Goal: Task Accomplishment & Management: Manage account settings

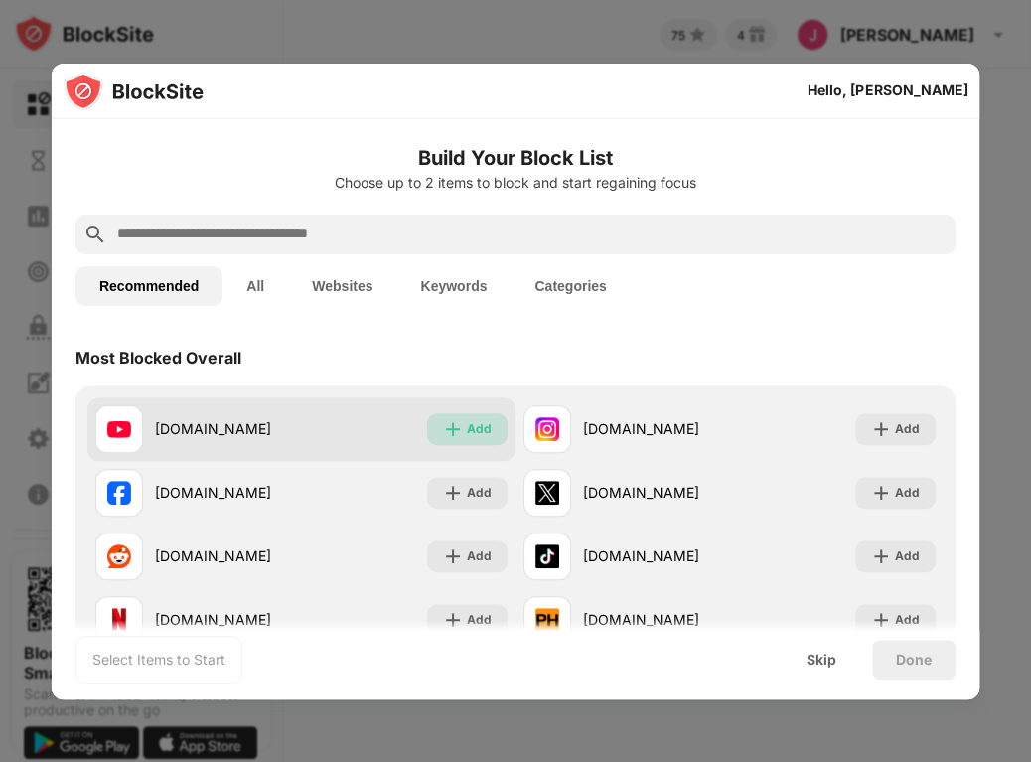
click at [475, 427] on div "Add" at bounding box center [479, 429] width 25 height 20
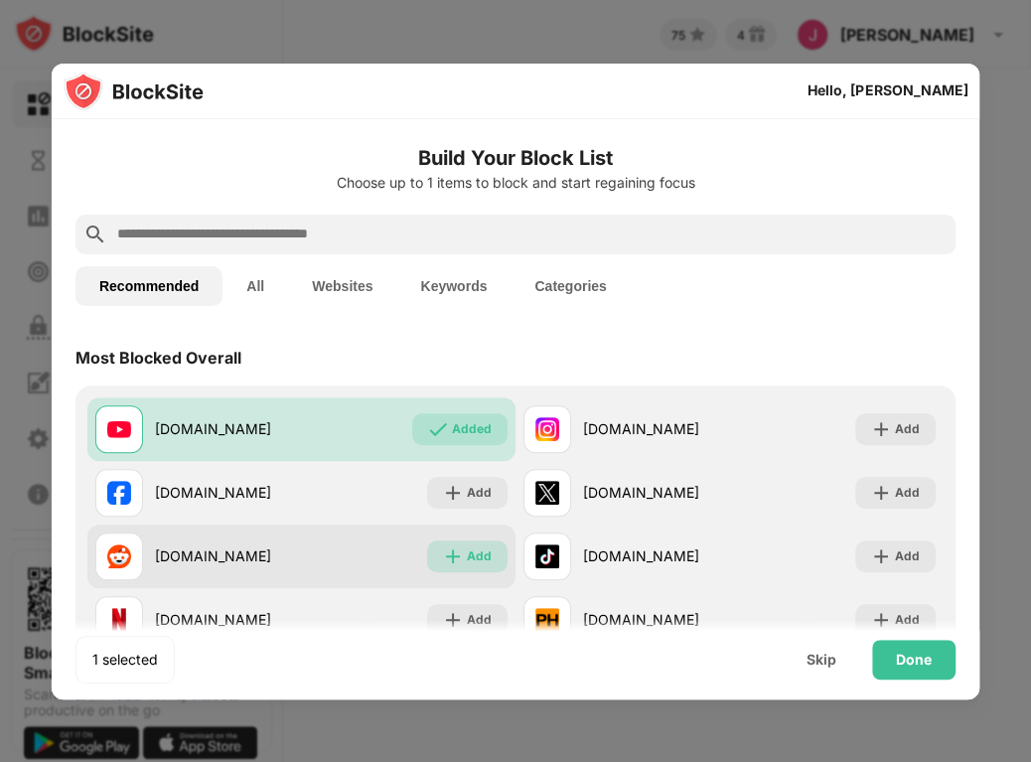
click at [459, 549] on div "Add" at bounding box center [467, 556] width 80 height 32
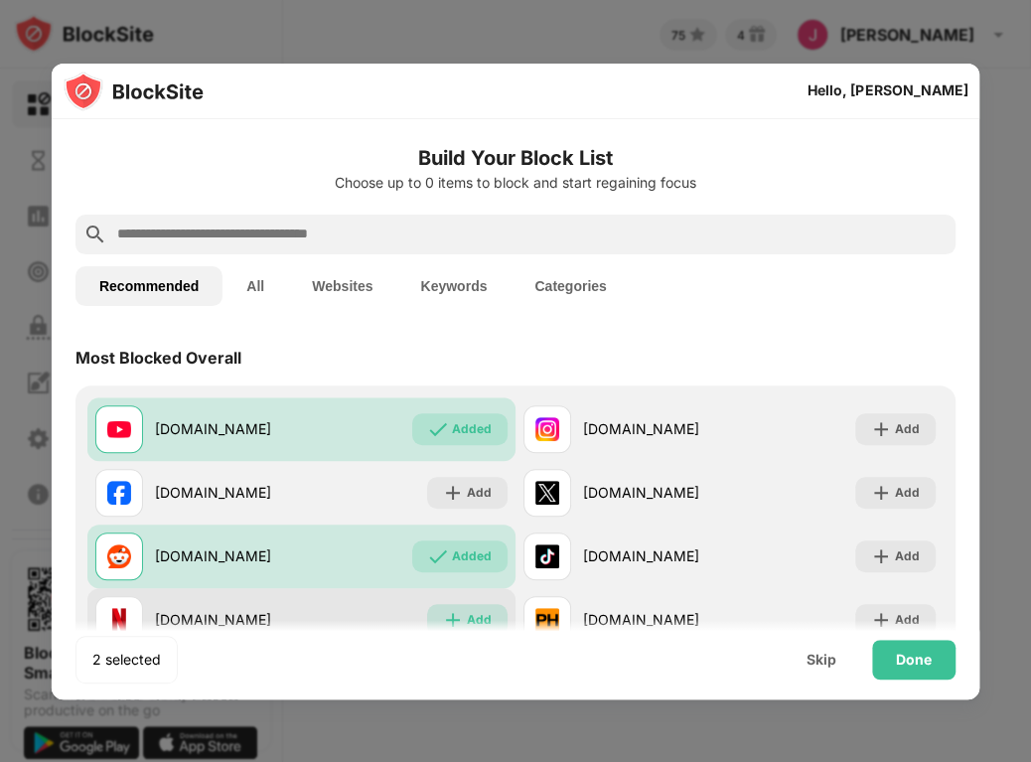
click at [469, 611] on div "Add" at bounding box center [479, 620] width 25 height 20
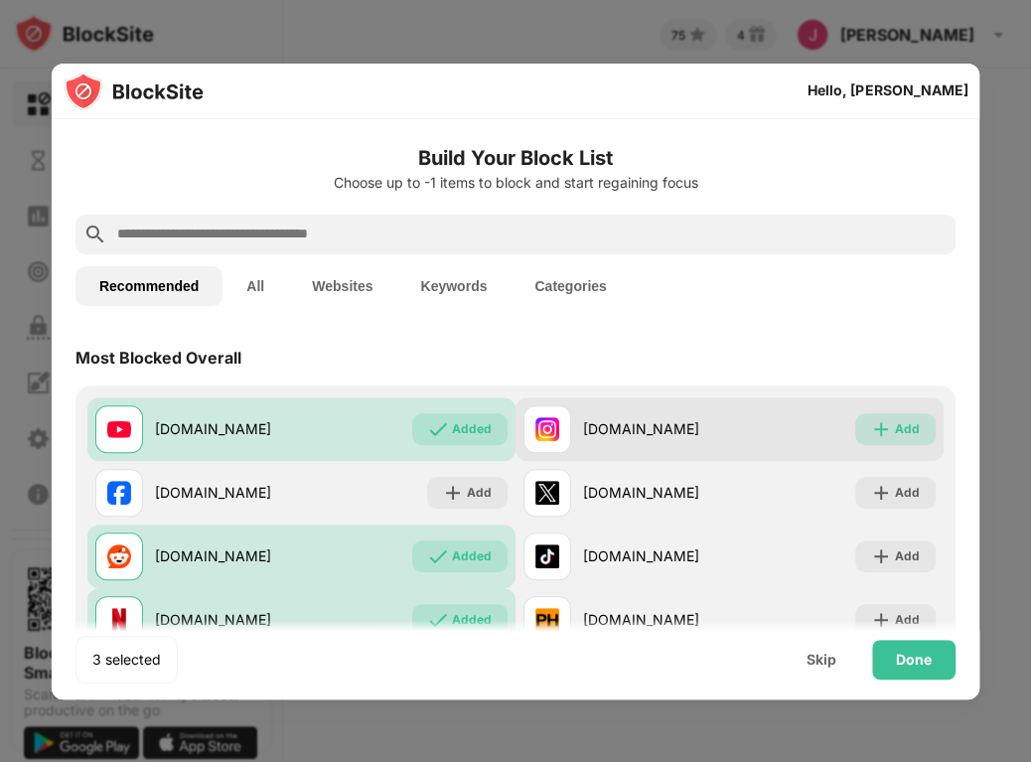
click at [875, 423] on img at bounding box center [881, 429] width 20 height 20
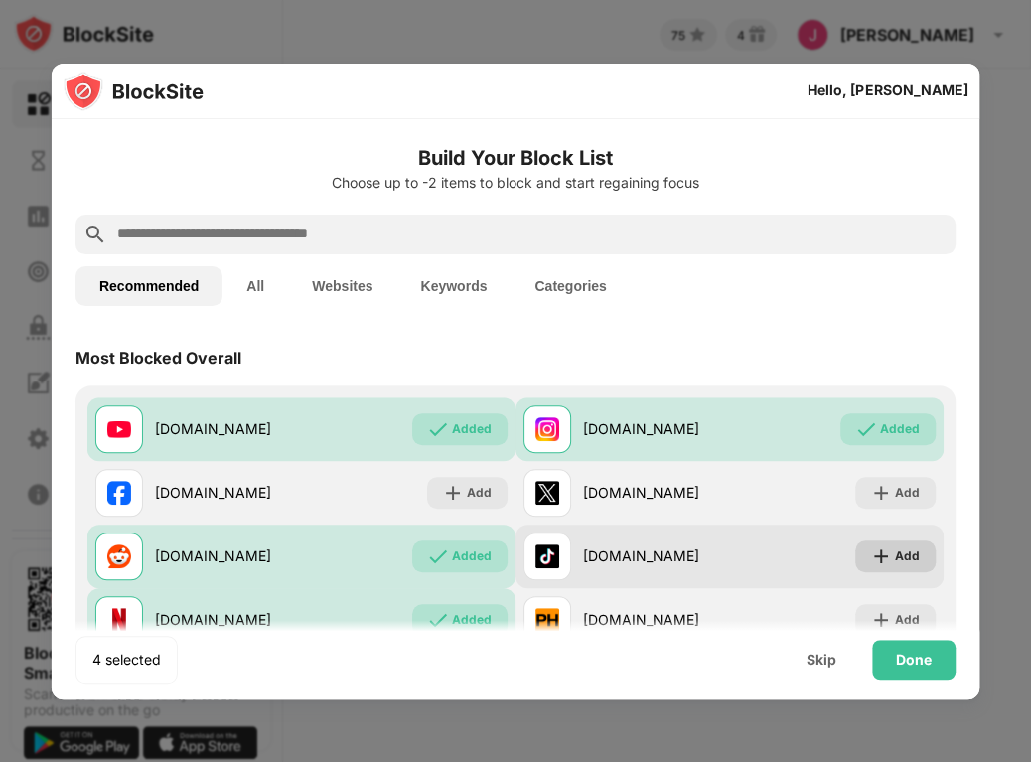
drag, startPoint x: 877, startPoint y: 486, endPoint x: 874, endPoint y: 539, distance: 53.7
click at [874, 539] on div "[DOMAIN_NAME] Added [DOMAIN_NAME] Added [DOMAIN_NAME] Add [DOMAIN_NAME] Add [DO…" at bounding box center [515, 524] width 856 height 254
click at [874, 540] on div "Add" at bounding box center [895, 556] width 80 height 32
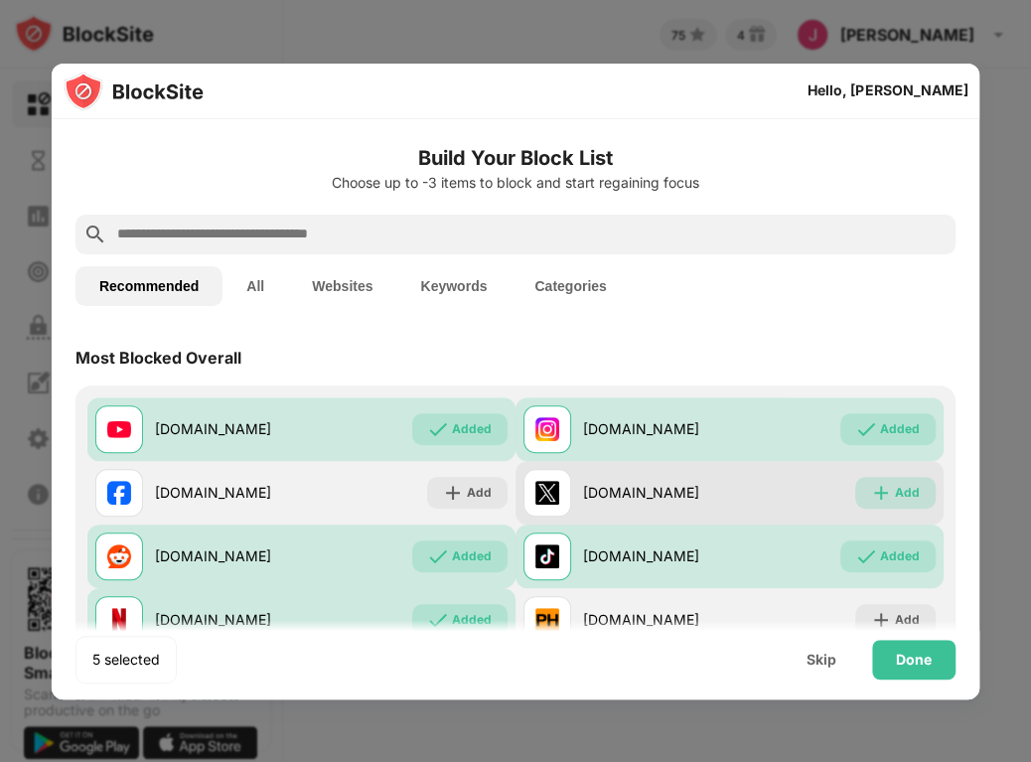
click at [895, 498] on div "Add" at bounding box center [907, 493] width 25 height 20
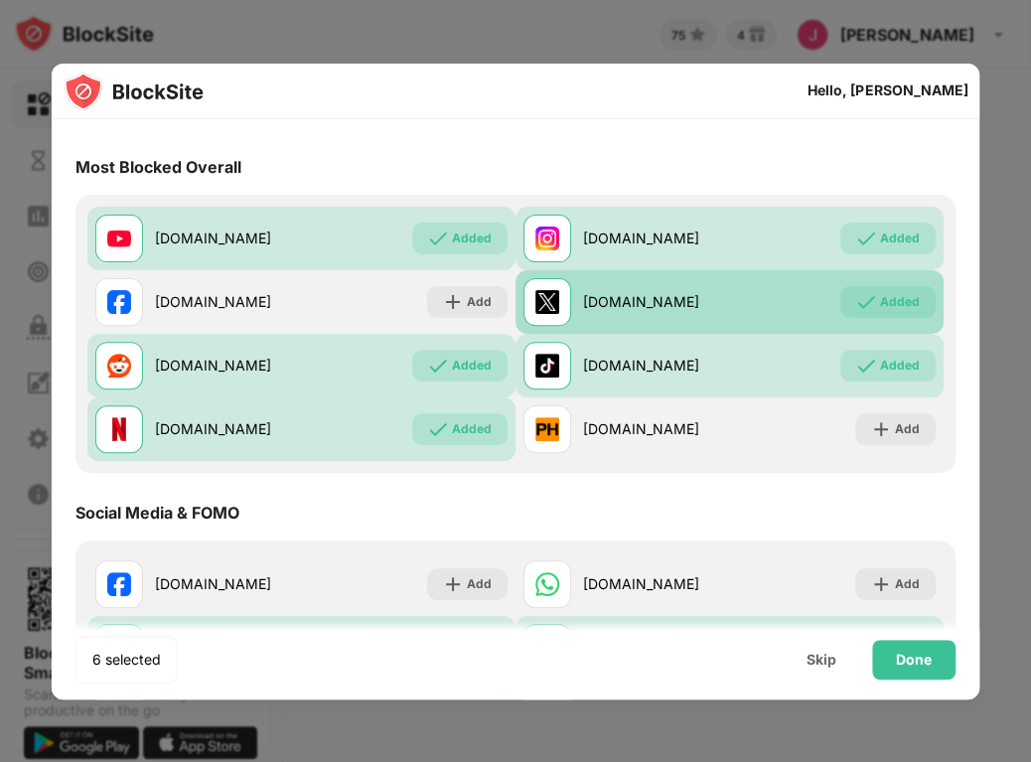
scroll to position [191, 0]
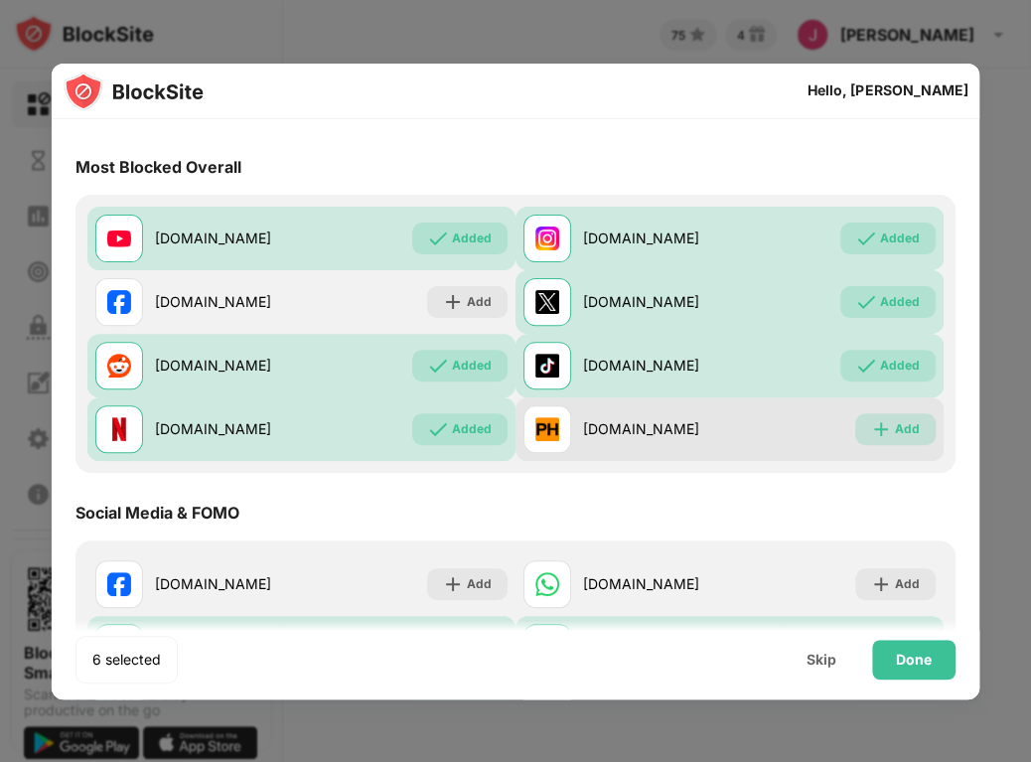
click at [871, 432] on img at bounding box center [881, 429] width 20 height 20
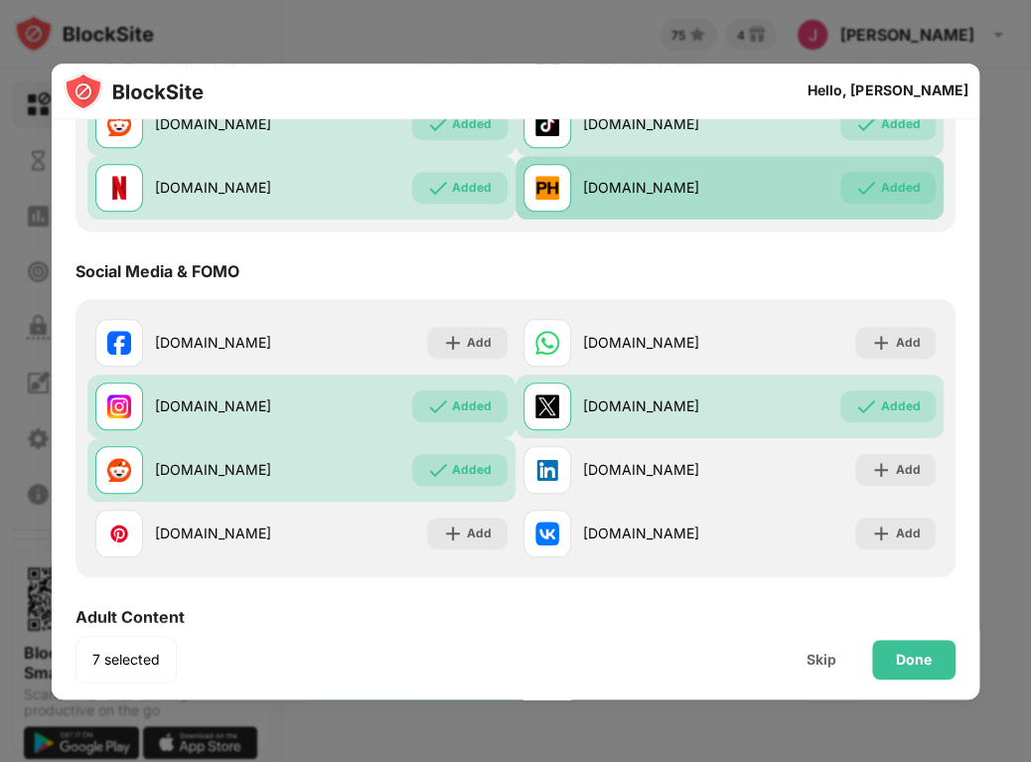
scroll to position [447, 0]
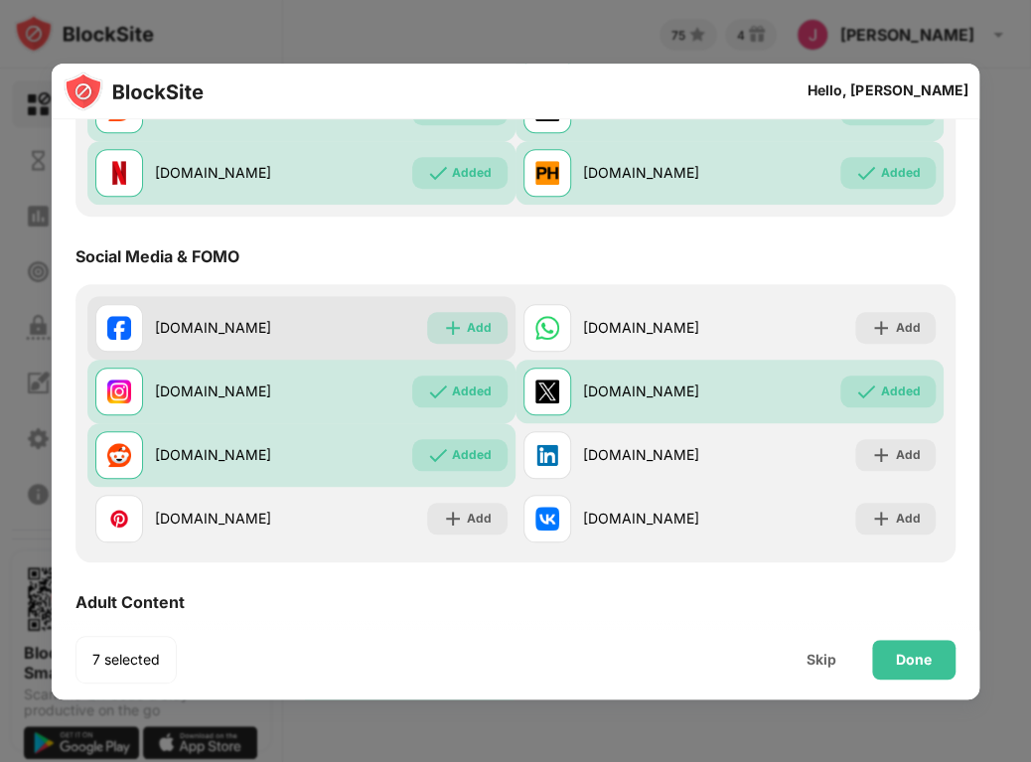
click at [469, 335] on div "Add" at bounding box center [479, 328] width 25 height 20
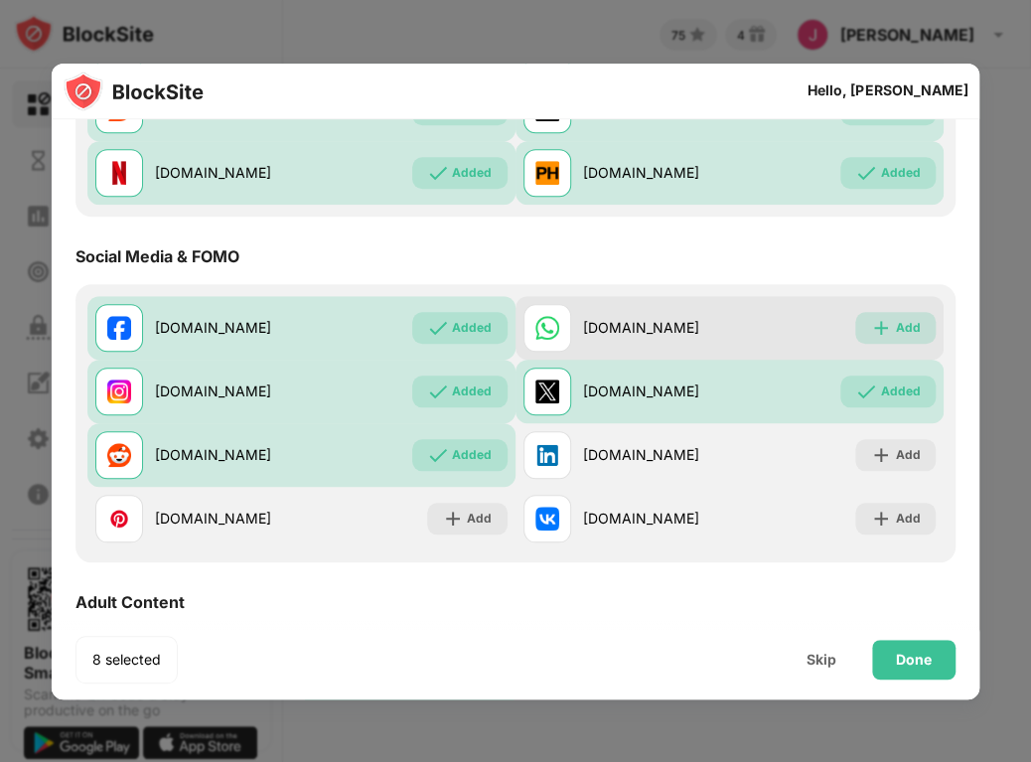
click at [870, 340] on div "Add" at bounding box center [895, 328] width 80 height 32
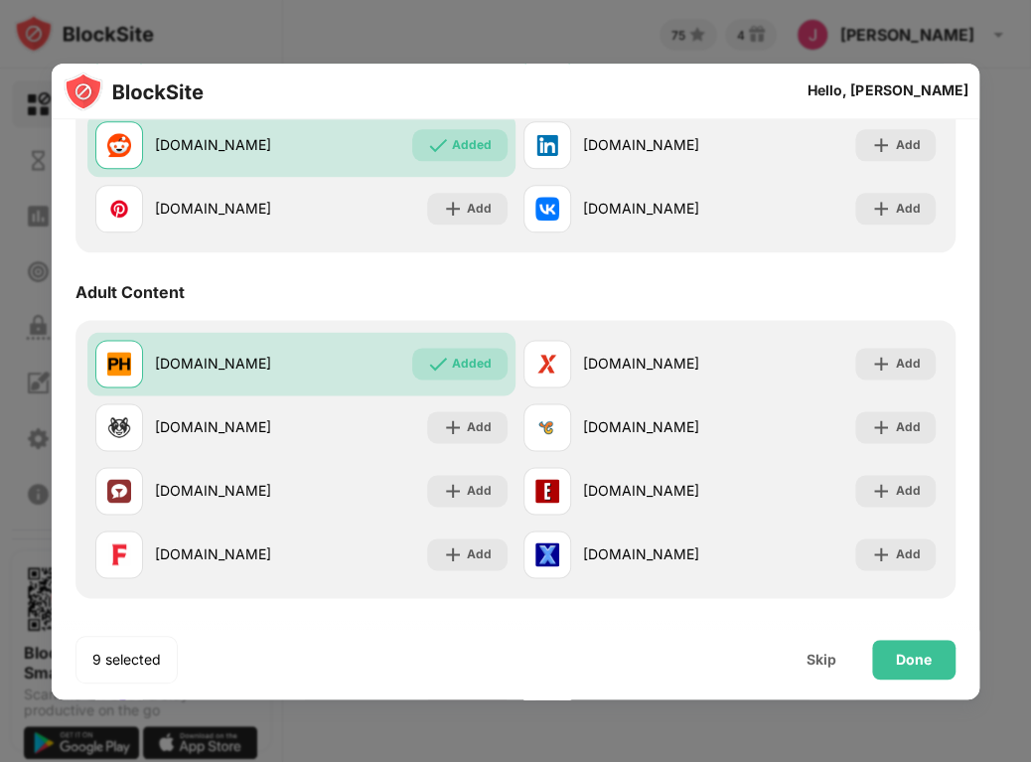
scroll to position [766, 0]
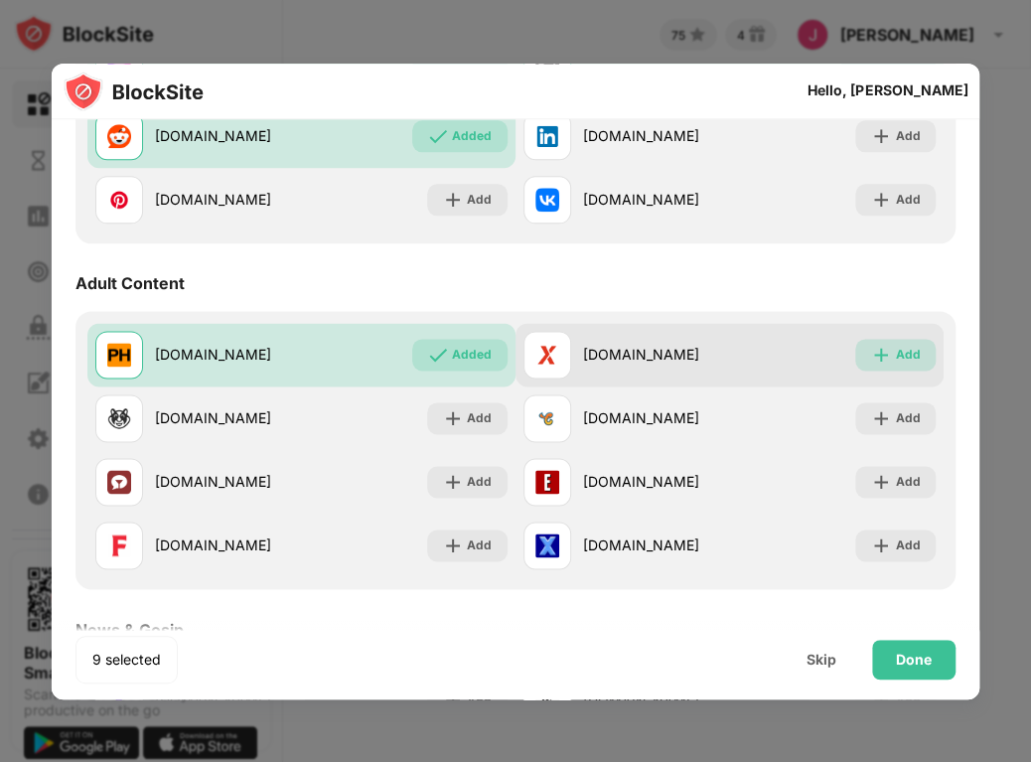
click at [895, 358] on div "Add" at bounding box center [907, 355] width 25 height 20
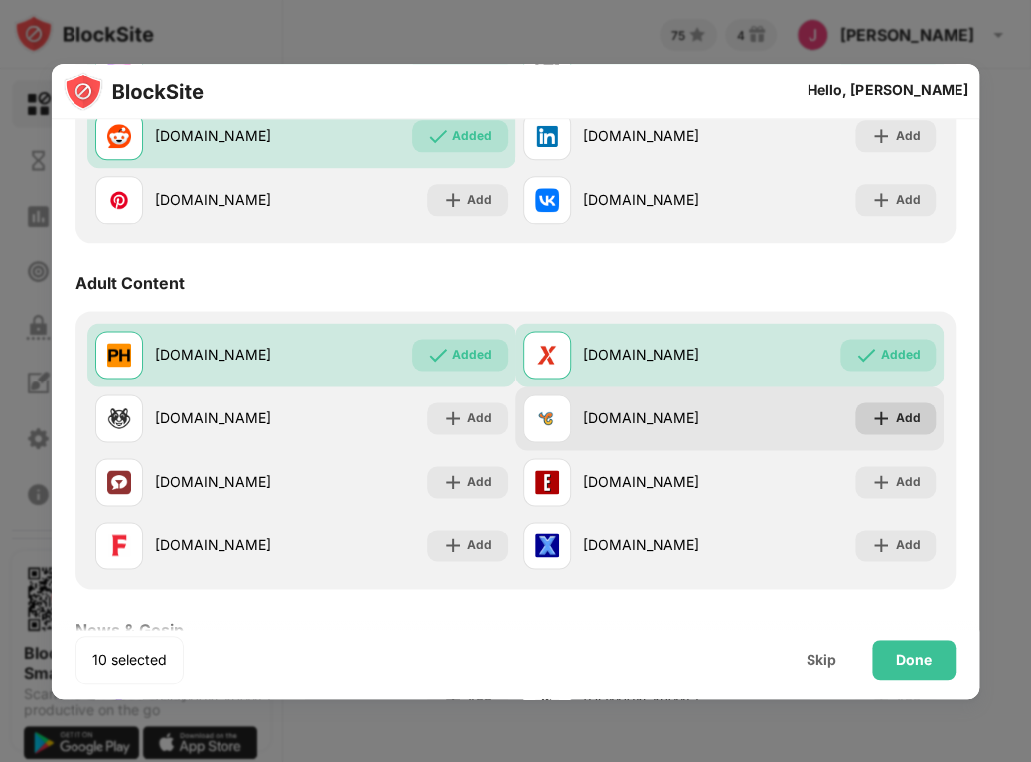
click at [866, 402] on div "Add" at bounding box center [895, 418] width 80 height 32
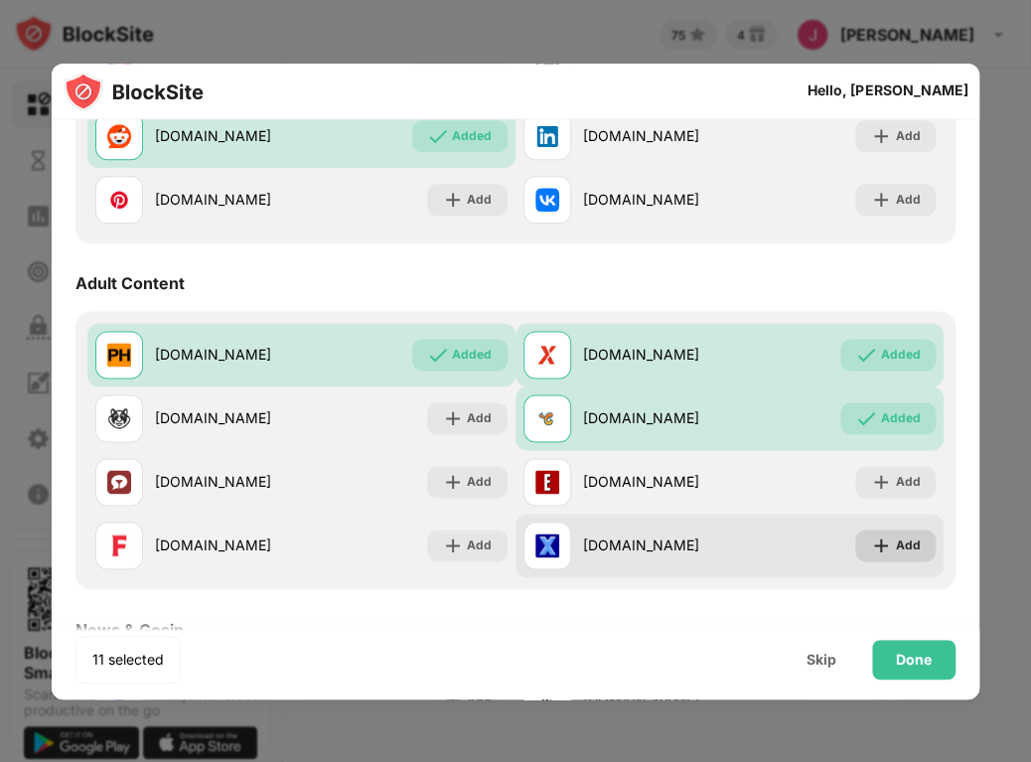
drag, startPoint x: 866, startPoint y: 484, endPoint x: 886, endPoint y: 537, distance: 57.2
click at [886, 537] on div "[DOMAIN_NAME] Added [DOMAIN_NAME] Added [DOMAIN_NAME] Add [DOMAIN_NAME] Added […" at bounding box center [515, 450] width 856 height 254
click at [895, 537] on div "Add" at bounding box center [907, 545] width 25 height 20
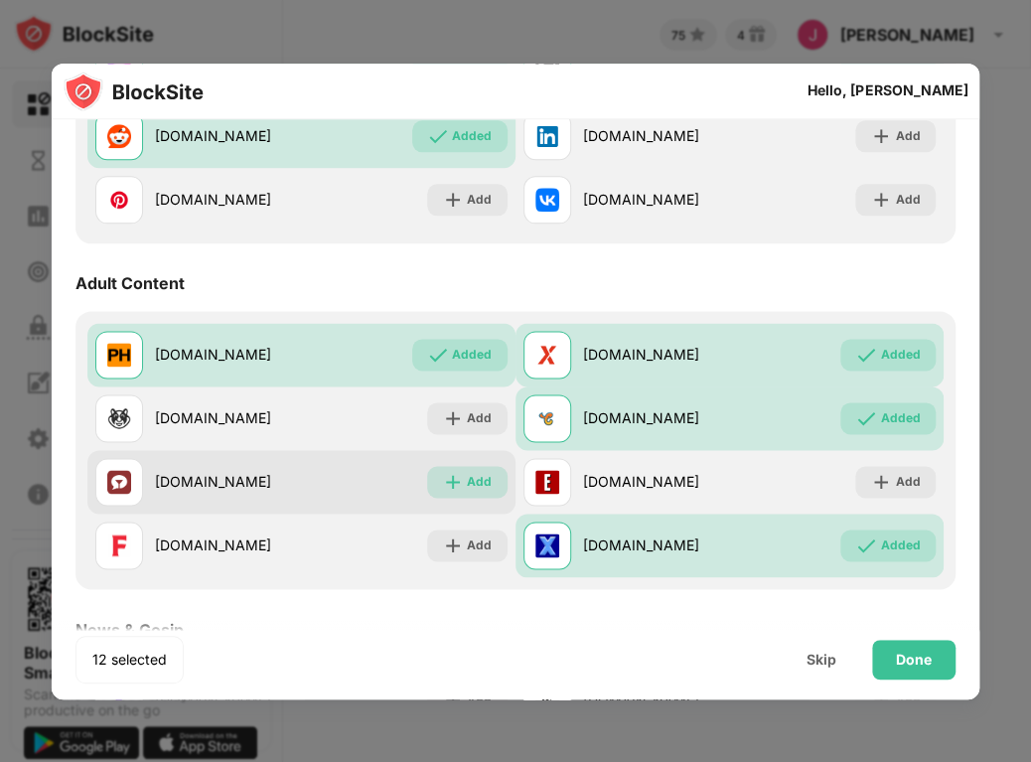
click at [467, 473] on div "Add" at bounding box center [479, 482] width 25 height 20
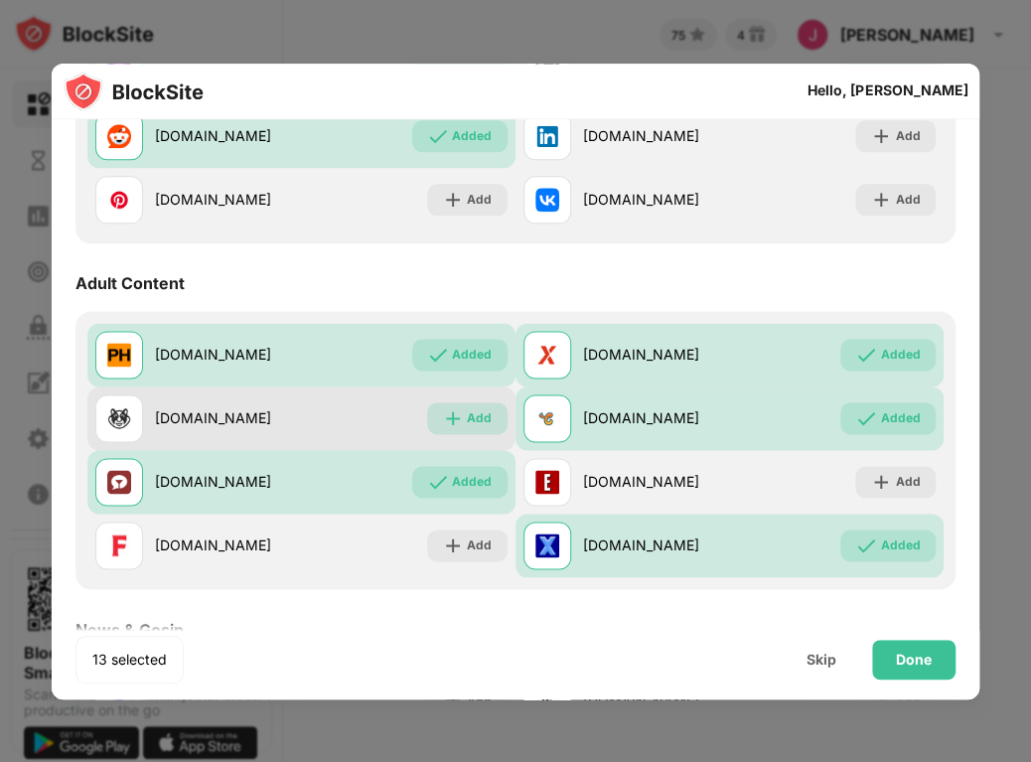
click at [473, 424] on div "Add" at bounding box center [479, 418] width 25 height 20
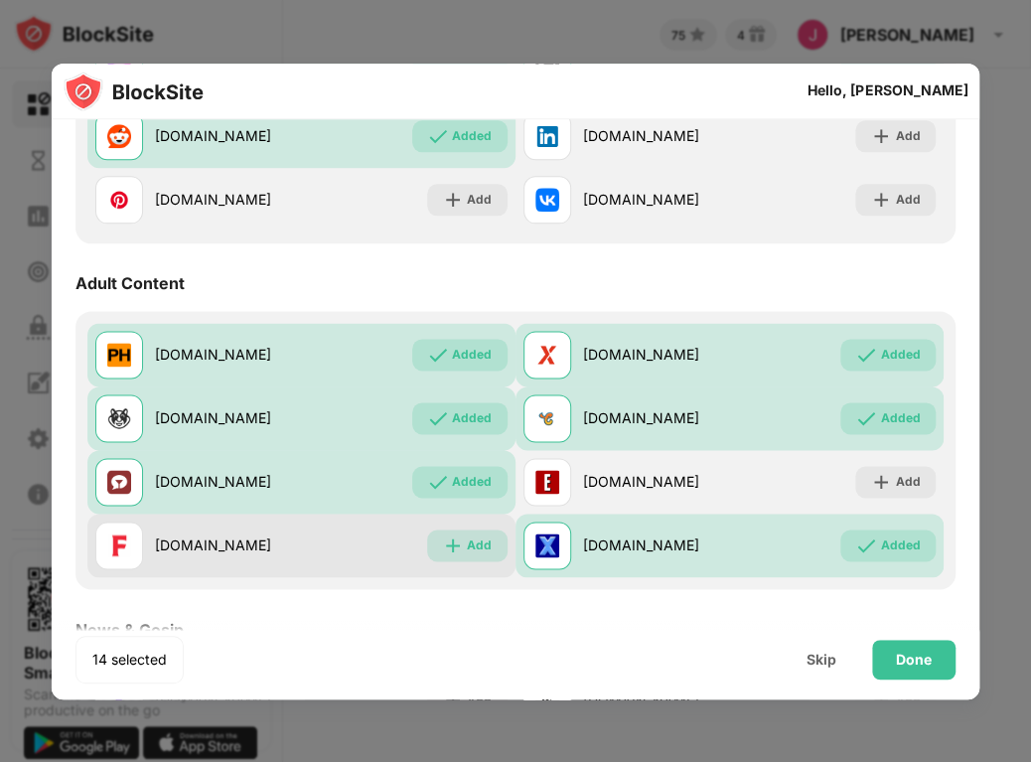
click at [467, 545] on div "Add" at bounding box center [479, 545] width 25 height 20
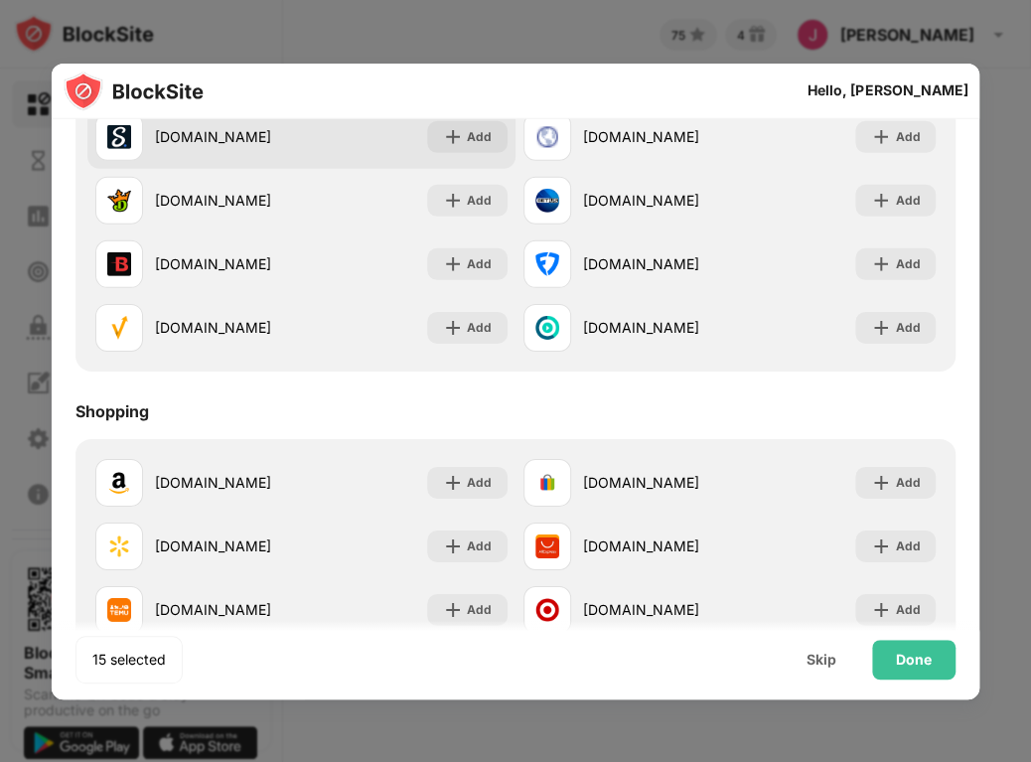
scroll to position [2137, 0]
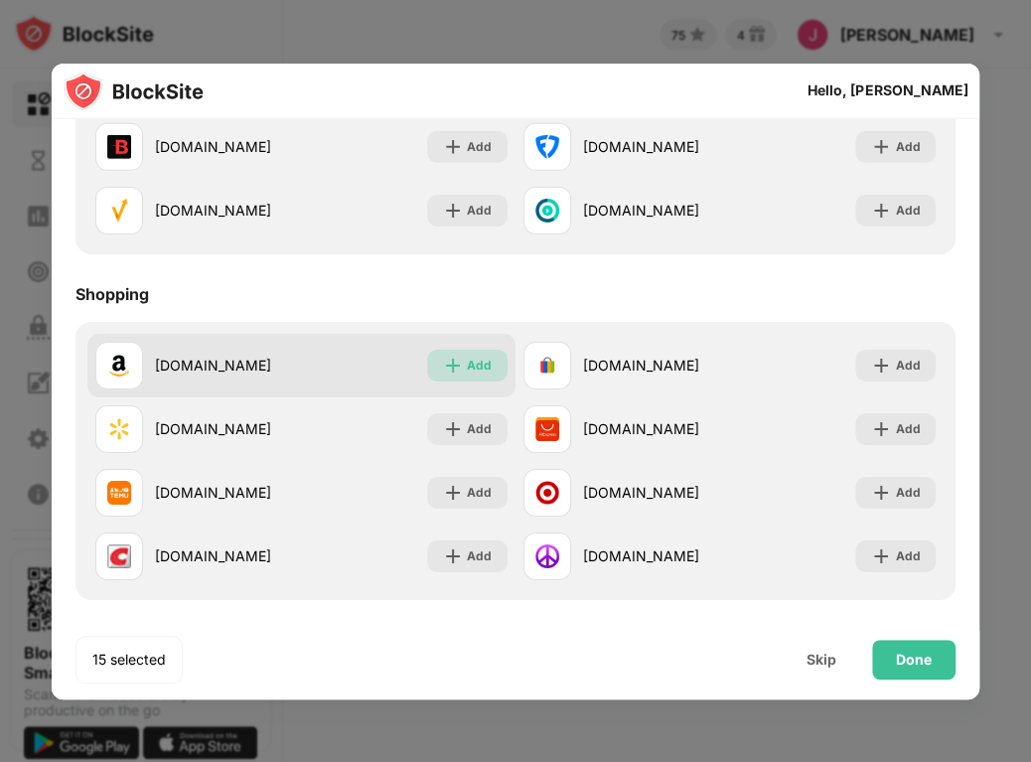
click at [477, 365] on div "Add" at bounding box center [479, 366] width 25 height 20
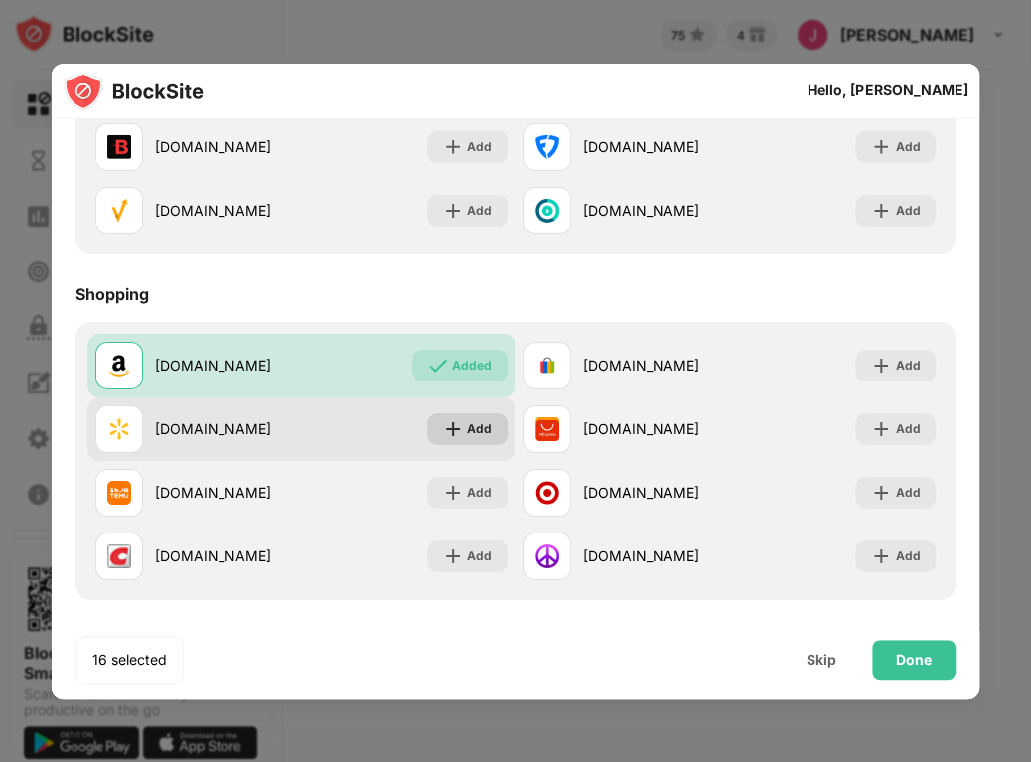
drag, startPoint x: 453, startPoint y: 492, endPoint x: 468, endPoint y: 428, distance: 65.3
click at [468, 428] on div "[DOMAIN_NAME] Added [DOMAIN_NAME] Add [DOMAIN_NAME] Add [DOMAIN_NAME] Add [DOMA…" at bounding box center [515, 461] width 856 height 254
click at [468, 428] on div "Add" at bounding box center [479, 429] width 25 height 20
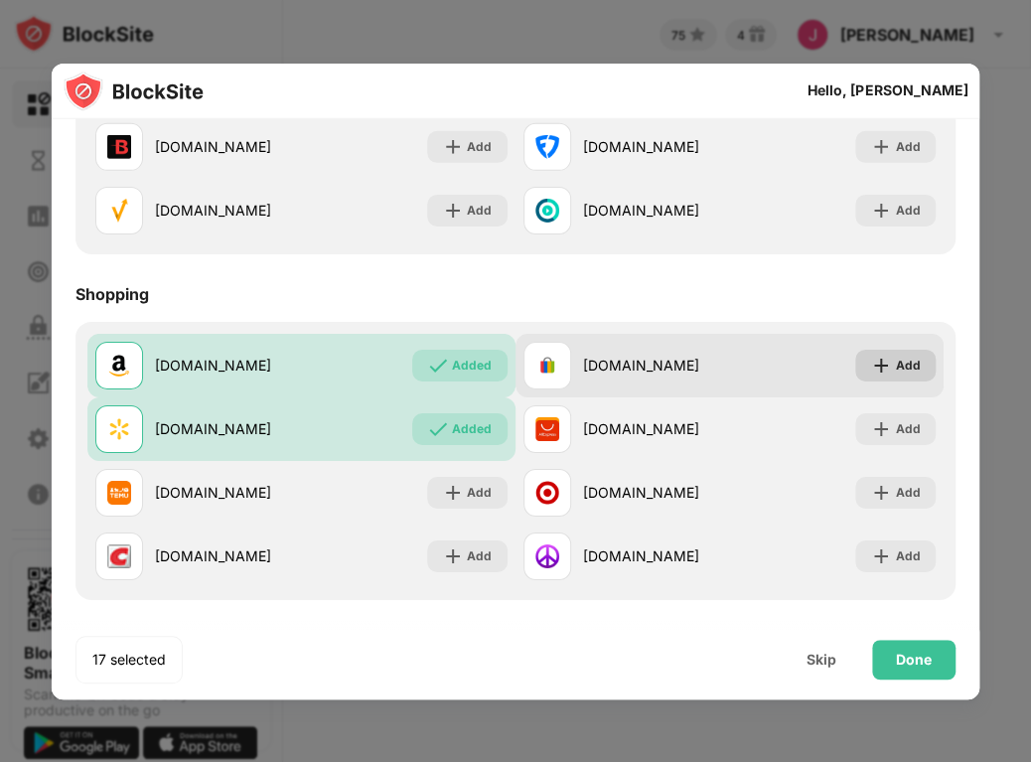
click at [878, 360] on div "Add" at bounding box center [895, 366] width 80 height 32
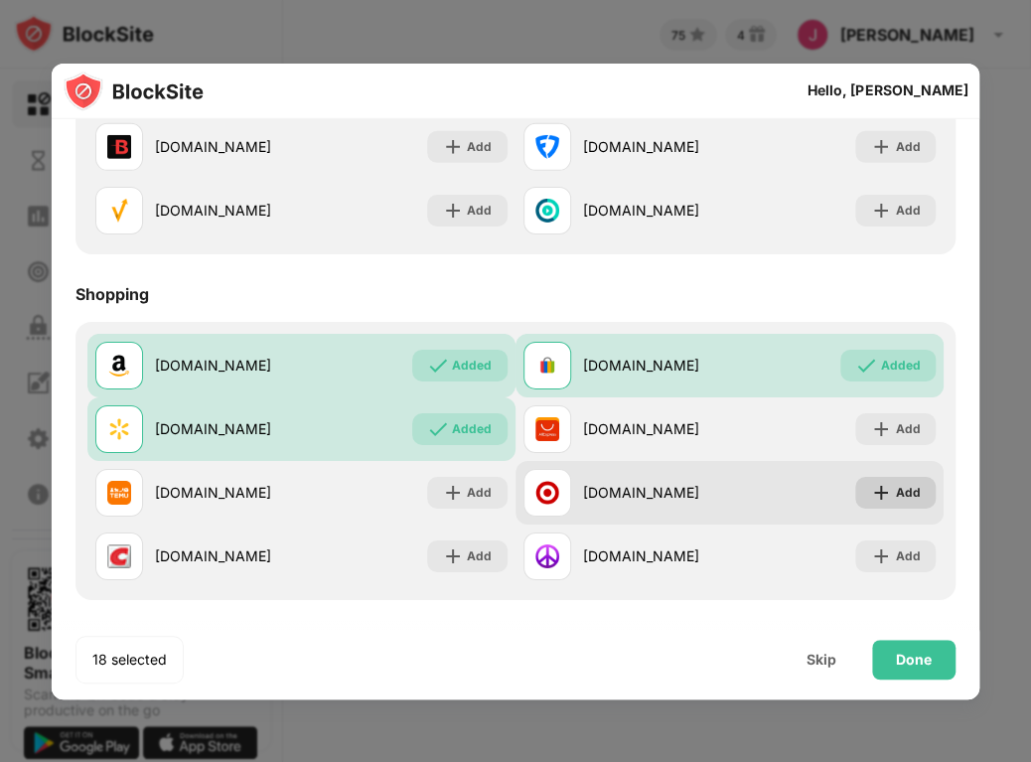
drag, startPoint x: 866, startPoint y: 422, endPoint x: 856, endPoint y: 491, distance: 69.2
click at [856, 491] on div "[DOMAIN_NAME] Added [DOMAIN_NAME] Added [DOMAIN_NAME] Added [DOMAIN_NAME] Add […" at bounding box center [515, 461] width 856 height 254
click at [871, 491] on img at bounding box center [881, 493] width 20 height 20
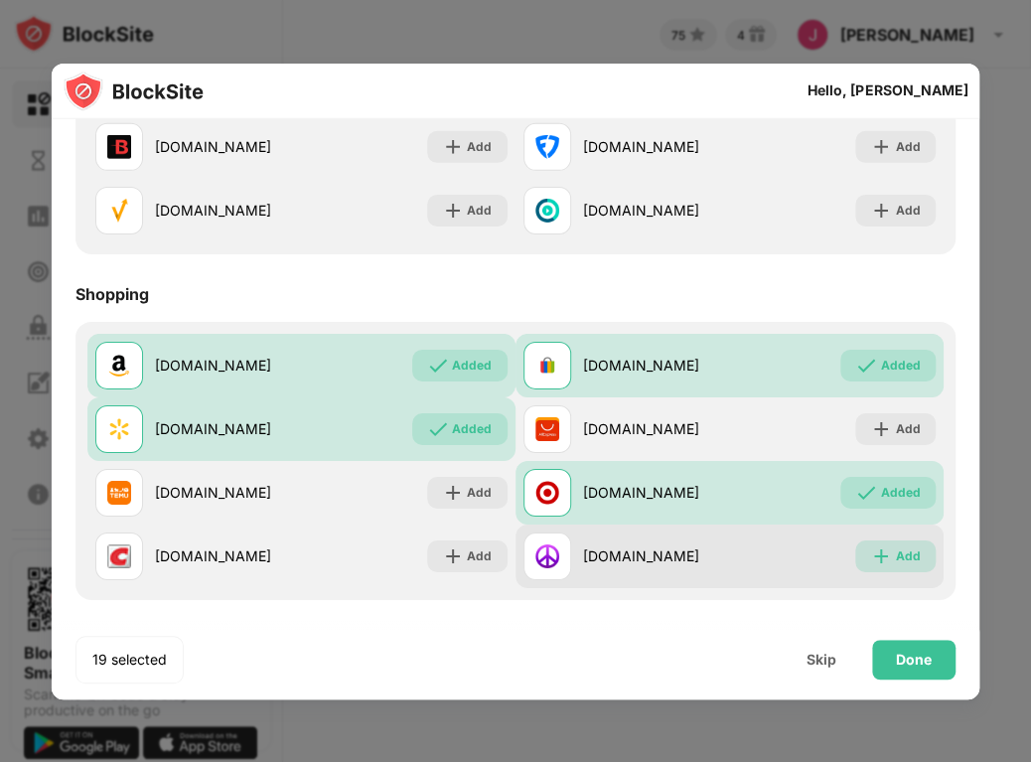
click at [873, 549] on img at bounding box center [881, 556] width 20 height 20
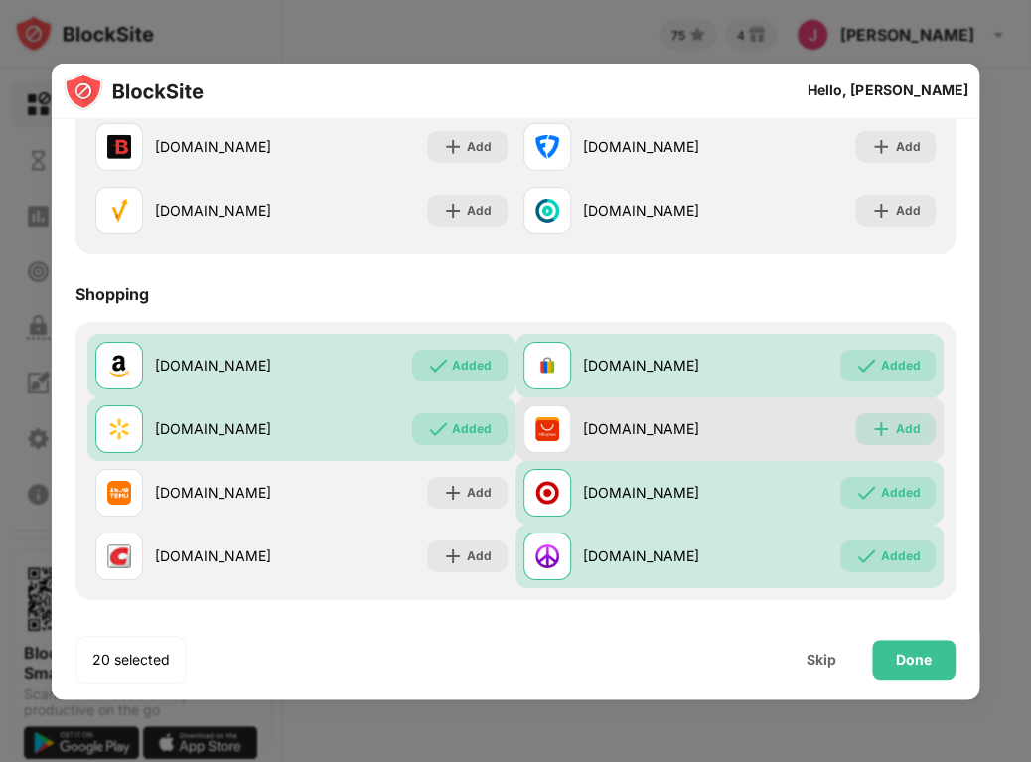
click at [895, 429] on div "Add" at bounding box center [907, 429] width 25 height 20
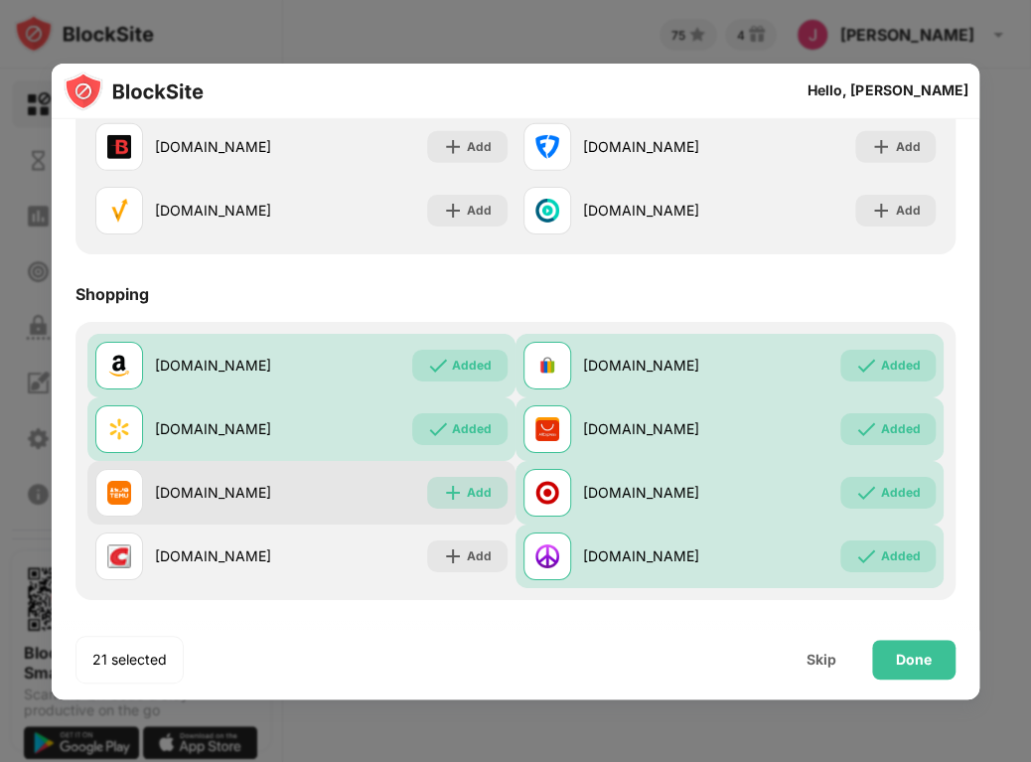
click at [464, 502] on div "Add" at bounding box center [467, 493] width 80 height 32
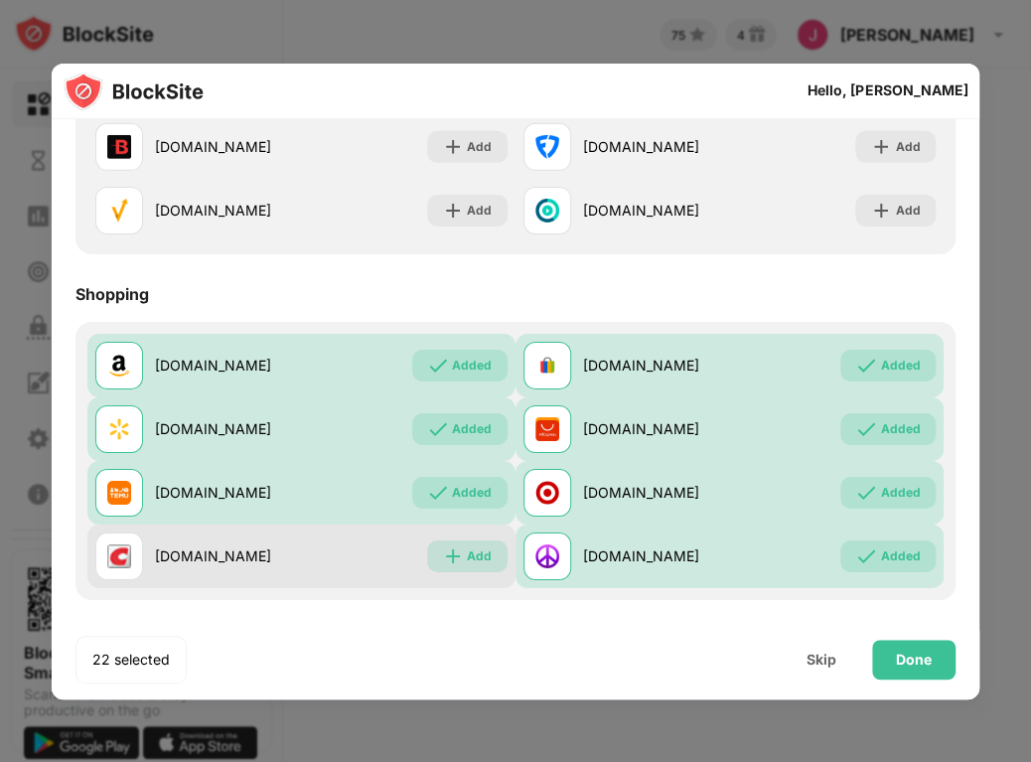
click at [459, 549] on div "Add" at bounding box center [467, 556] width 80 height 32
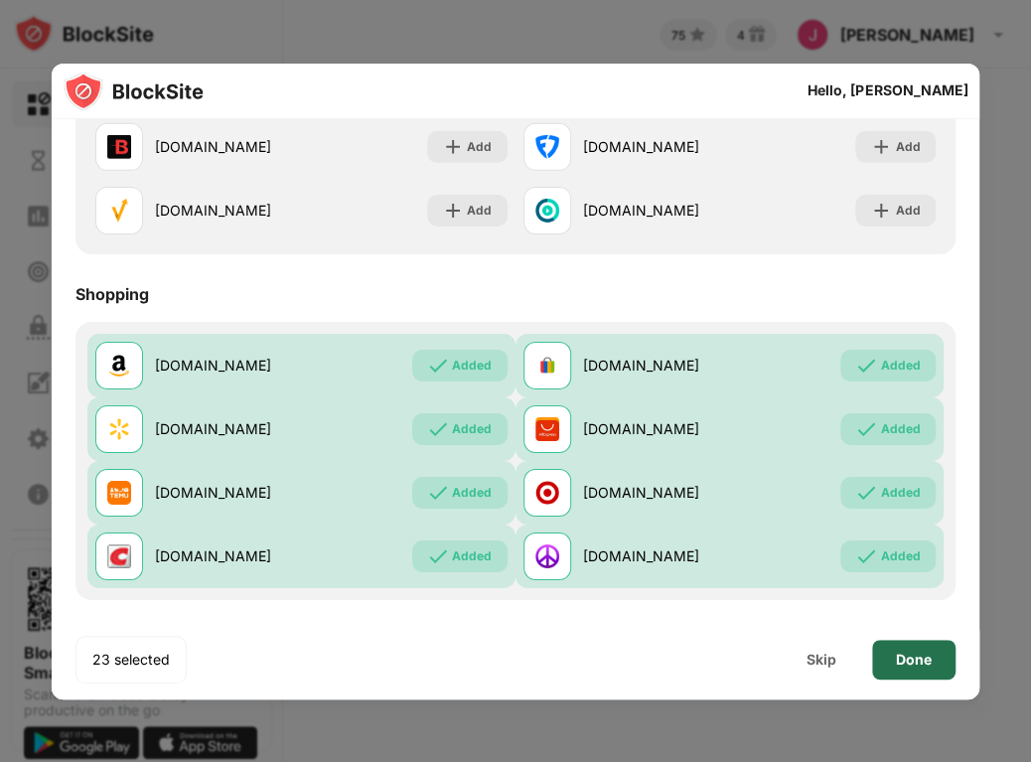
click at [902, 651] on div "Done" at bounding box center [914, 659] width 36 height 16
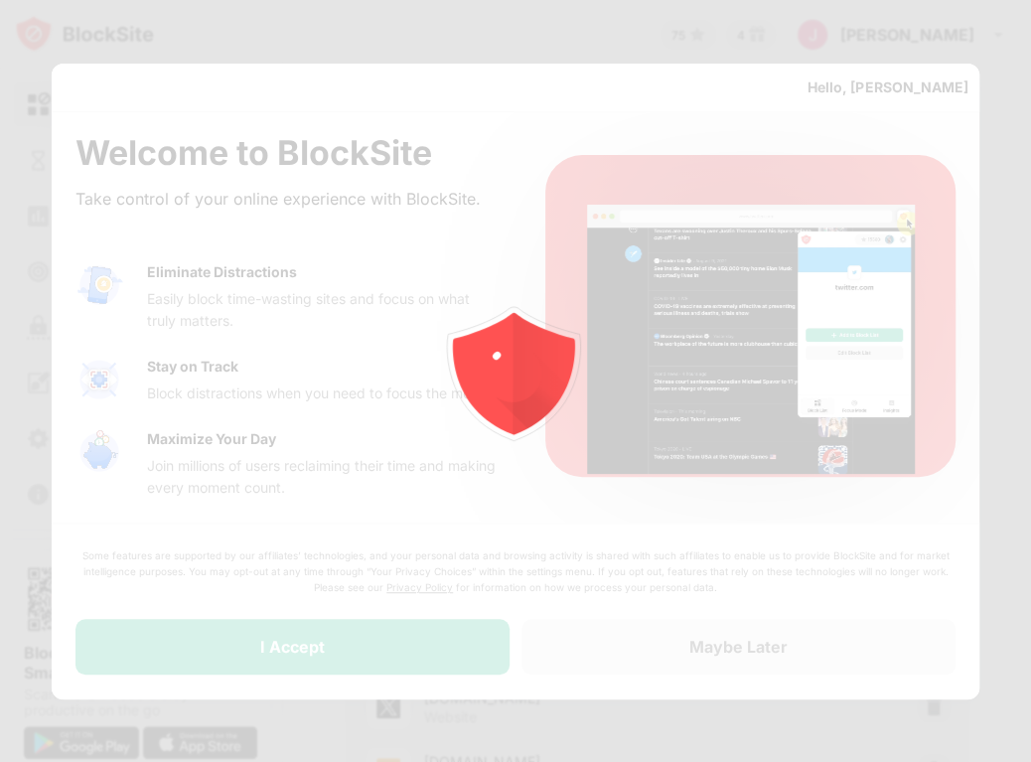
scroll to position [0, 0]
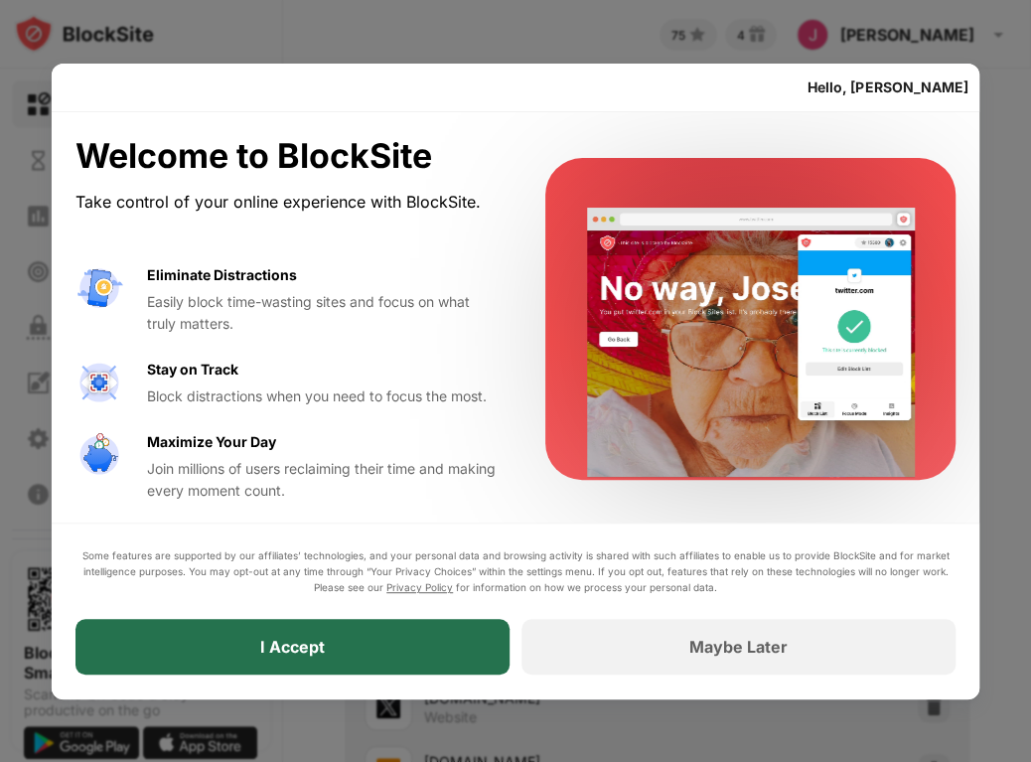
click at [335, 643] on div "I Accept" at bounding box center [292, 648] width 434 height 56
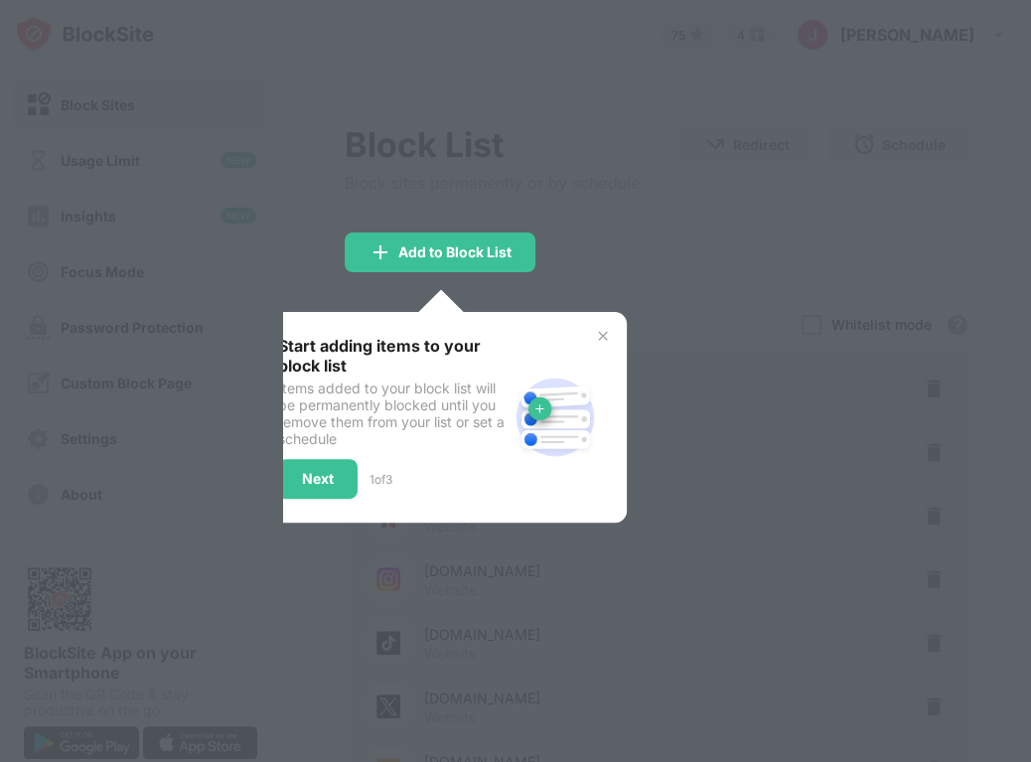
click at [602, 325] on div "Start adding items to your block list Items added to your block list will be pe…" at bounding box center [440, 417] width 372 height 211
click at [603, 330] on img at bounding box center [603, 336] width 16 height 16
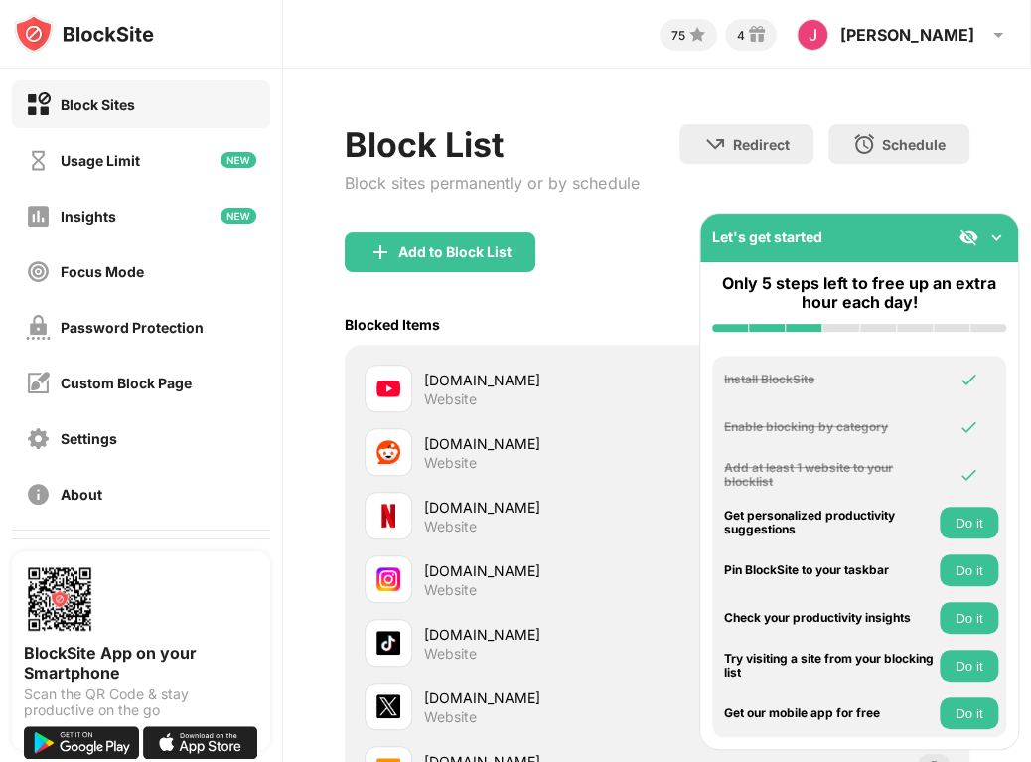
click at [991, 234] on img at bounding box center [996, 237] width 20 height 20
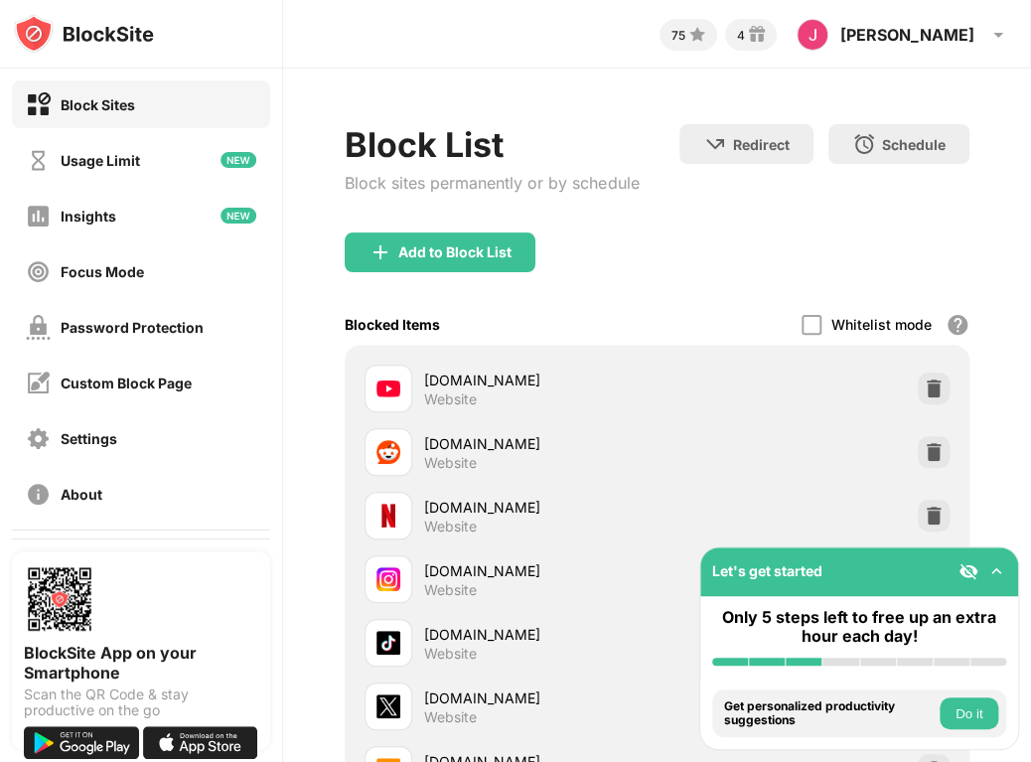
click at [967, 568] on img at bounding box center [968, 571] width 20 height 20
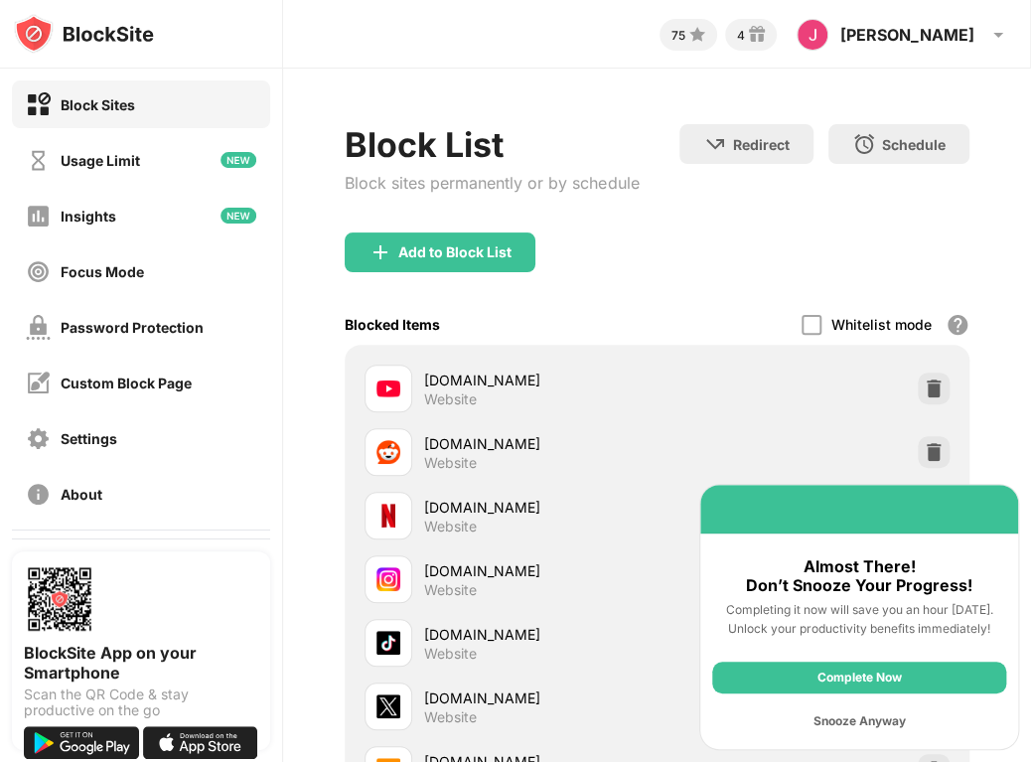
click at [868, 722] on div "Snooze Anyway" at bounding box center [859, 721] width 294 height 32
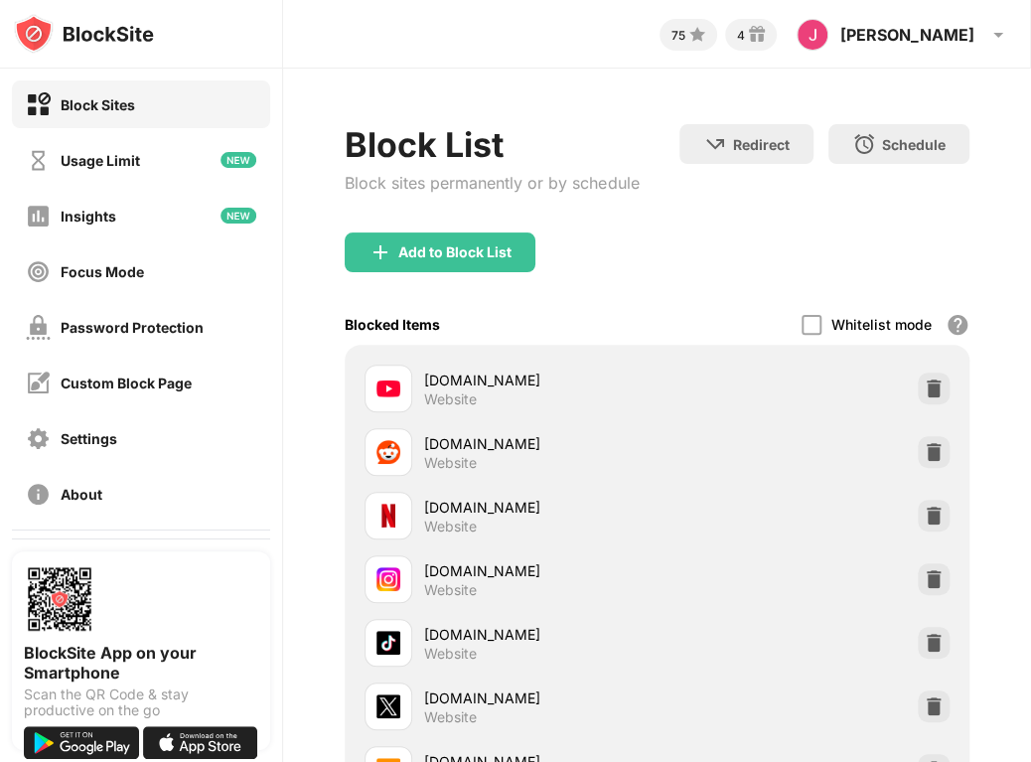
click at [99, 98] on div "Block Sites" at bounding box center [98, 104] width 74 height 17
click at [476, 247] on div "Add to Block List" at bounding box center [454, 252] width 113 height 16
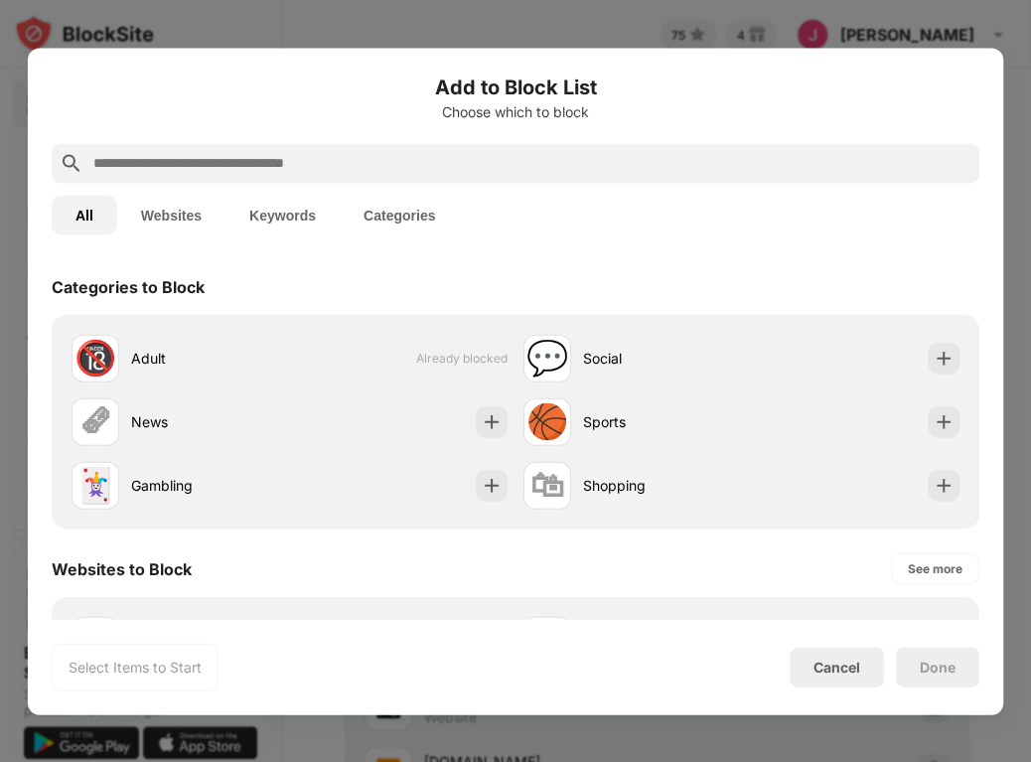
click at [397, 213] on button "Categories" at bounding box center [399, 215] width 119 height 40
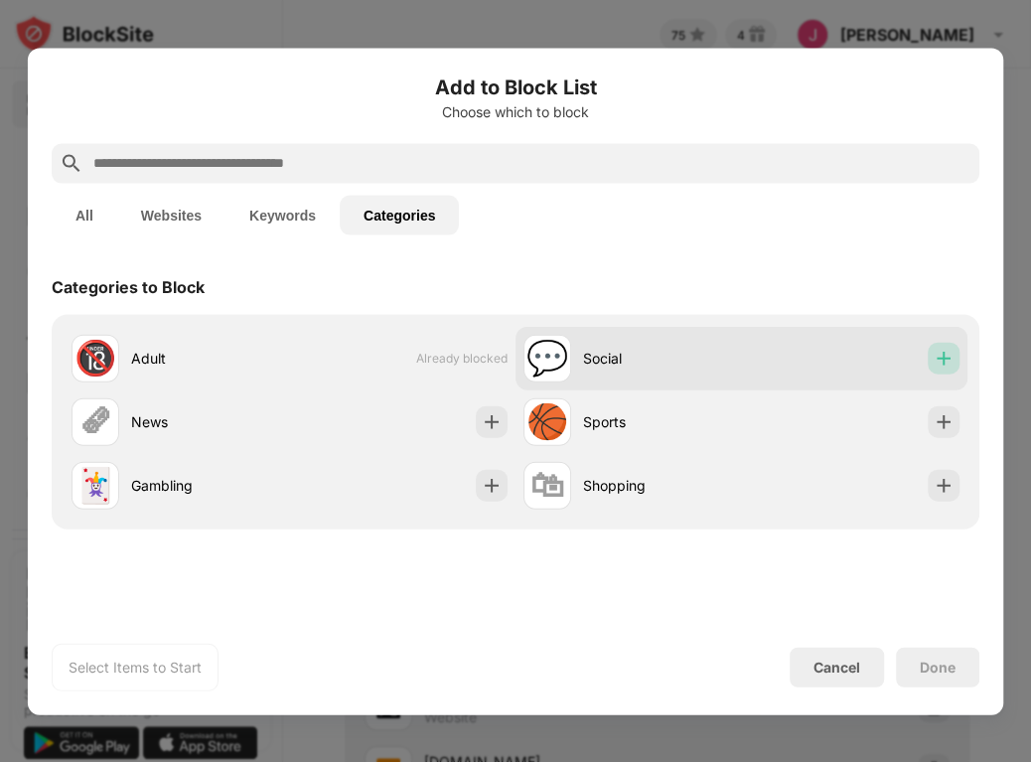
click at [957, 360] on div at bounding box center [944, 358] width 32 height 32
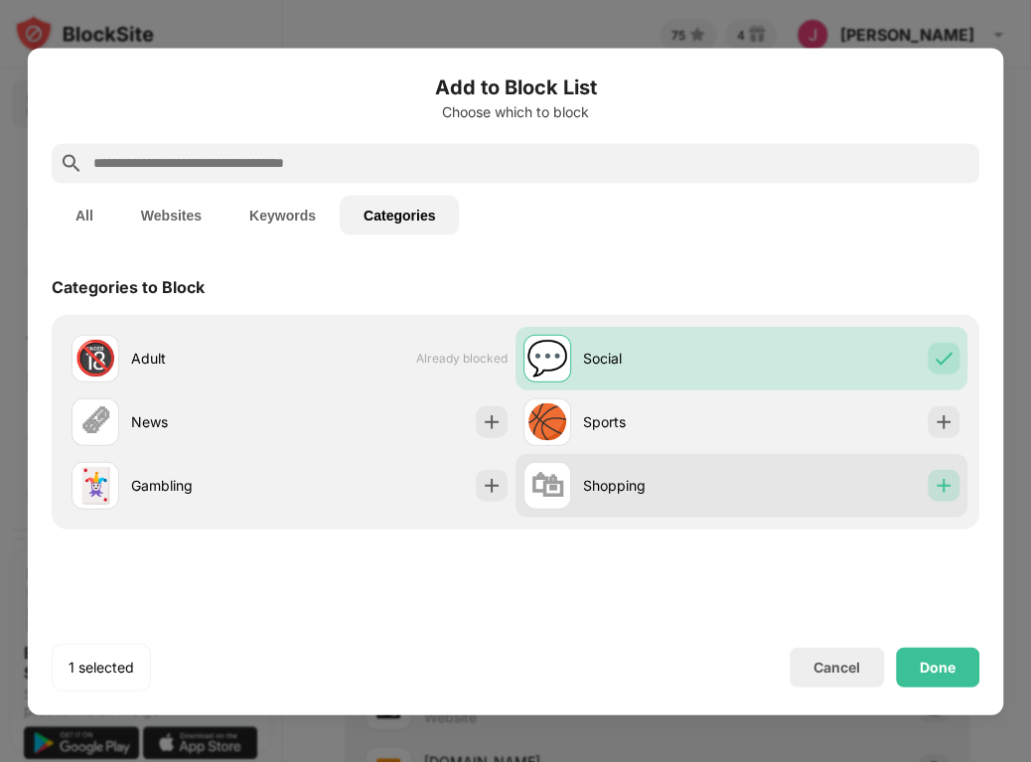
click at [945, 475] on img at bounding box center [943, 485] width 20 height 20
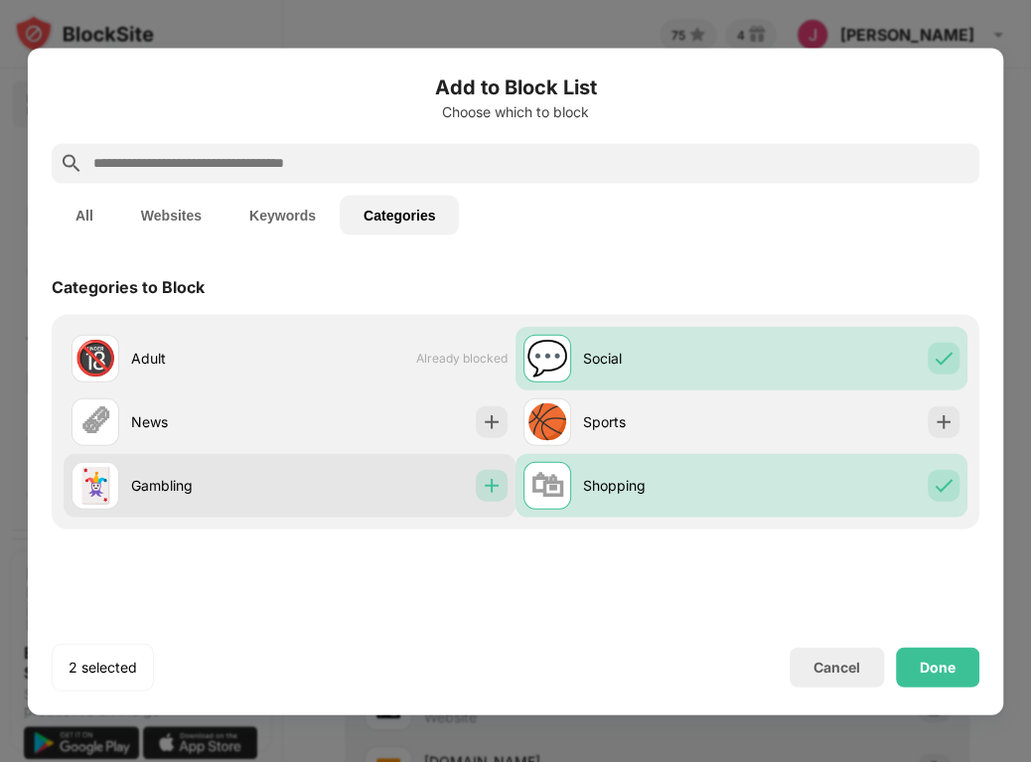
click at [490, 496] on div at bounding box center [492, 485] width 32 height 32
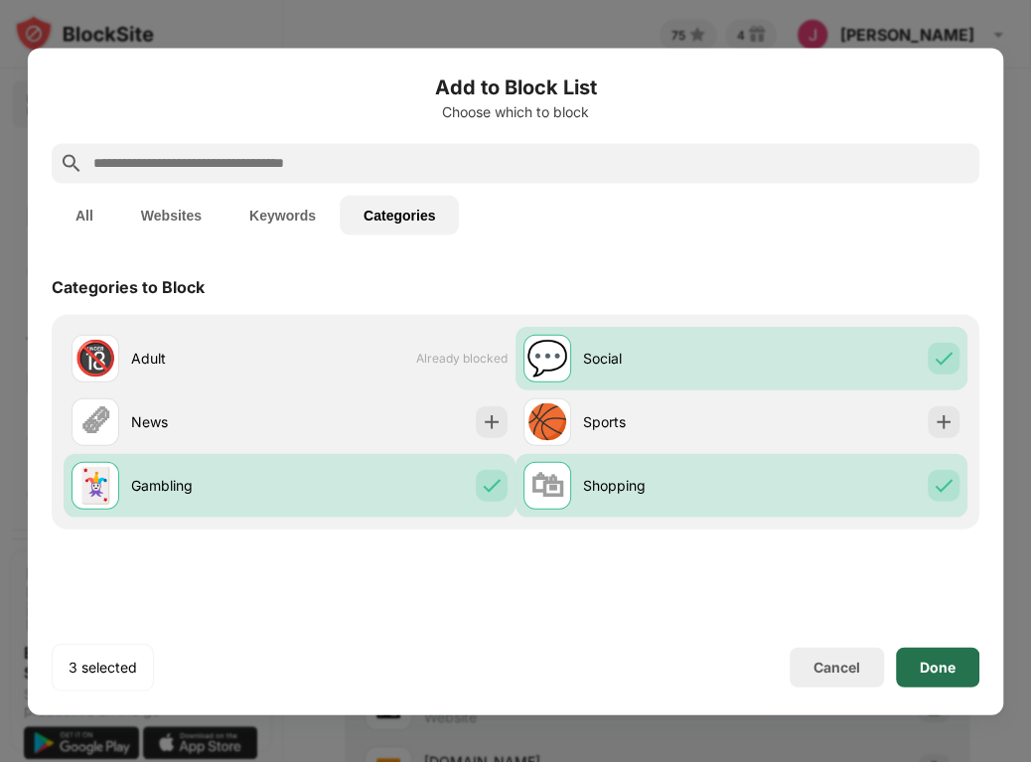
click at [946, 655] on div "Done" at bounding box center [937, 666] width 83 height 40
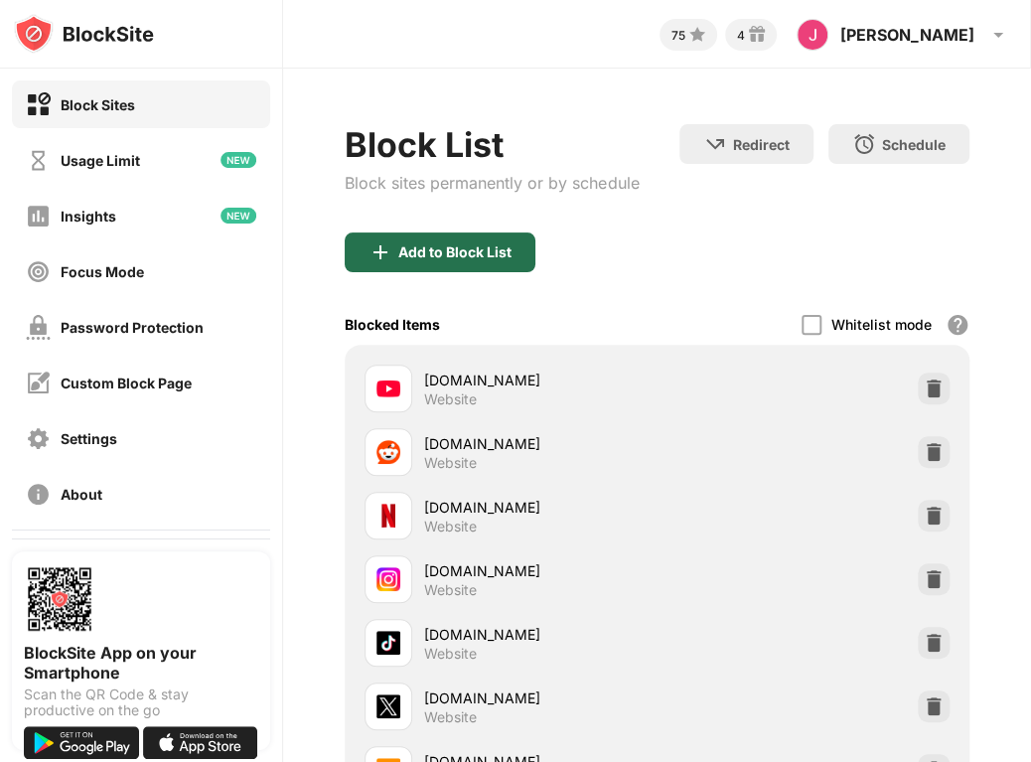
click at [409, 257] on div "Add to Block List" at bounding box center [454, 252] width 113 height 16
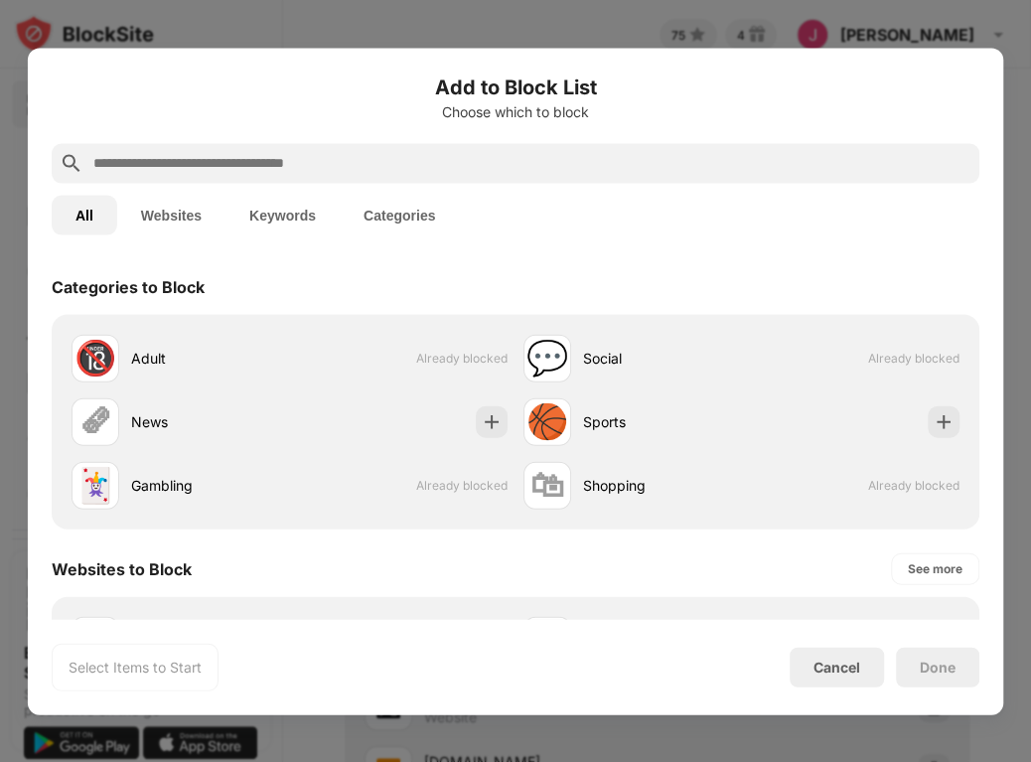
click at [284, 209] on button "Keywords" at bounding box center [282, 215] width 114 height 40
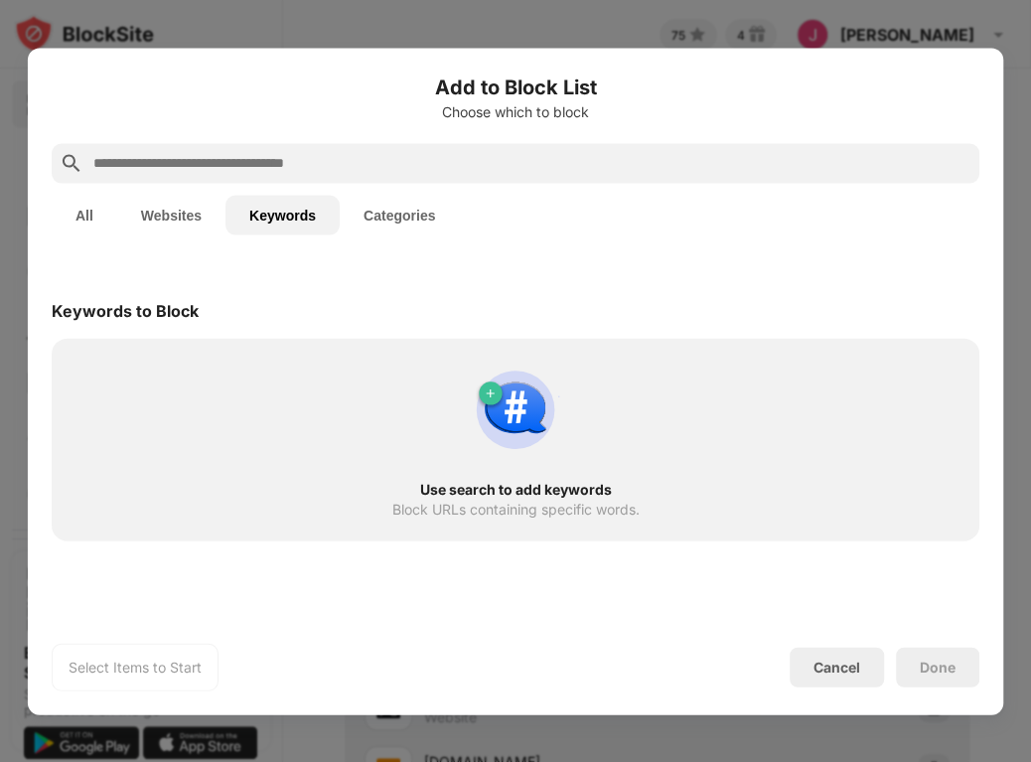
click at [119, 168] on input "text" at bounding box center [531, 163] width 880 height 24
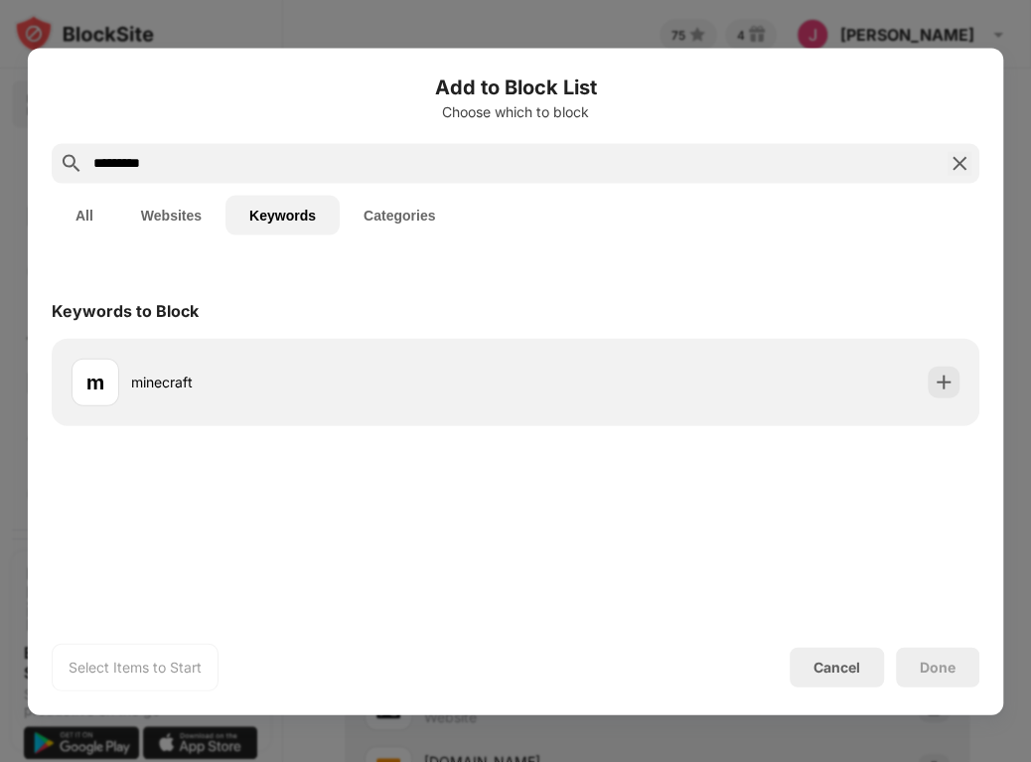
drag, startPoint x: 944, startPoint y: 377, endPoint x: 868, endPoint y: 461, distance: 113.2
click at [868, 461] on div "Keywords to Block m minecraft" at bounding box center [515, 438] width 975 height 360
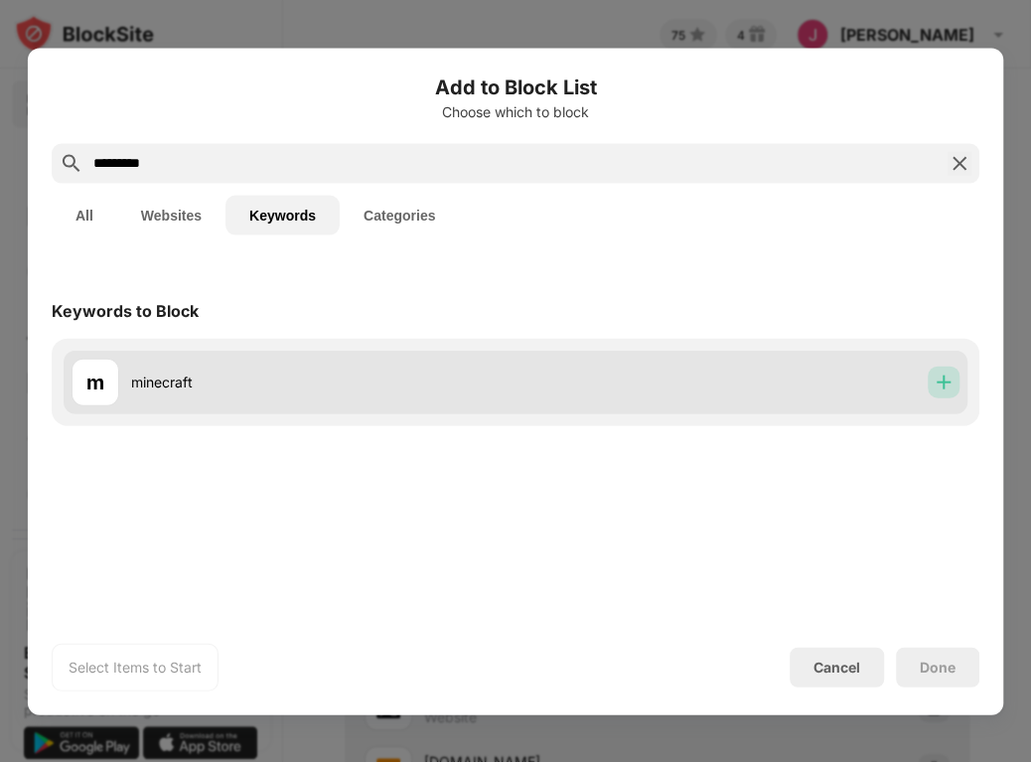
click at [943, 382] on img at bounding box center [943, 381] width 20 height 20
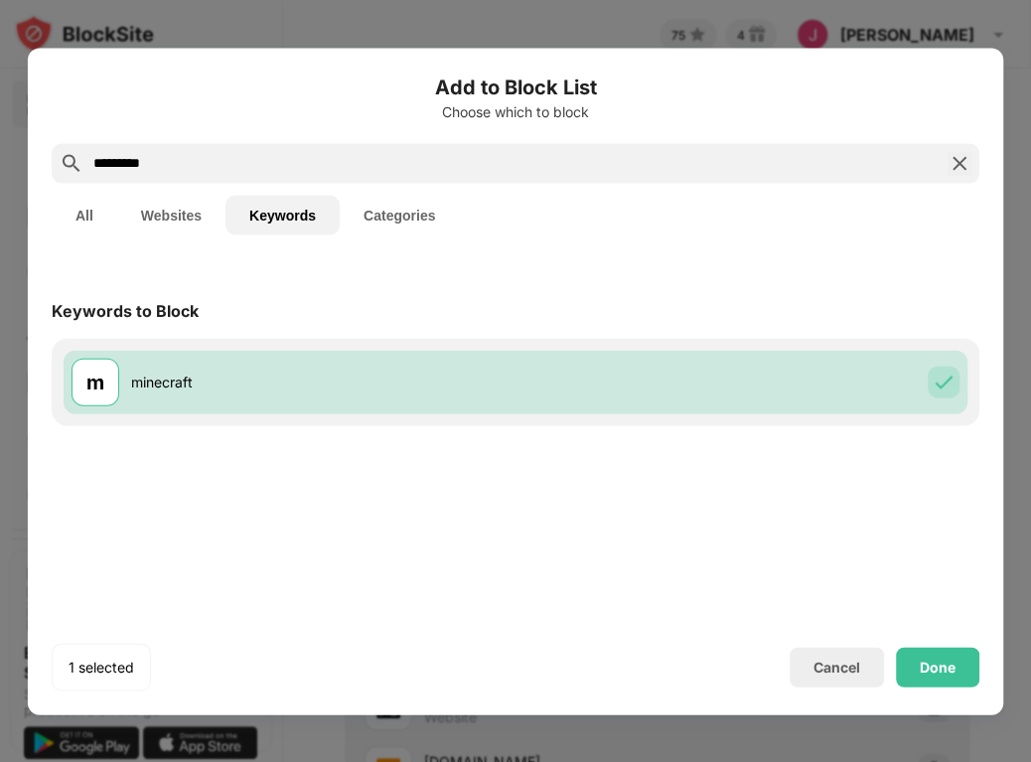
click at [123, 166] on input "*********" at bounding box center [515, 163] width 848 height 24
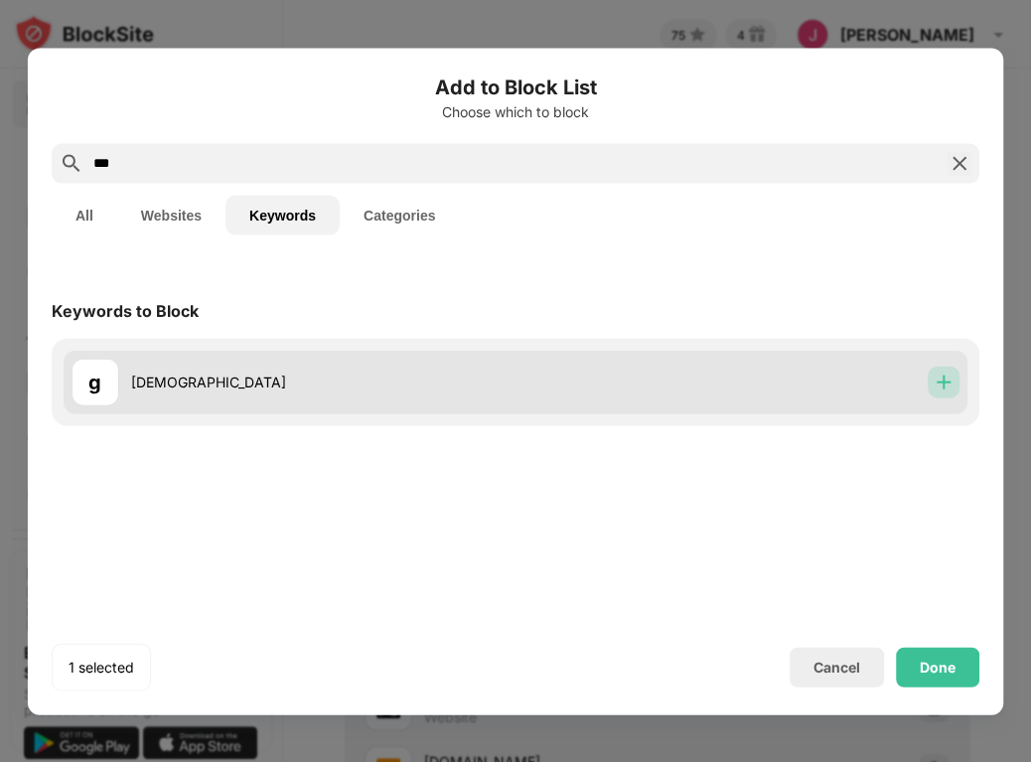
click at [949, 379] on img at bounding box center [943, 381] width 20 height 20
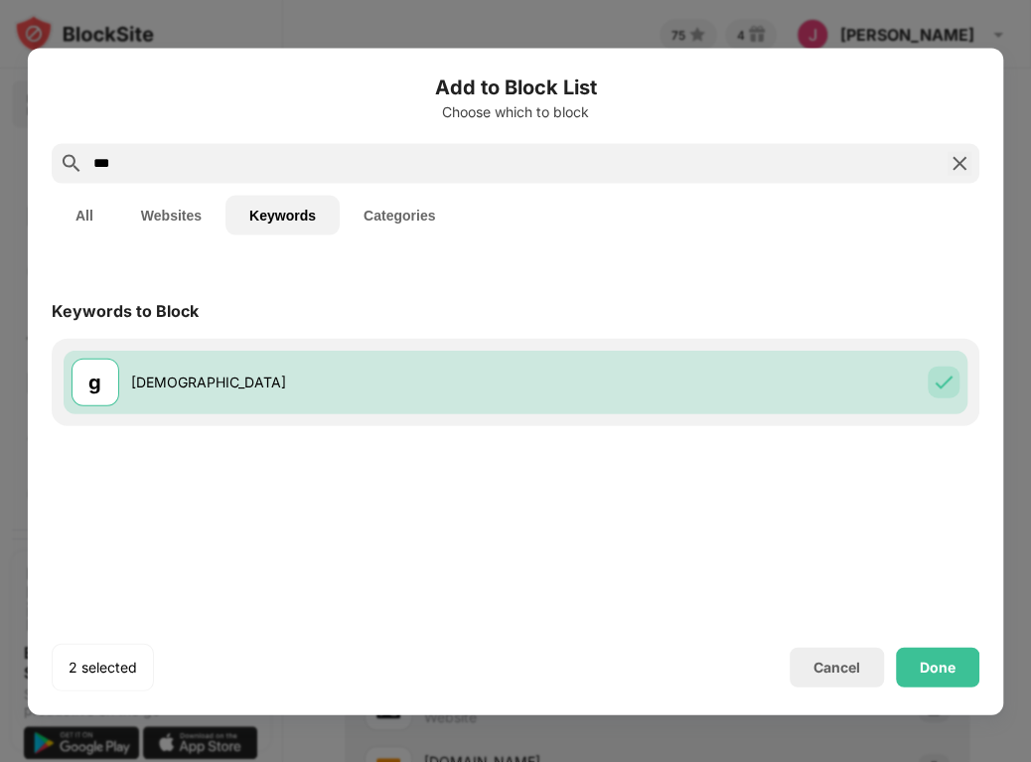
click at [99, 165] on input "***" at bounding box center [515, 163] width 848 height 24
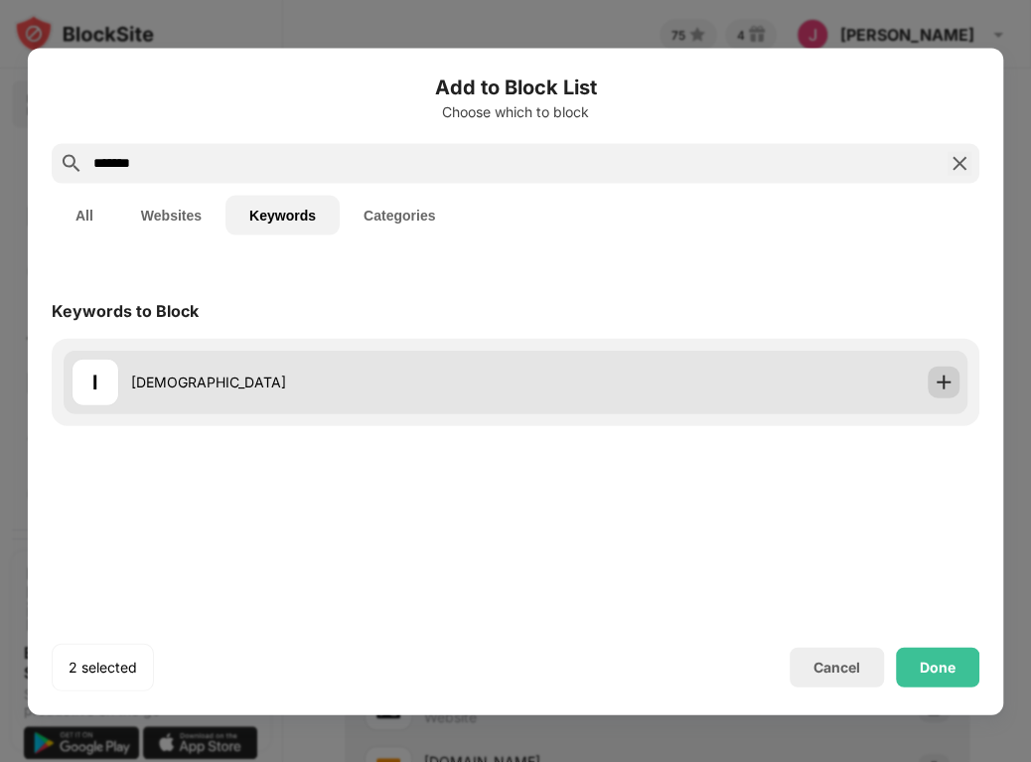
click at [933, 378] on img at bounding box center [943, 381] width 20 height 20
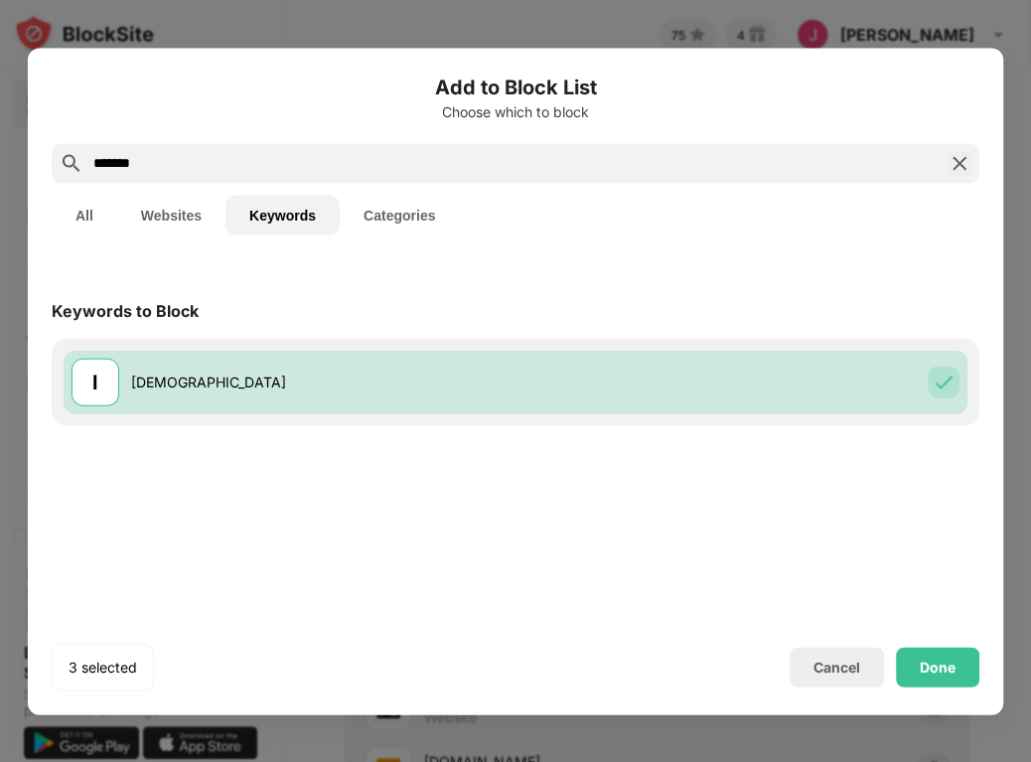
click at [119, 163] on input "*******" at bounding box center [515, 163] width 848 height 24
click at [115, 158] on input "*******" at bounding box center [515, 163] width 848 height 24
click at [146, 163] on input "*******" at bounding box center [515, 163] width 848 height 24
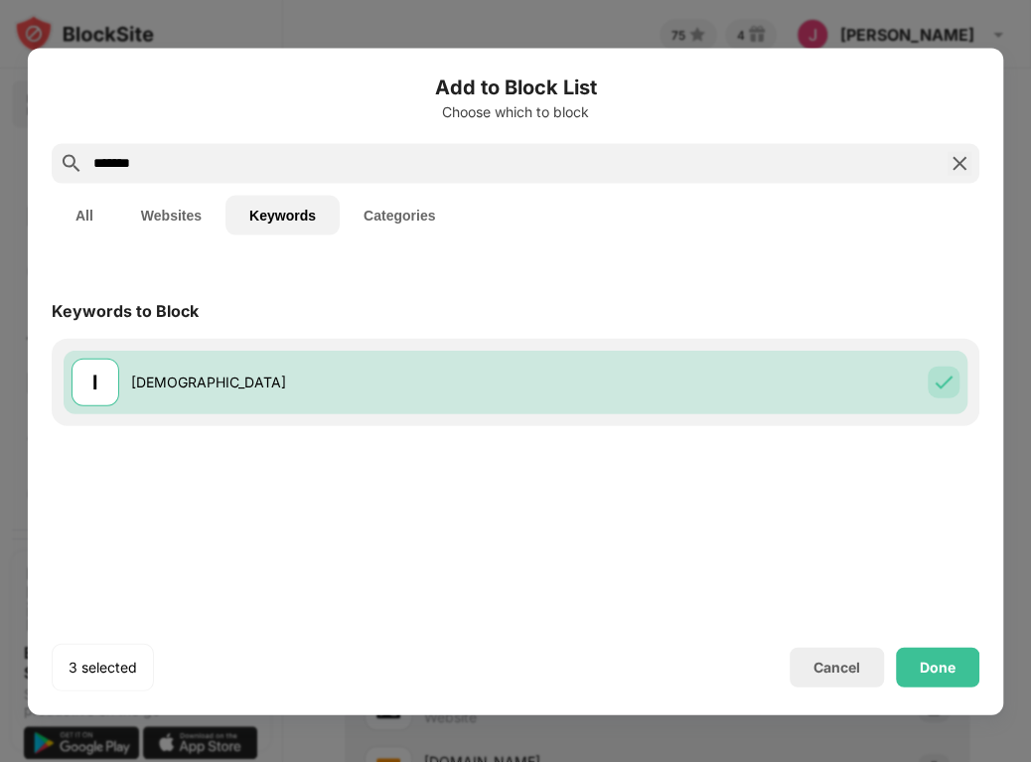
click at [129, 162] on input "*******" at bounding box center [515, 163] width 848 height 24
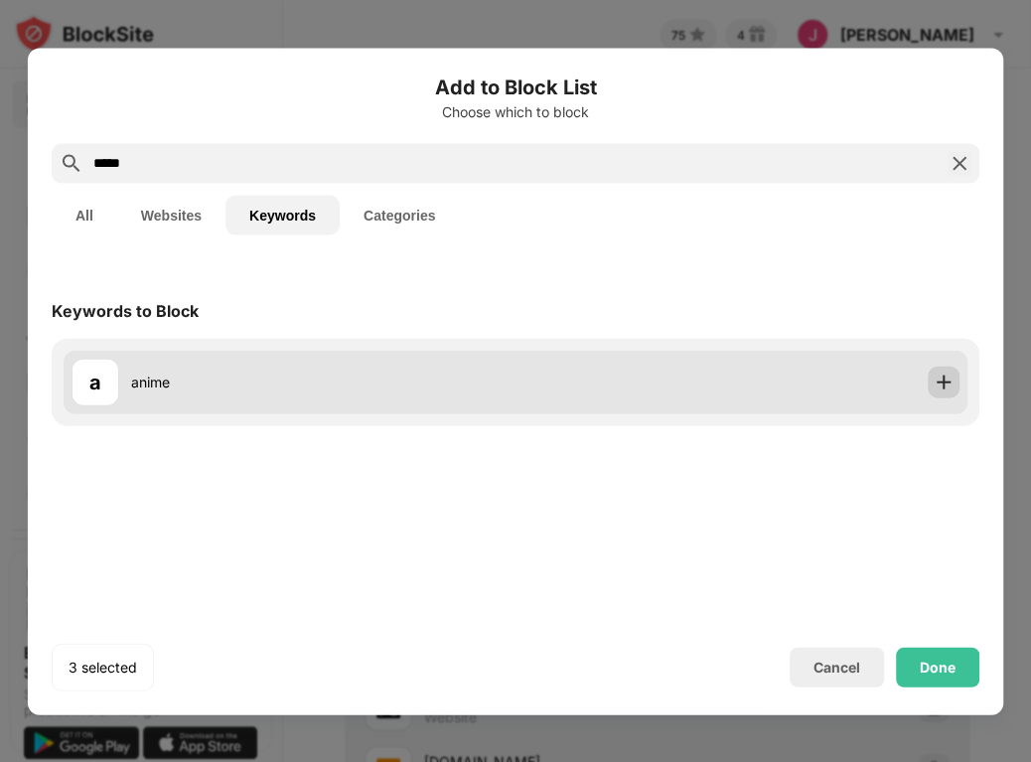
type input "*****"
click at [943, 375] on img at bounding box center [943, 381] width 20 height 20
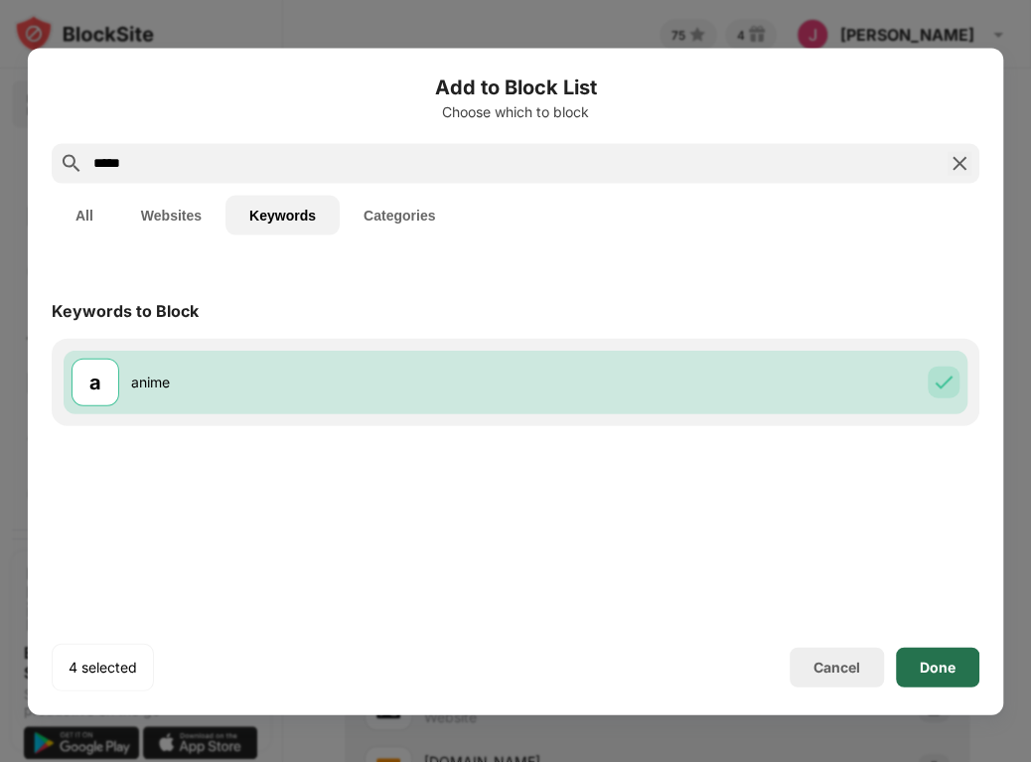
click at [931, 655] on div "Done" at bounding box center [937, 666] width 83 height 40
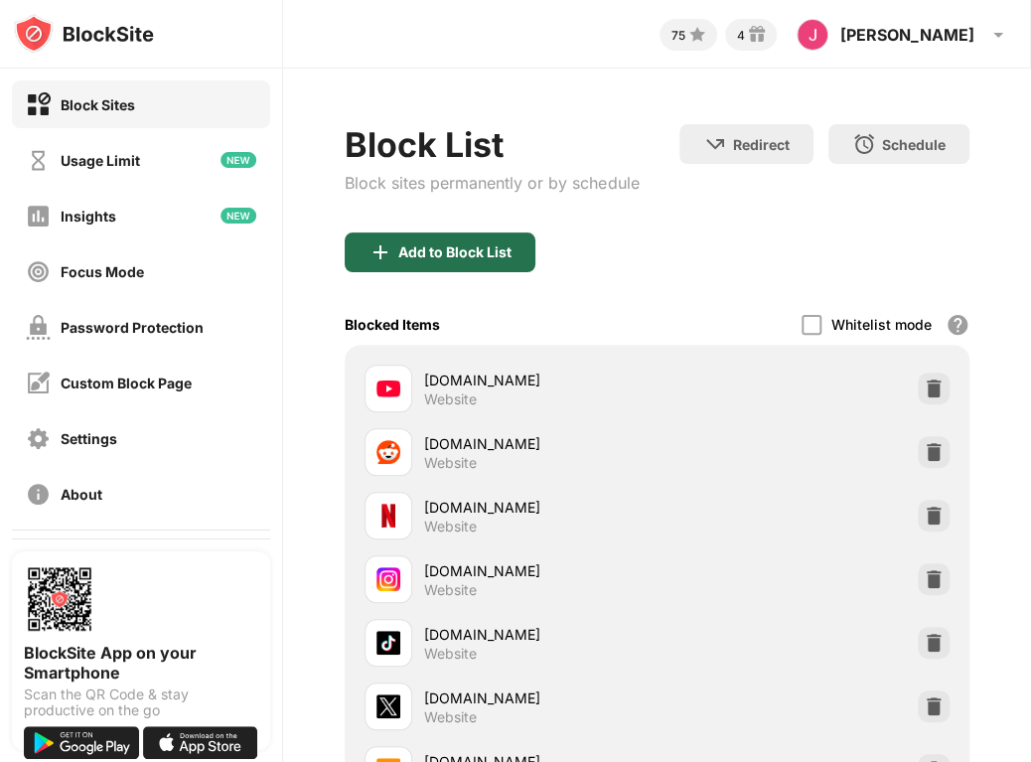
click at [457, 245] on div "Add to Block List" at bounding box center [454, 252] width 113 height 16
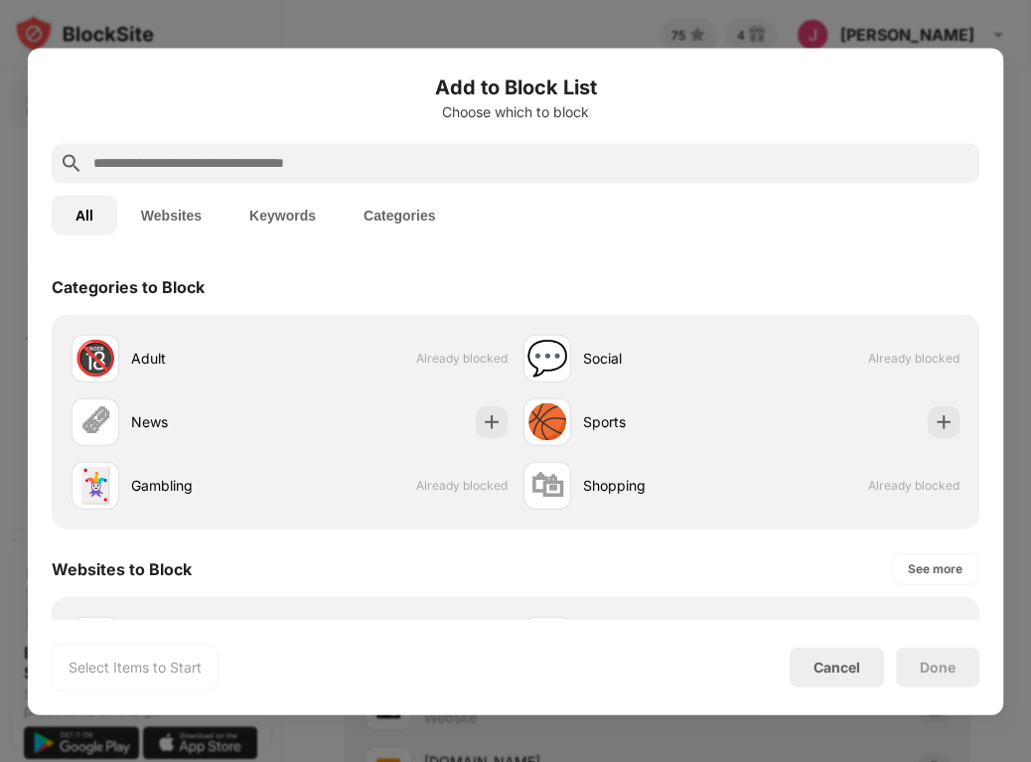
click at [119, 165] on input "text" at bounding box center [531, 163] width 880 height 24
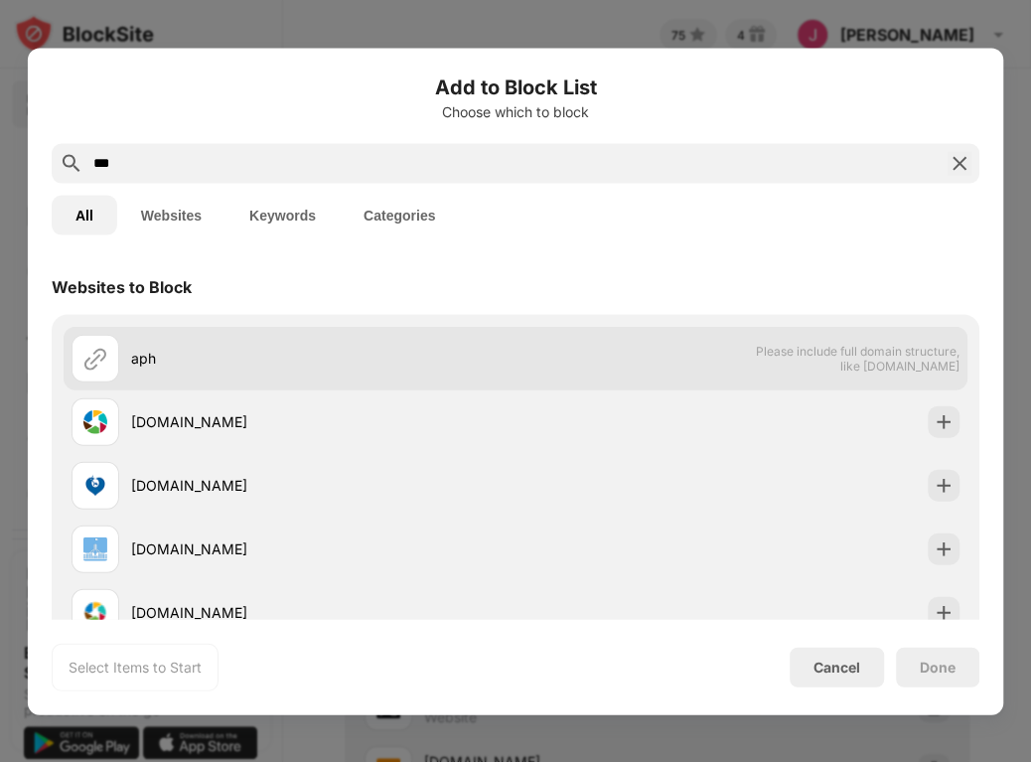
click at [865, 364] on span "Please include full domain structure, like [DOMAIN_NAME]" at bounding box center [857, 358] width 205 height 30
click at [84, 360] on img at bounding box center [95, 358] width 24 height 24
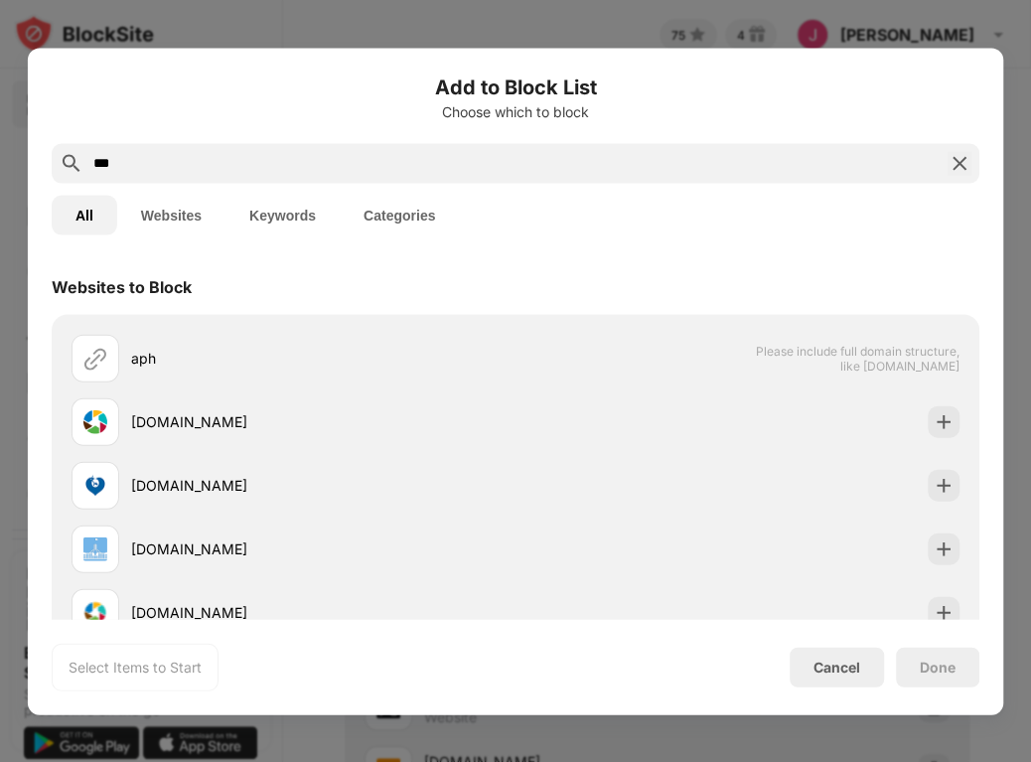
click at [134, 157] on input "***" at bounding box center [515, 163] width 848 height 24
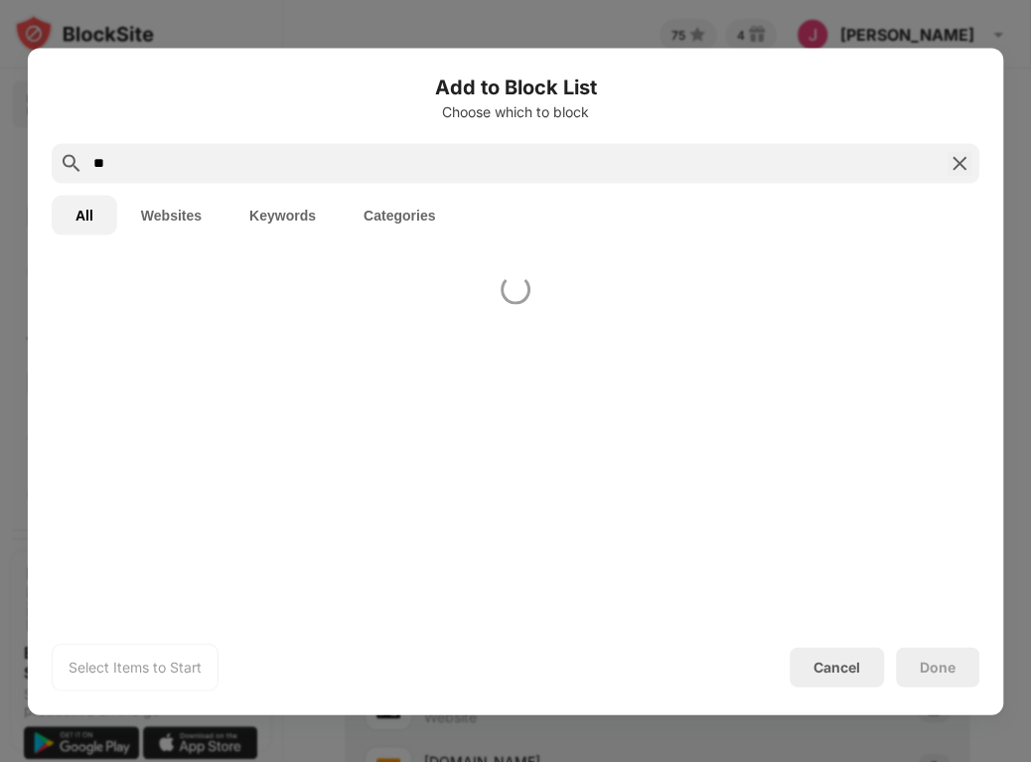
type input "*"
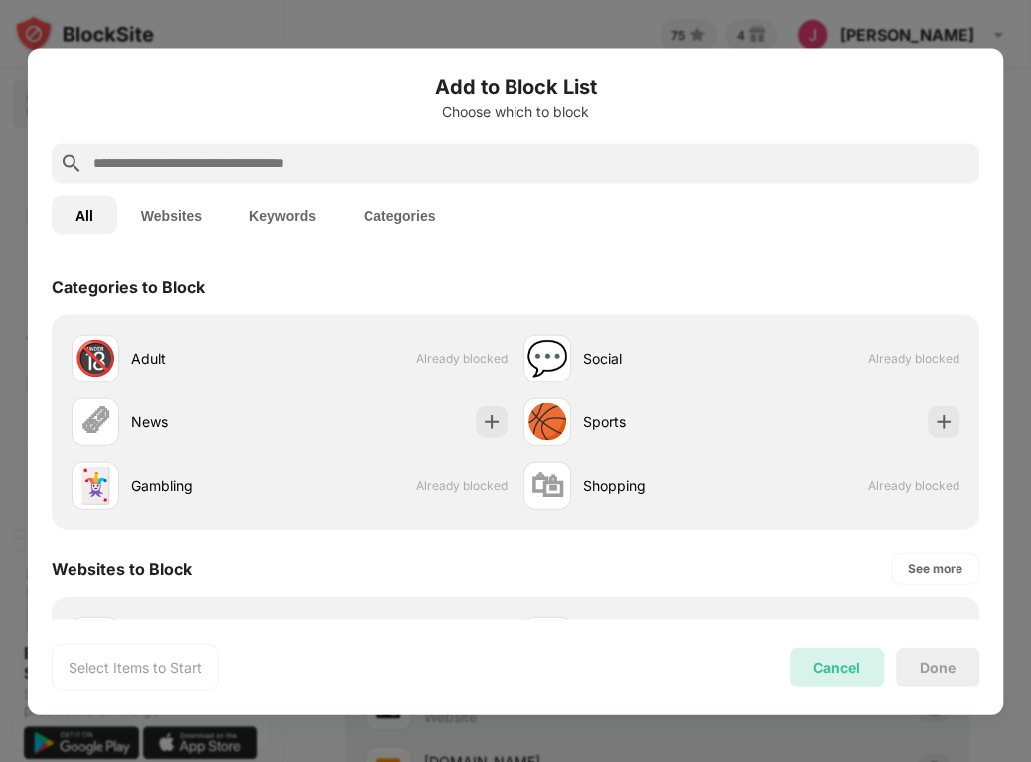
click at [825, 664] on div "Cancel" at bounding box center [836, 666] width 47 height 17
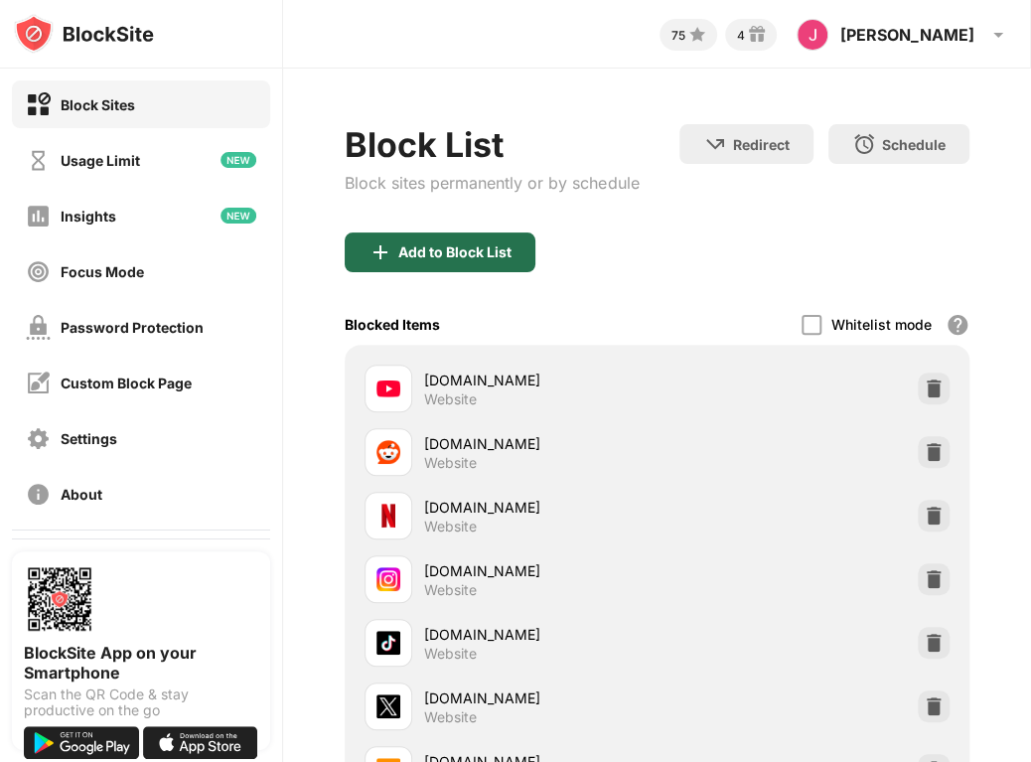
click at [465, 237] on div "Add to Block List" at bounding box center [440, 252] width 191 height 40
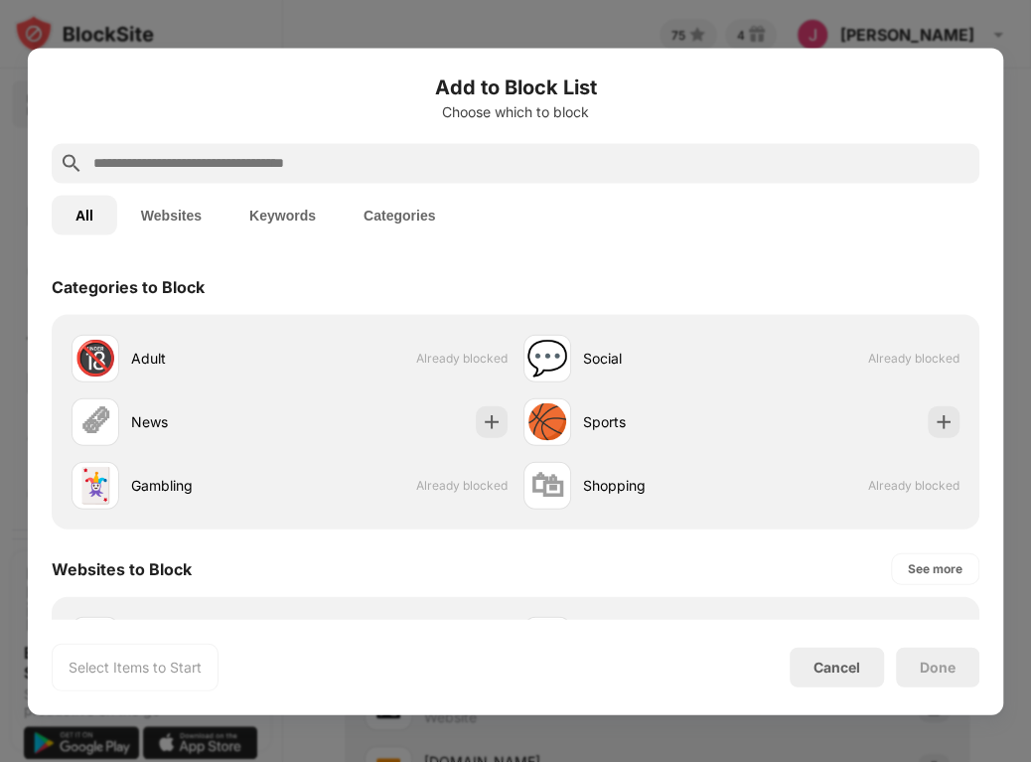
click at [163, 162] on input "text" at bounding box center [531, 163] width 880 height 24
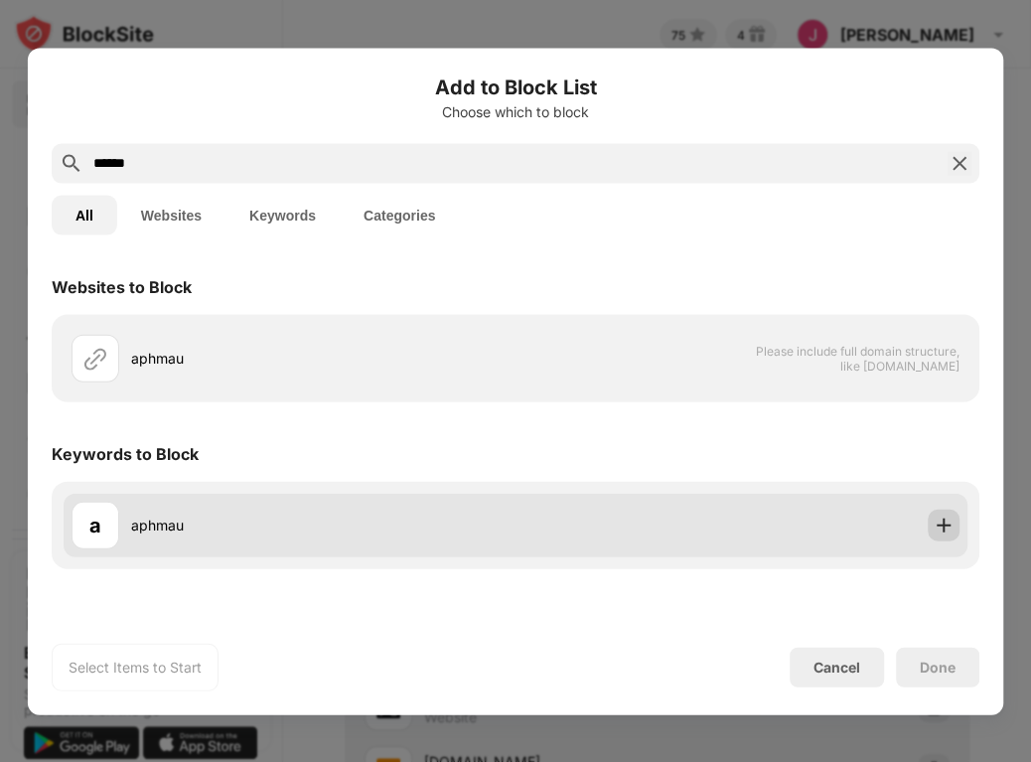
type input "******"
click at [942, 519] on img at bounding box center [943, 524] width 20 height 20
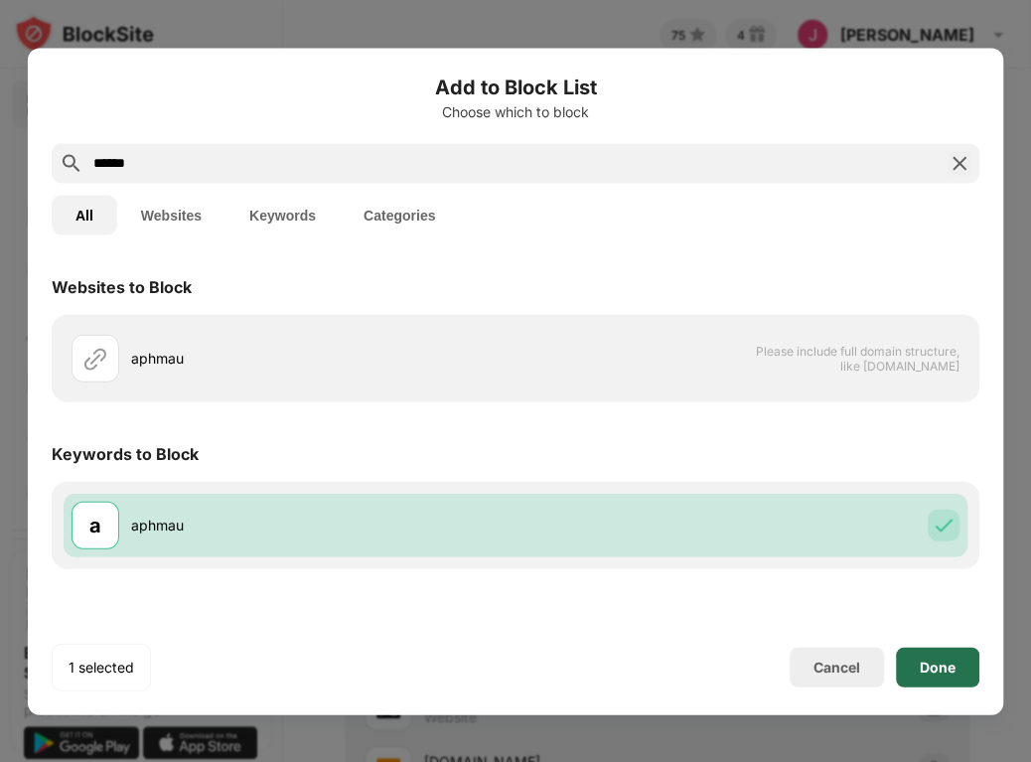
click at [933, 667] on div "Done" at bounding box center [938, 666] width 36 height 16
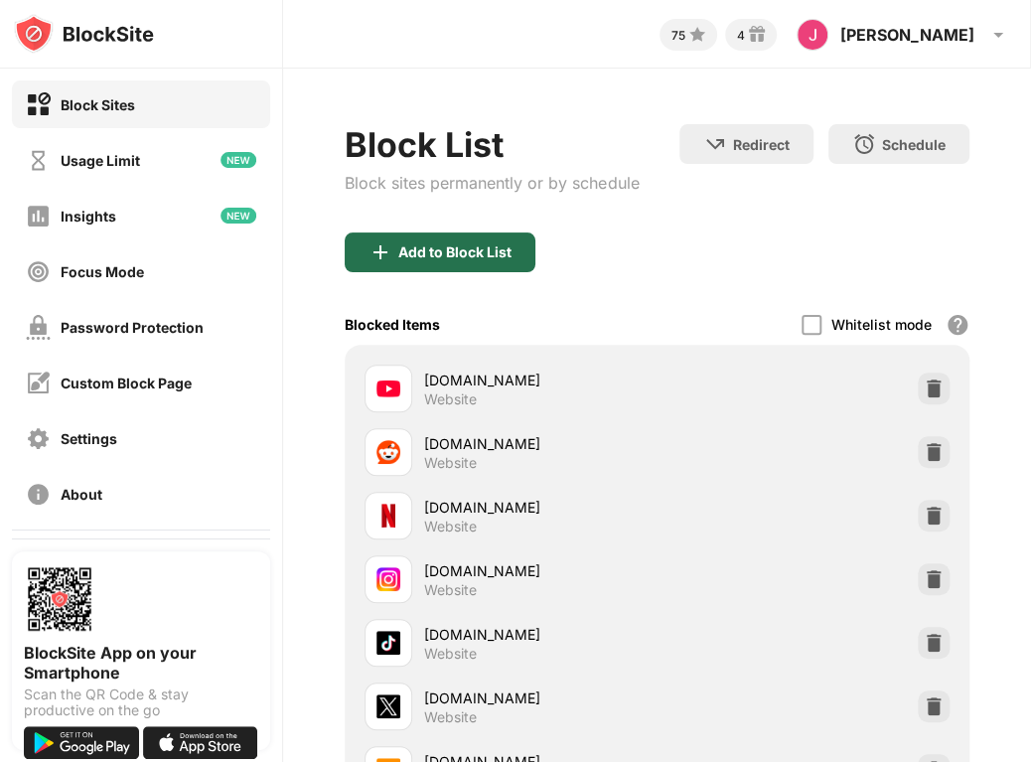
click at [501, 244] on div "Add to Block List" at bounding box center [454, 252] width 113 height 16
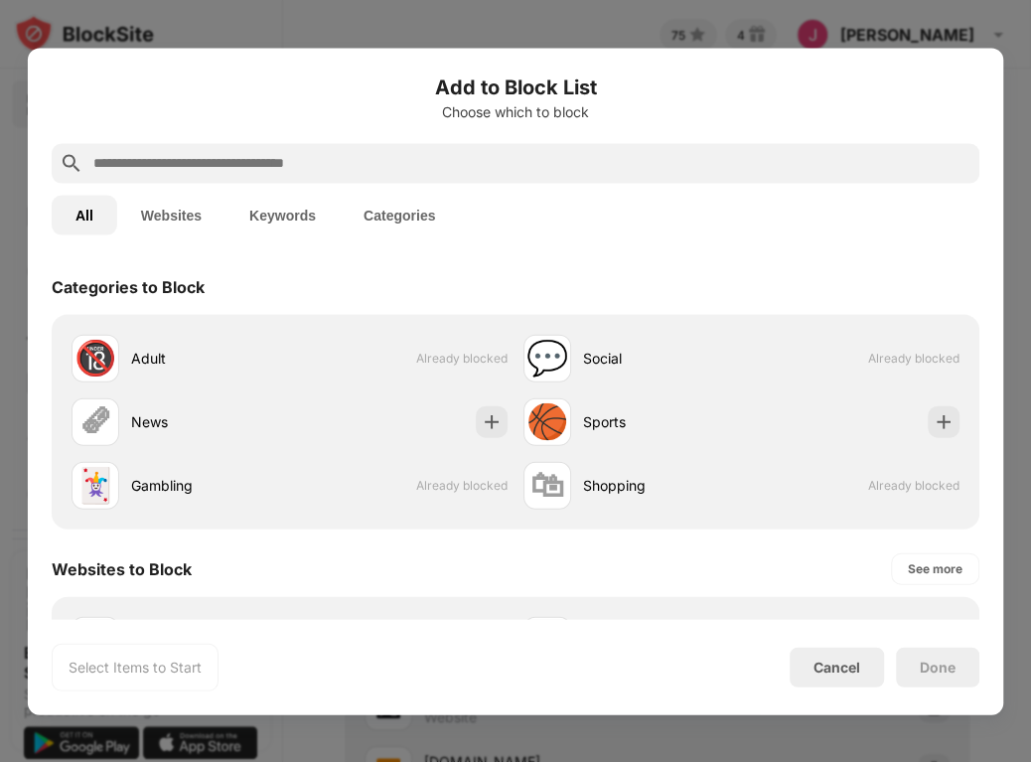
click at [299, 211] on button "Keywords" at bounding box center [282, 215] width 114 height 40
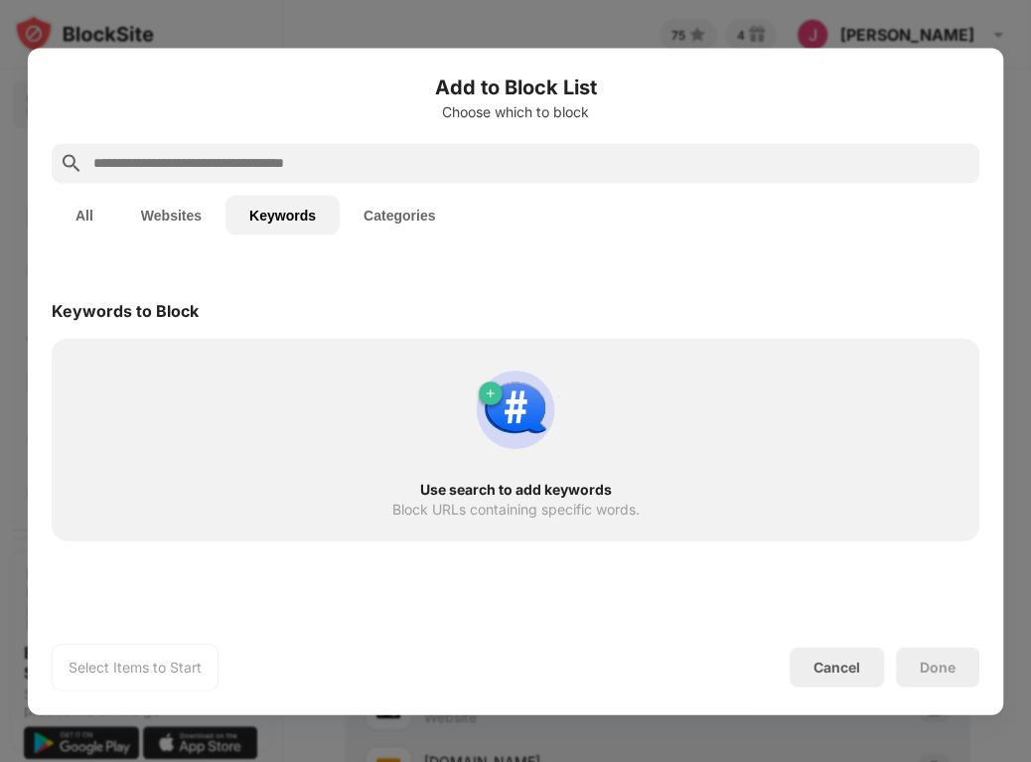
click at [137, 162] on input "text" at bounding box center [531, 163] width 880 height 24
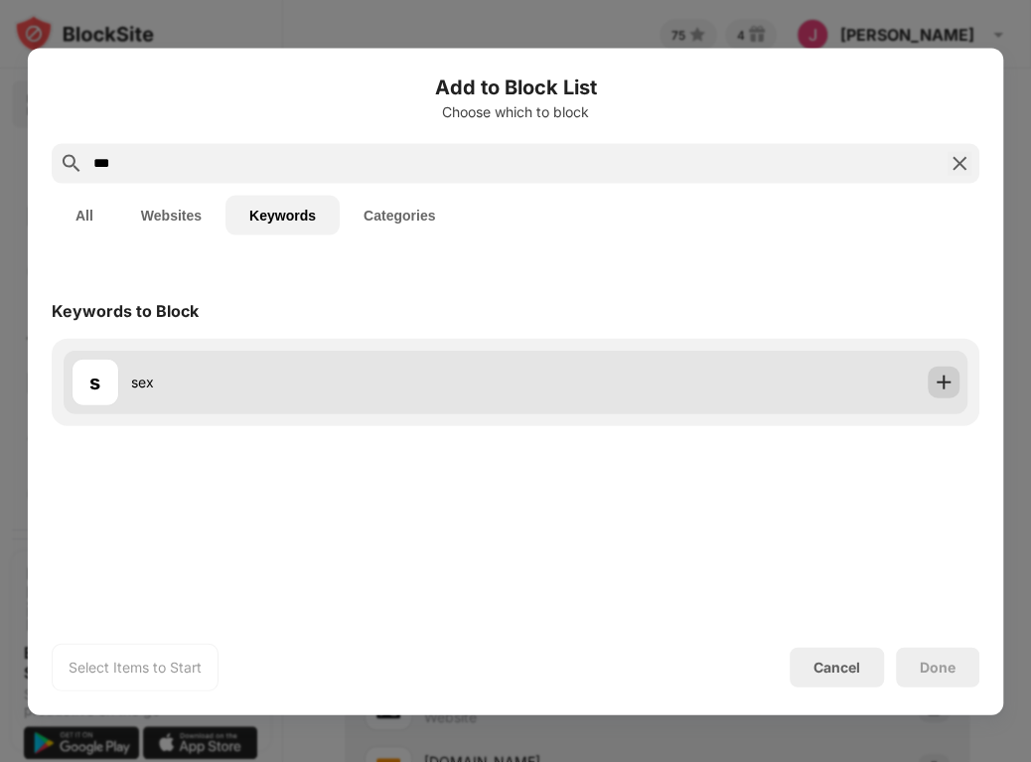
type input "***"
click at [940, 384] on img at bounding box center [943, 381] width 20 height 20
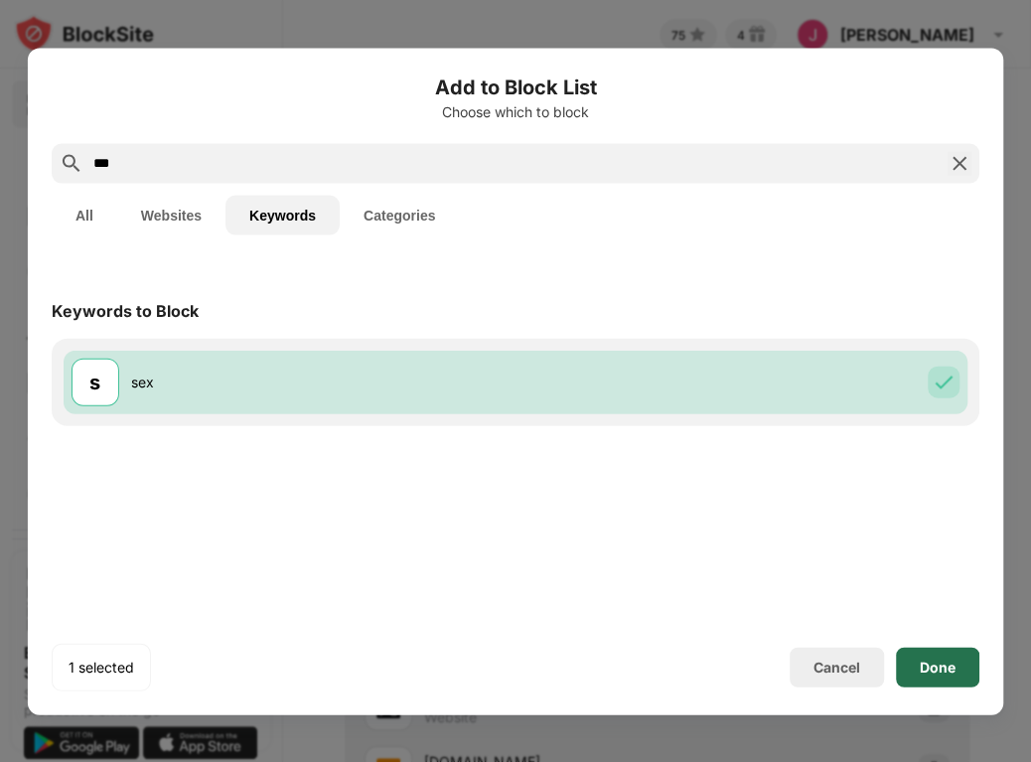
click at [949, 664] on div "Done" at bounding box center [938, 666] width 36 height 16
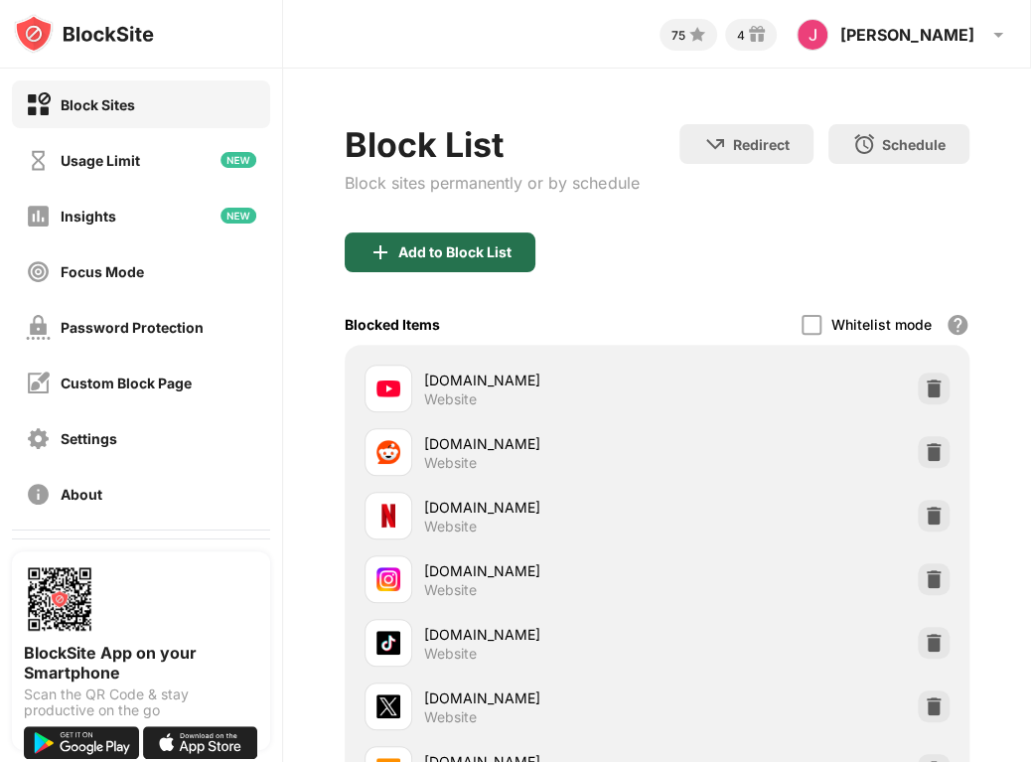
click at [477, 256] on div "Add to Block List" at bounding box center [454, 252] width 113 height 16
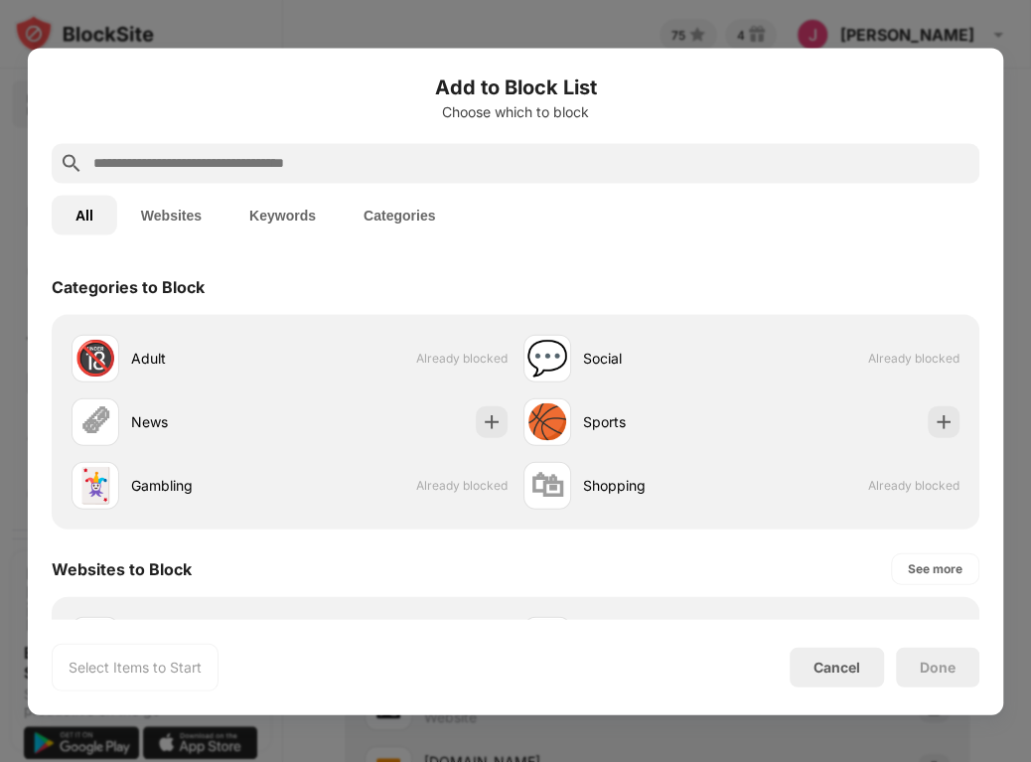
click at [286, 216] on button "Keywords" at bounding box center [282, 215] width 114 height 40
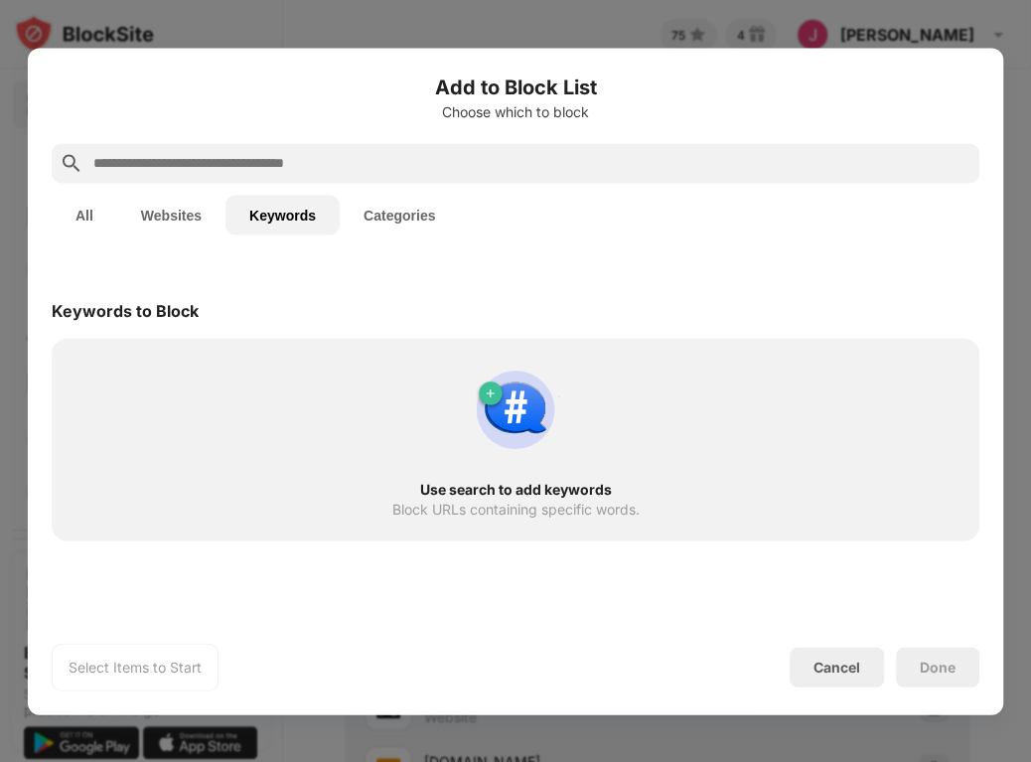
click at [181, 163] on input "text" at bounding box center [531, 163] width 880 height 24
click at [276, 163] on input "text" at bounding box center [531, 163] width 880 height 24
paste input "*****"
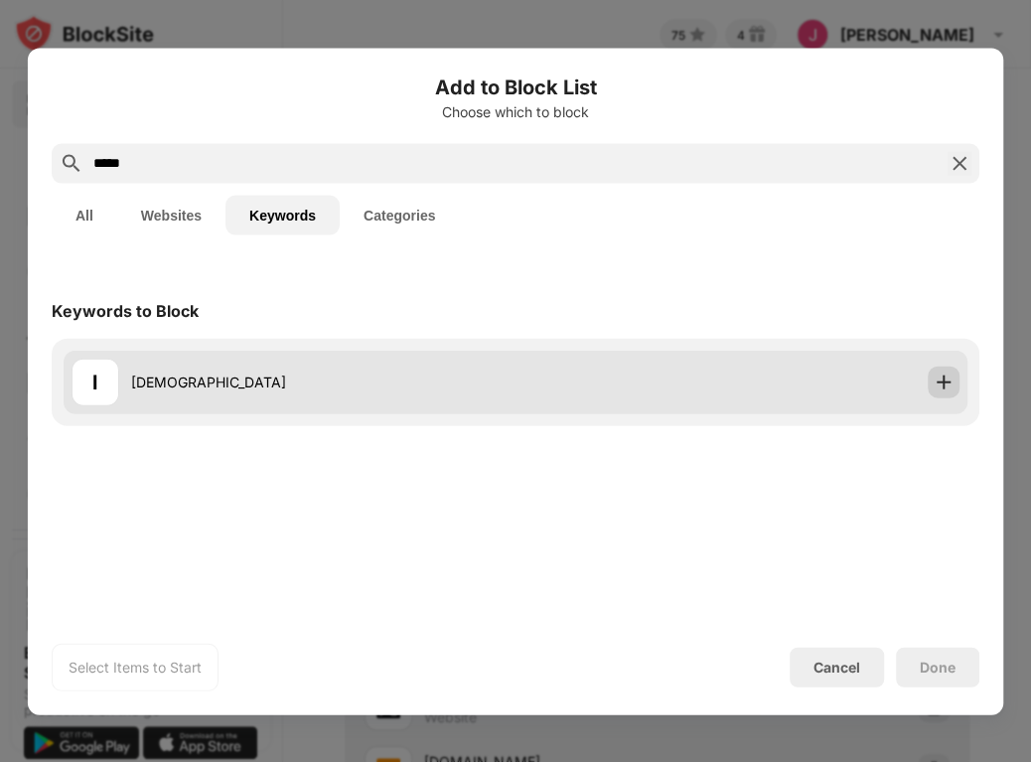
type input "*****"
click at [941, 387] on img at bounding box center [943, 381] width 20 height 20
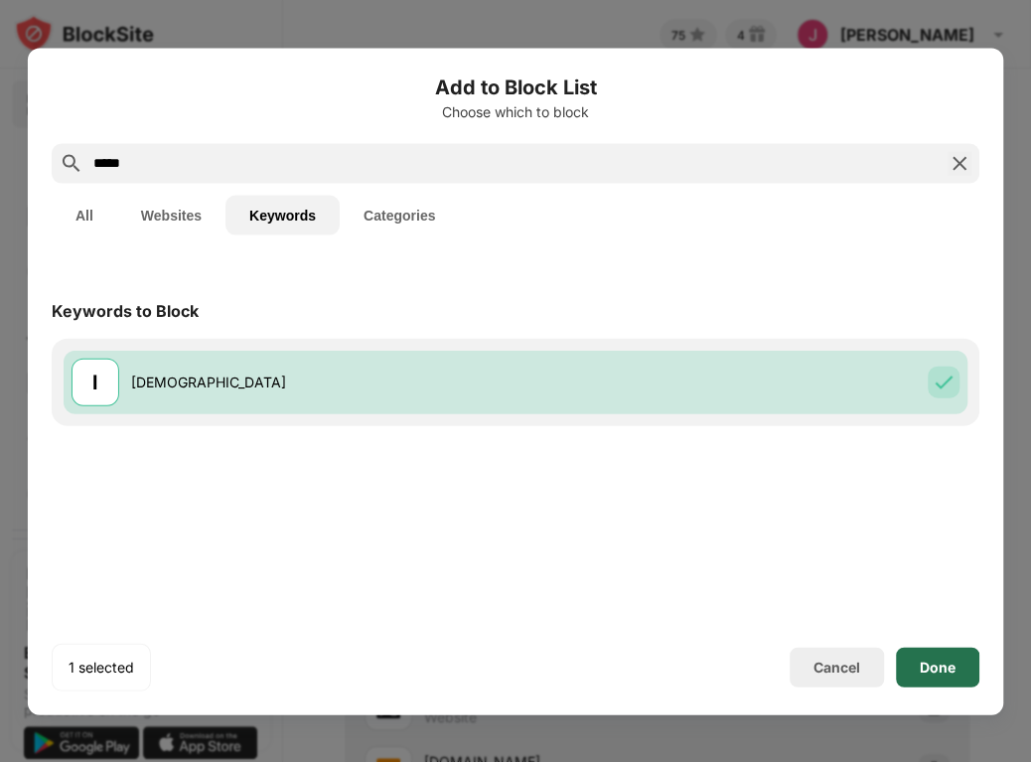
click at [932, 662] on div "Done" at bounding box center [938, 666] width 36 height 16
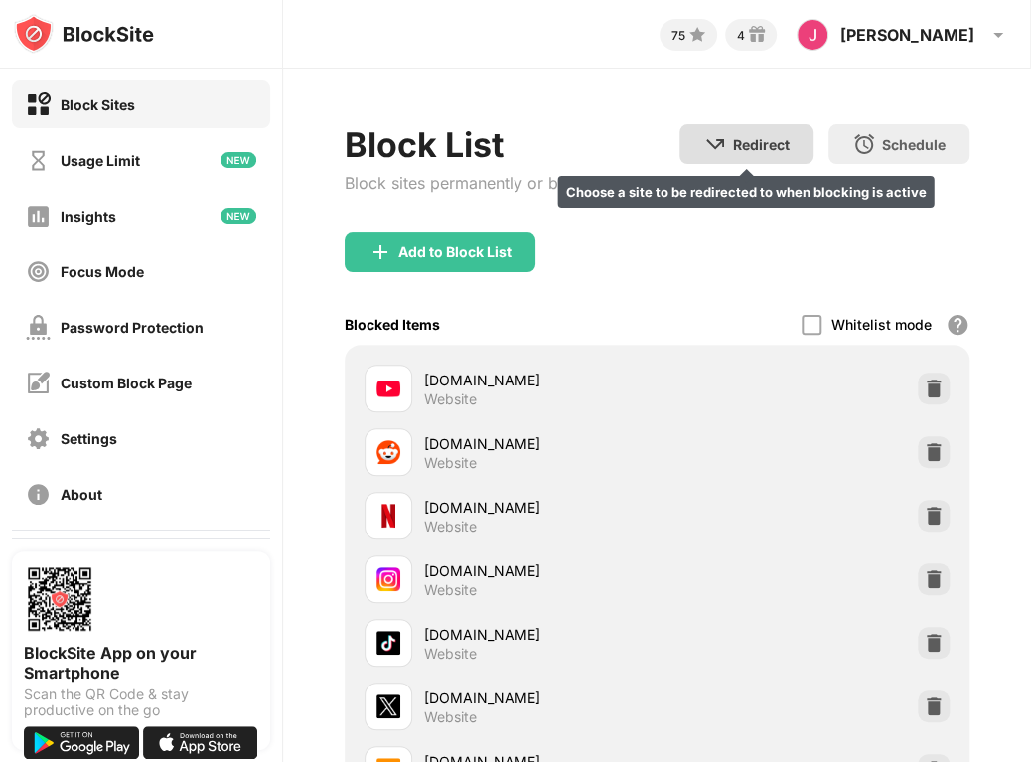
click at [733, 139] on div "Redirect" at bounding box center [761, 144] width 57 height 17
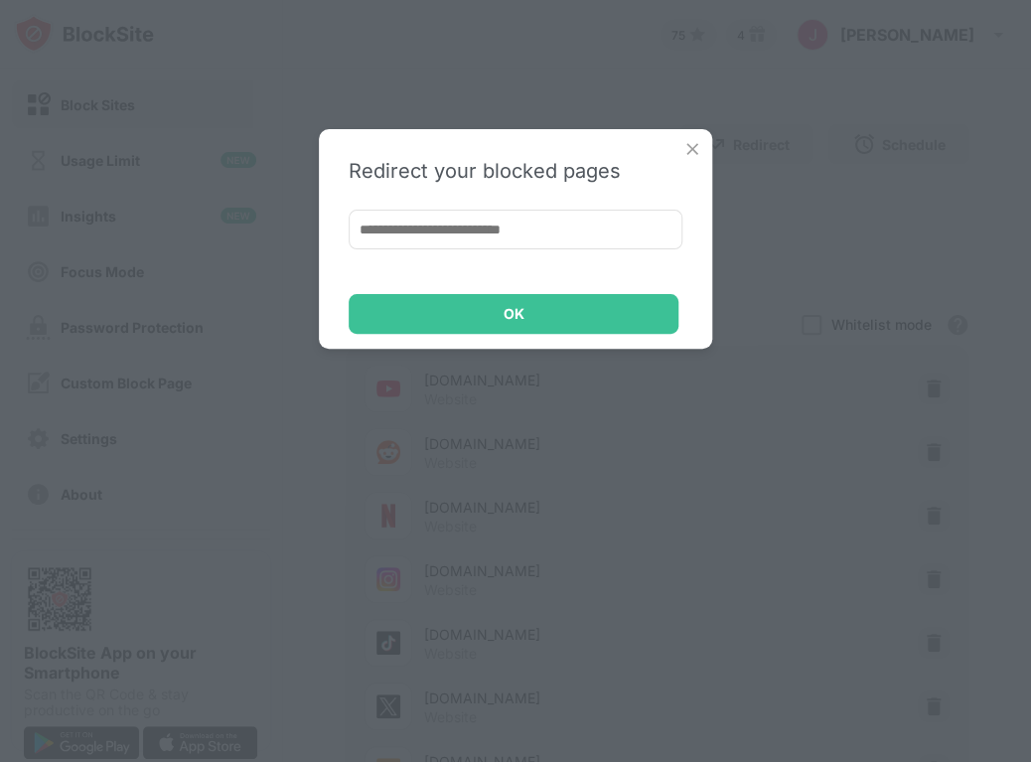
click at [405, 226] on input at bounding box center [516, 230] width 334 height 40
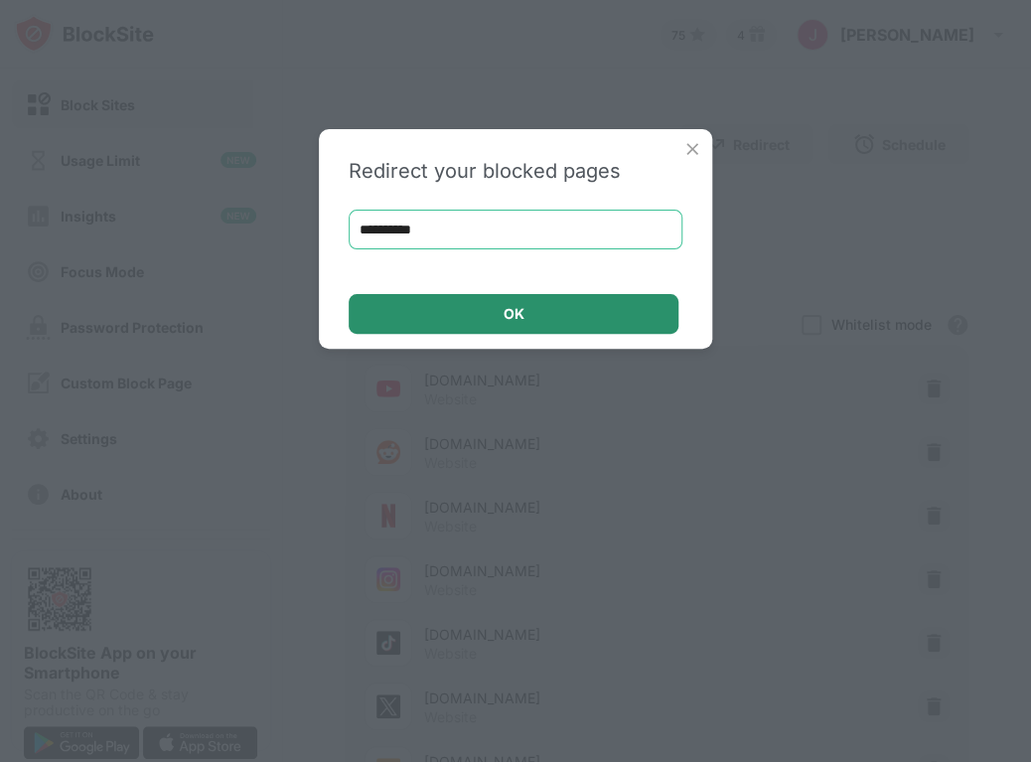
type input "**********"
click at [412, 317] on div "OK" at bounding box center [514, 314] width 330 height 40
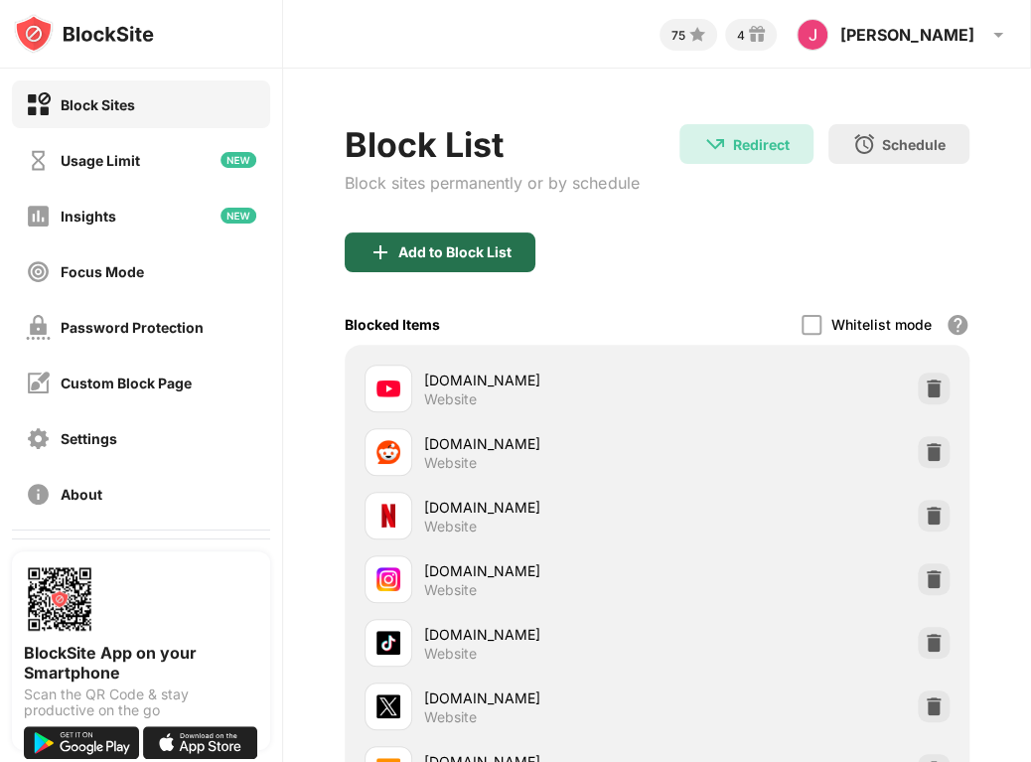
click at [409, 253] on div "Add to Block List" at bounding box center [454, 252] width 113 height 16
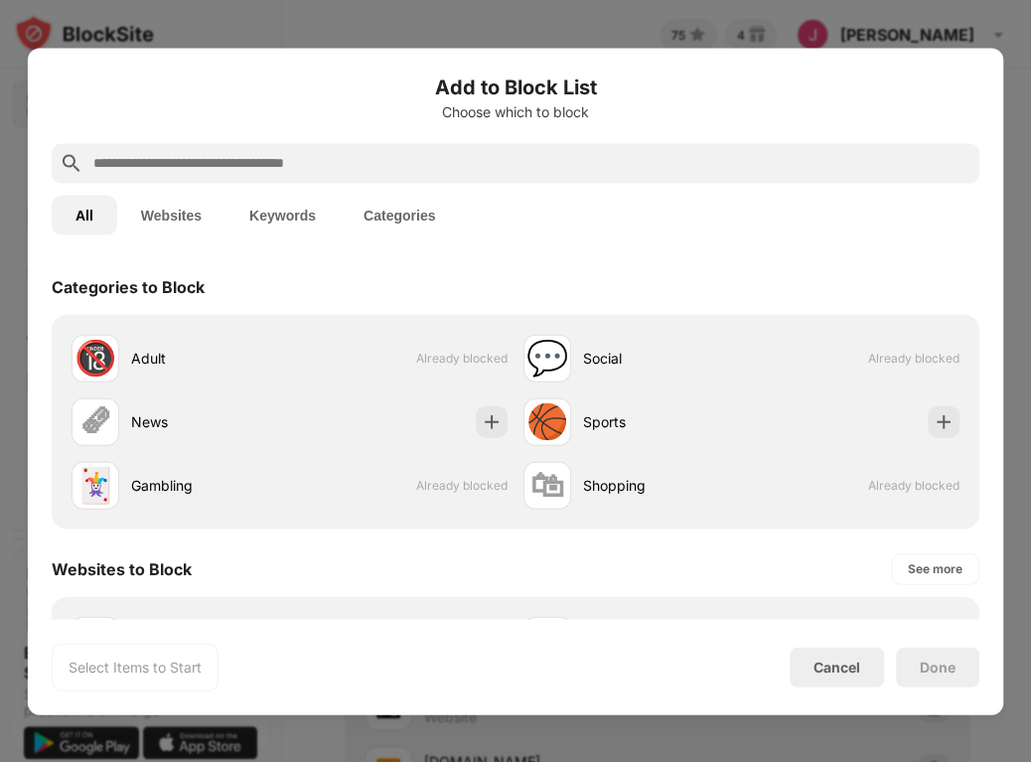
click at [107, 169] on input "text" at bounding box center [531, 163] width 880 height 24
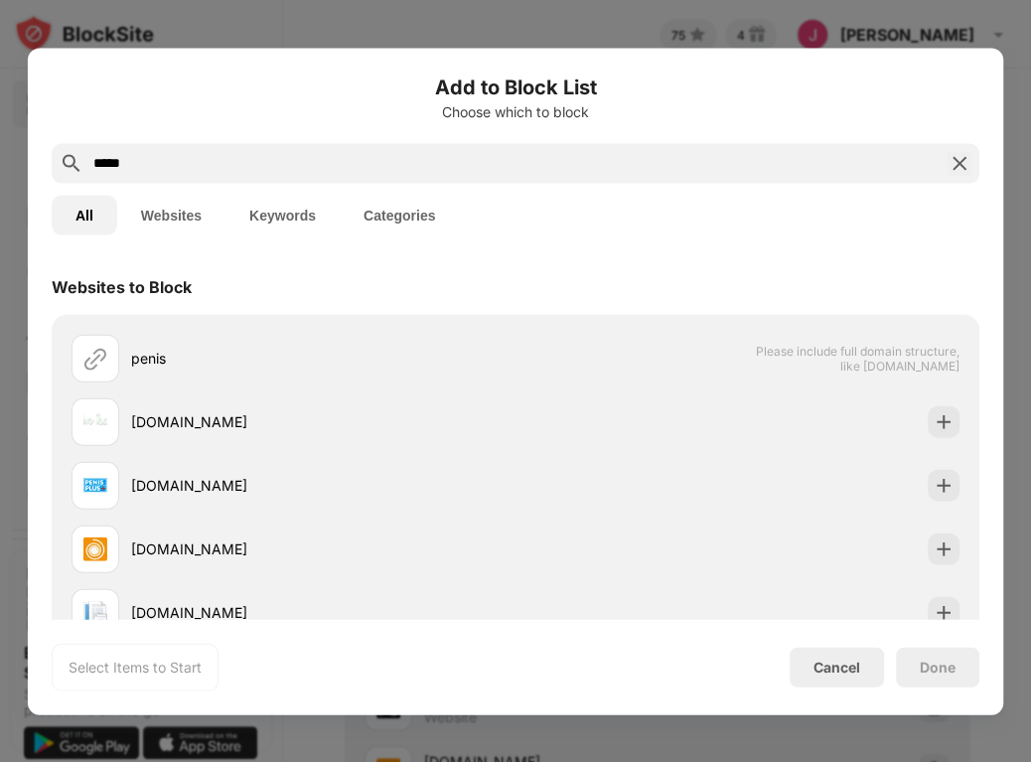
type input "*****"
click at [279, 218] on button "Keywords" at bounding box center [282, 215] width 114 height 40
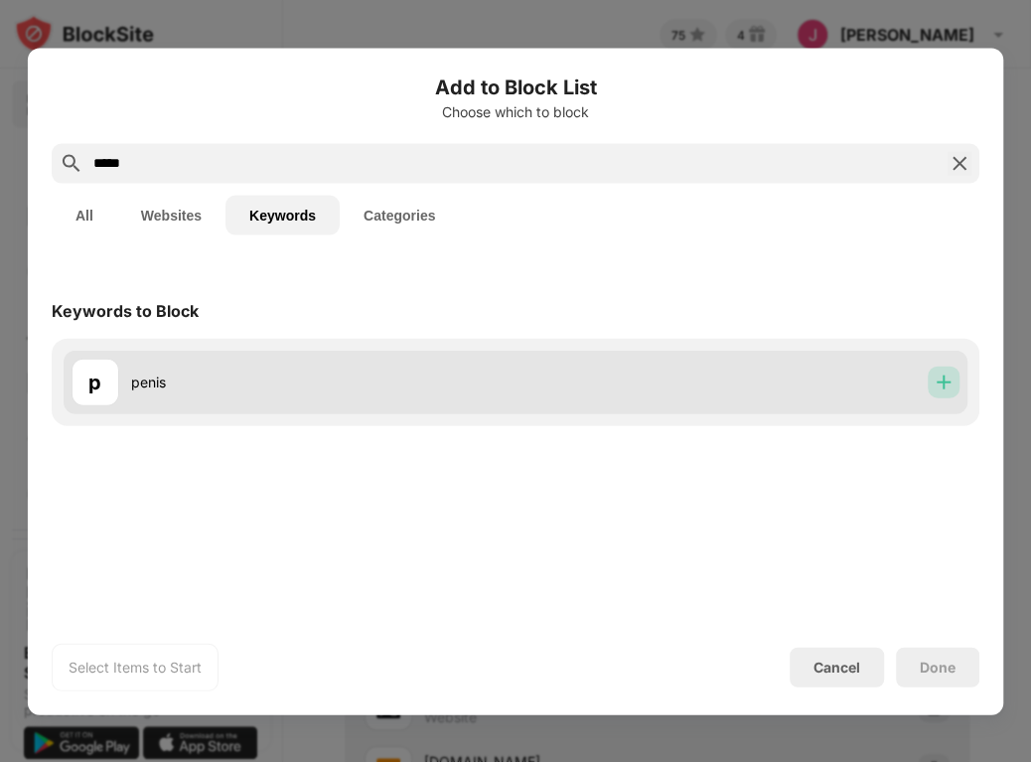
click at [943, 376] on img at bounding box center [943, 381] width 20 height 20
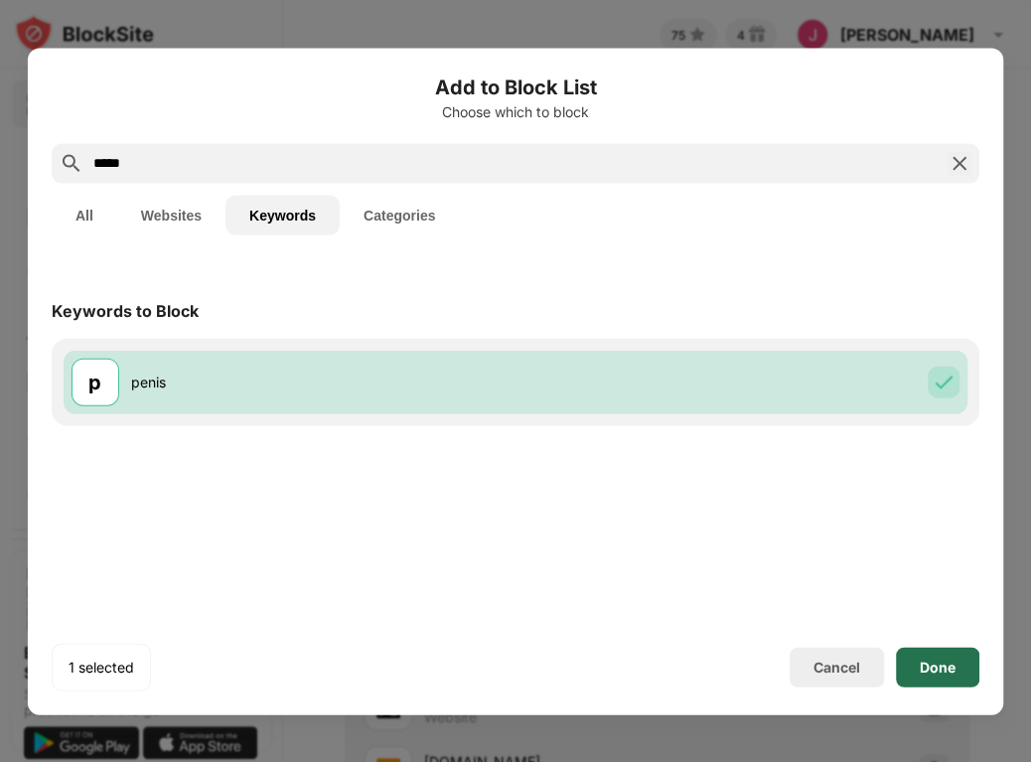
click at [935, 669] on div "Done" at bounding box center [938, 666] width 36 height 16
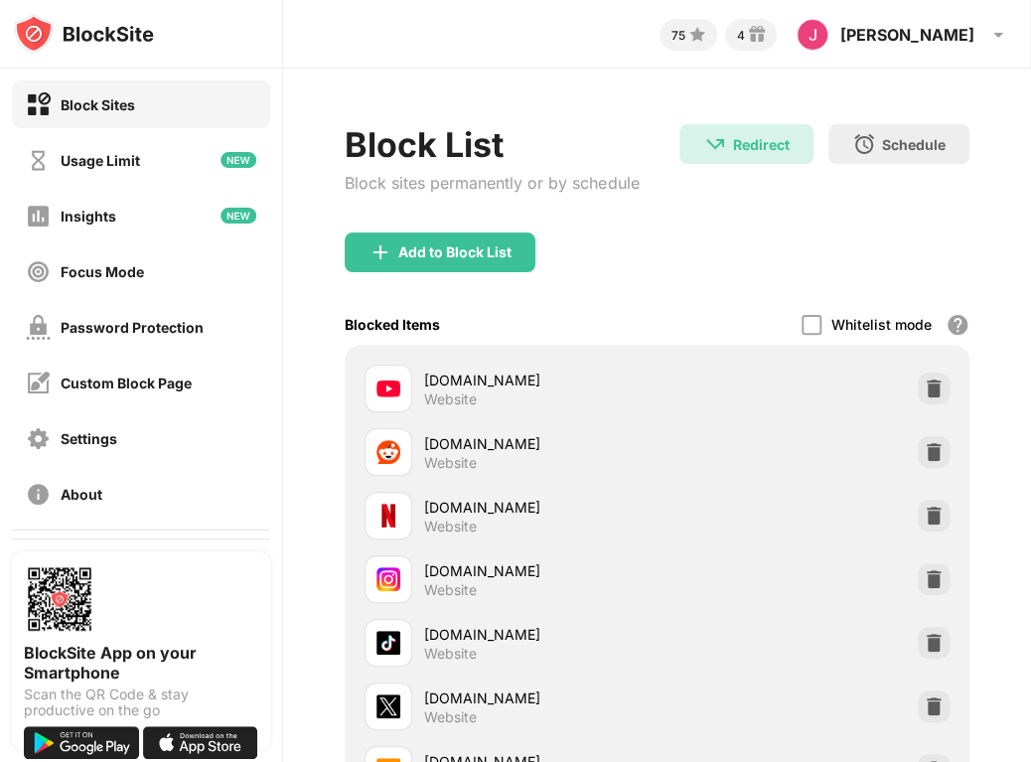
click at [935, 669] on div "[DOMAIN_NAME] Website" at bounding box center [657, 643] width 600 height 64
click at [643, 304] on div "Blocked Items Whitelist mode Block all websites except for those in your whitel…" at bounding box center [657, 324] width 624 height 41
click at [127, 440] on div "Settings" at bounding box center [141, 438] width 258 height 48
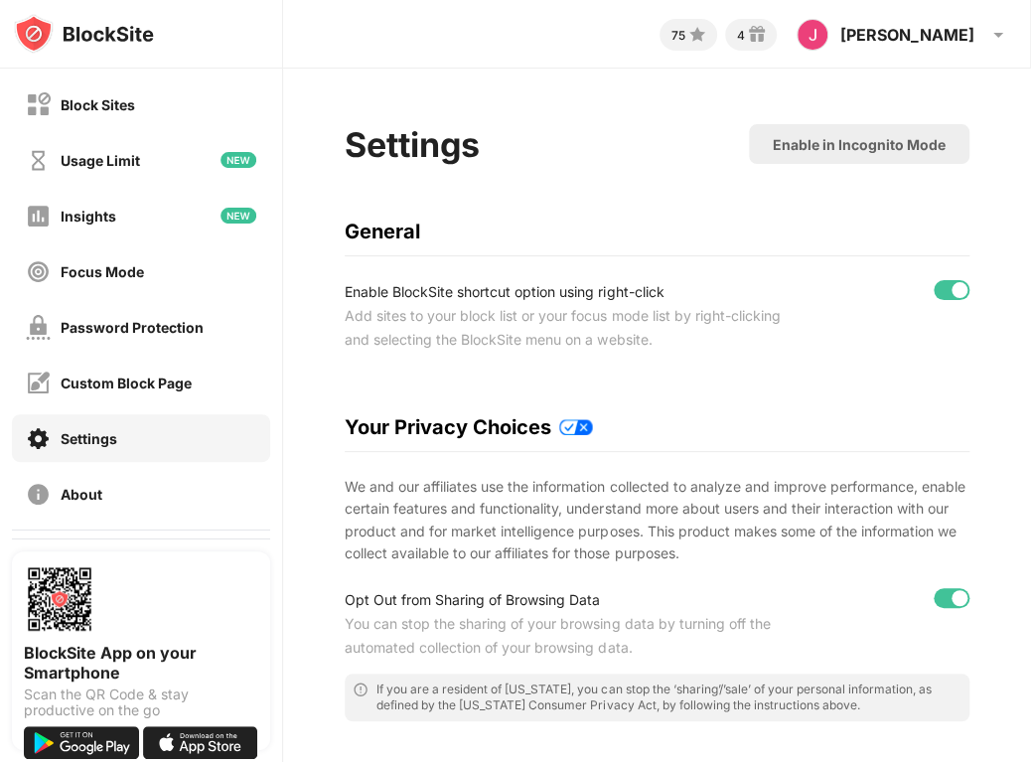
click at [34, 22] on img at bounding box center [84, 34] width 140 height 40
click at [86, 321] on div "Password Protection" at bounding box center [132, 327] width 143 height 17
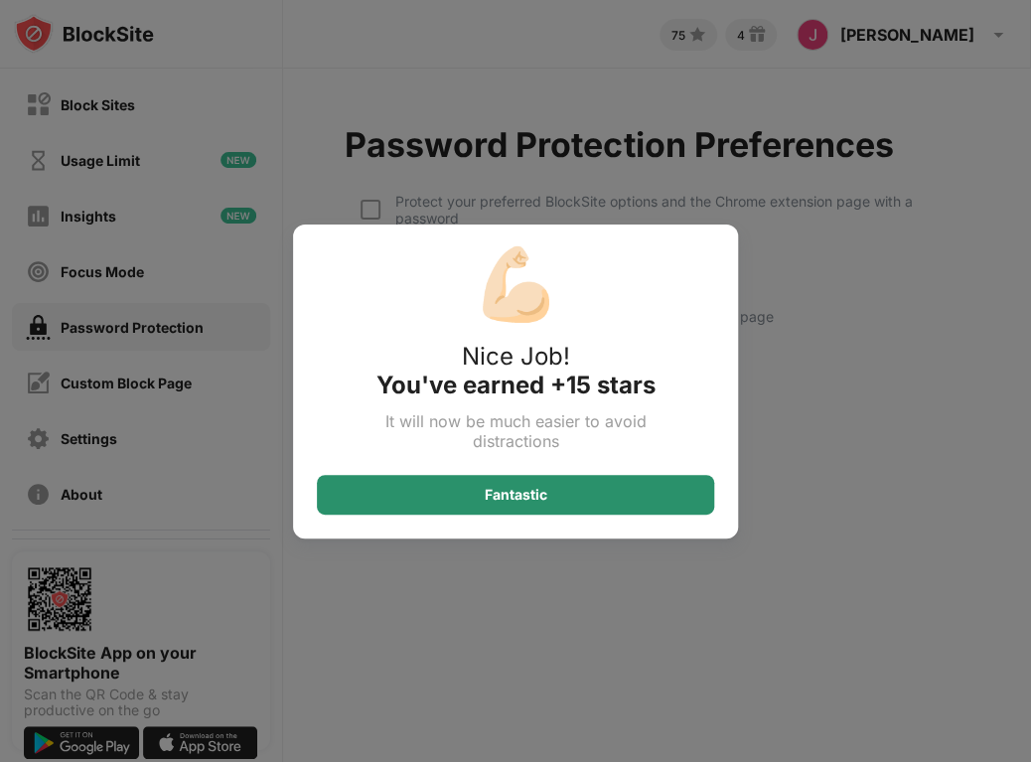
click at [470, 499] on div "Fantastic" at bounding box center [515, 495] width 397 height 40
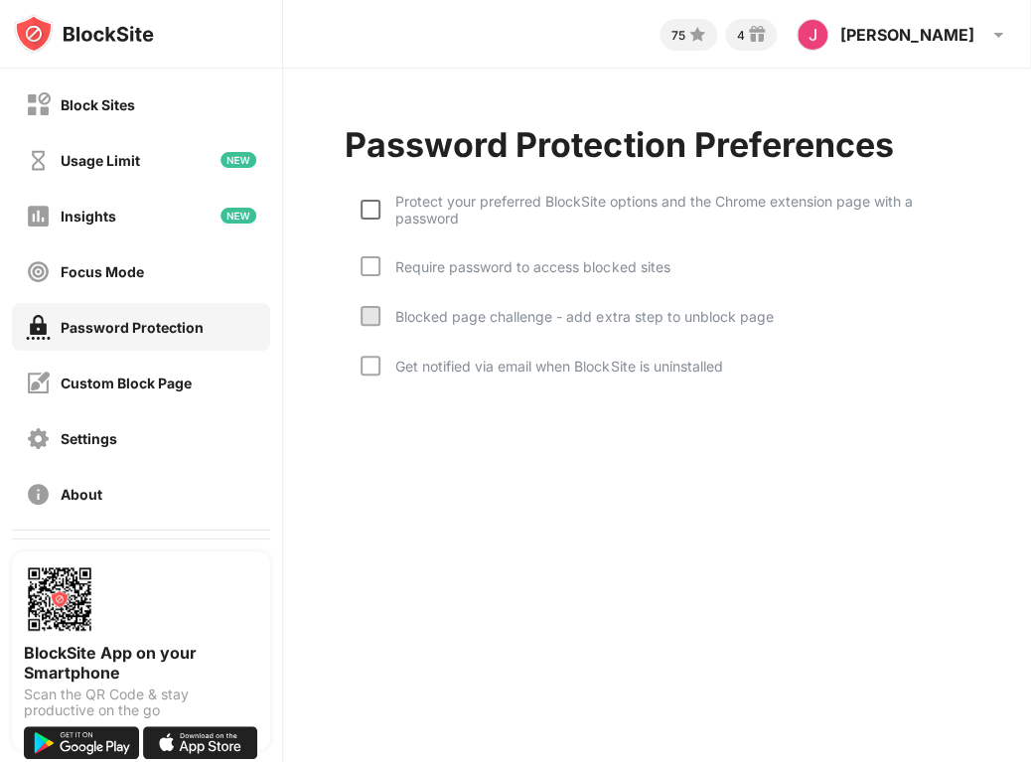
click at [366, 212] on div at bounding box center [370, 210] width 20 height 20
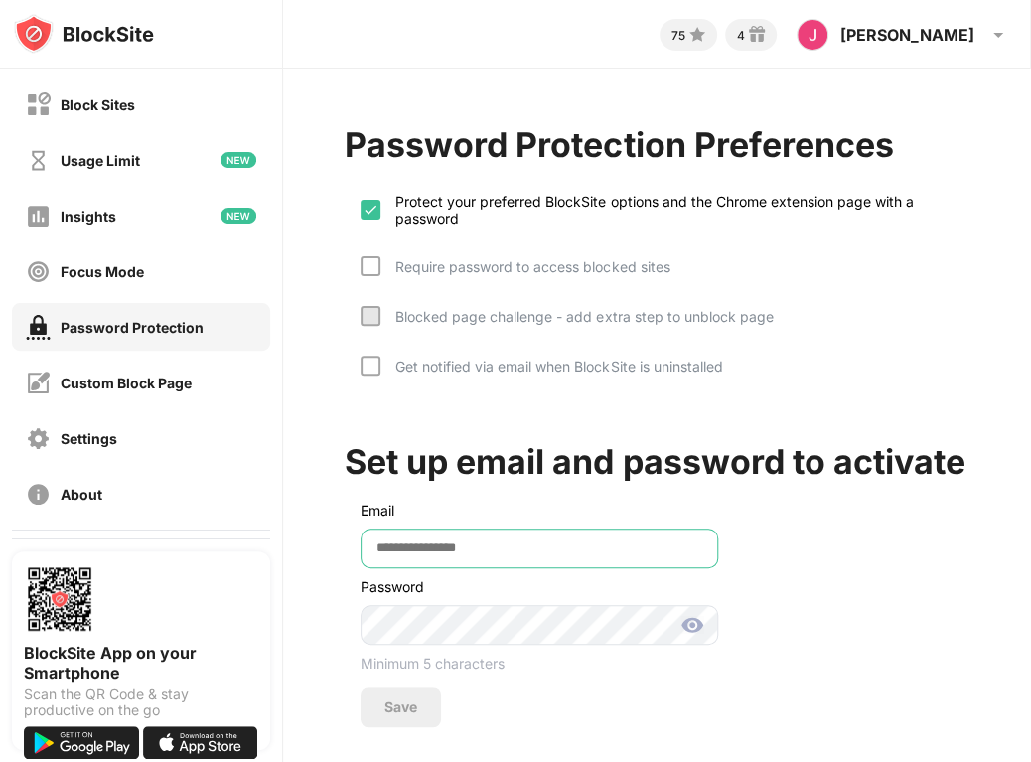
click at [465, 568] on input "email" at bounding box center [539, 548] width 358 height 40
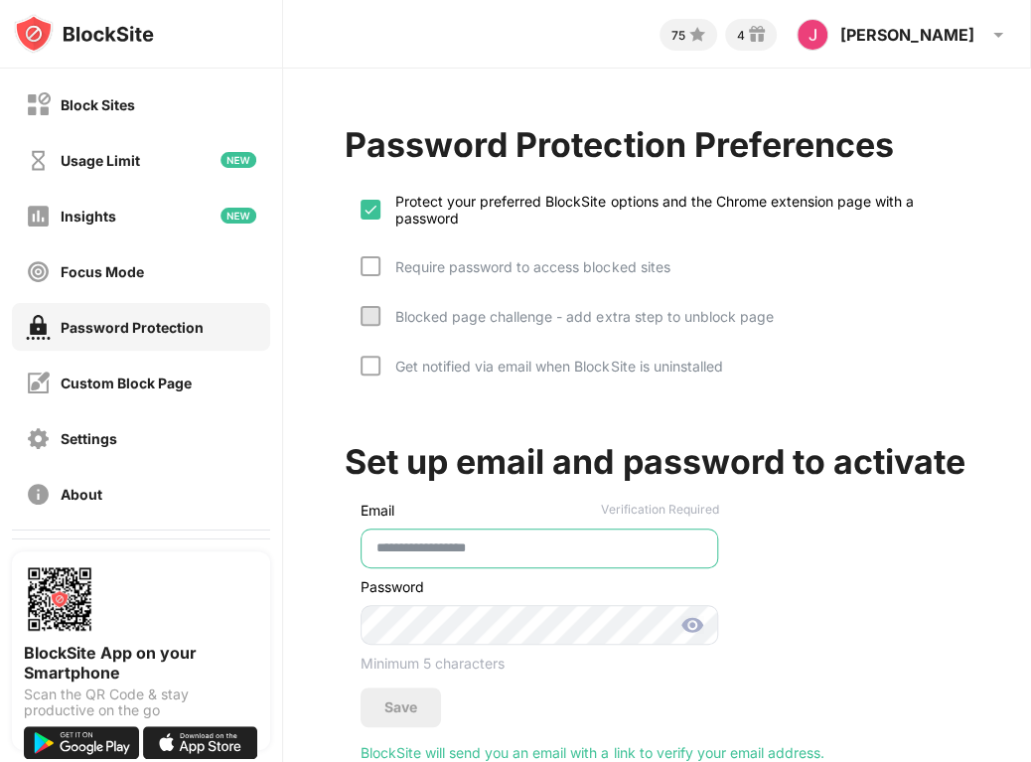
type input "**********"
click at [370, 361] on div at bounding box center [370, 366] width 20 height 20
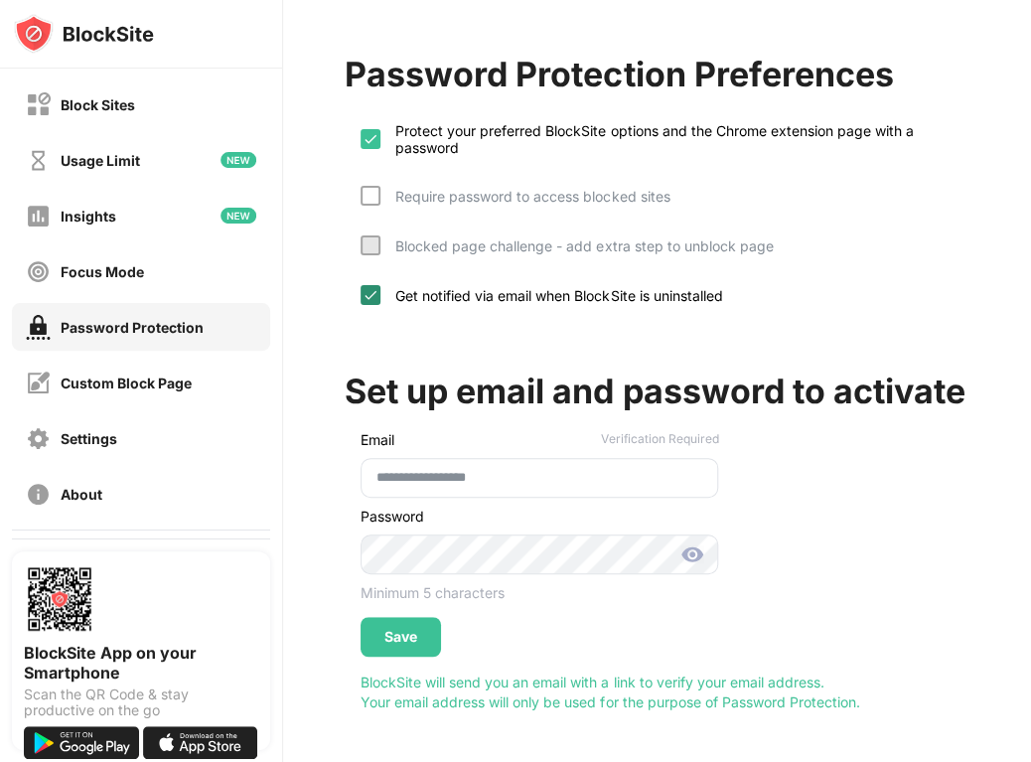
scroll to position [82, 0]
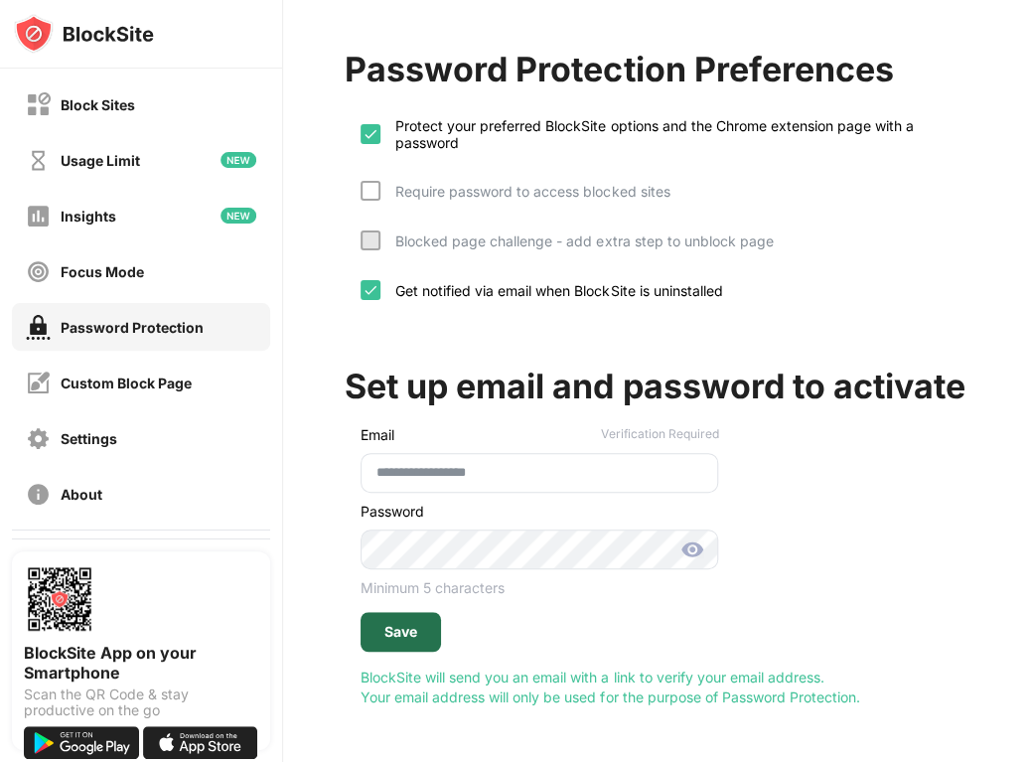
click at [396, 640] on div "Save" at bounding box center [400, 632] width 33 height 16
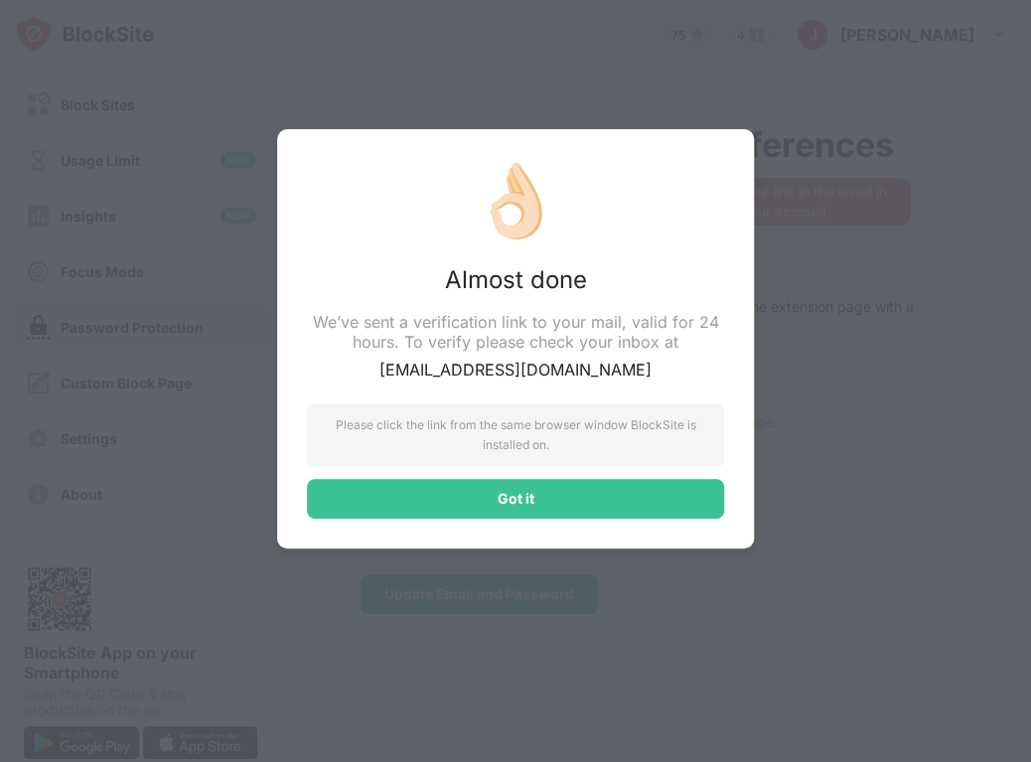
scroll to position [0, 0]
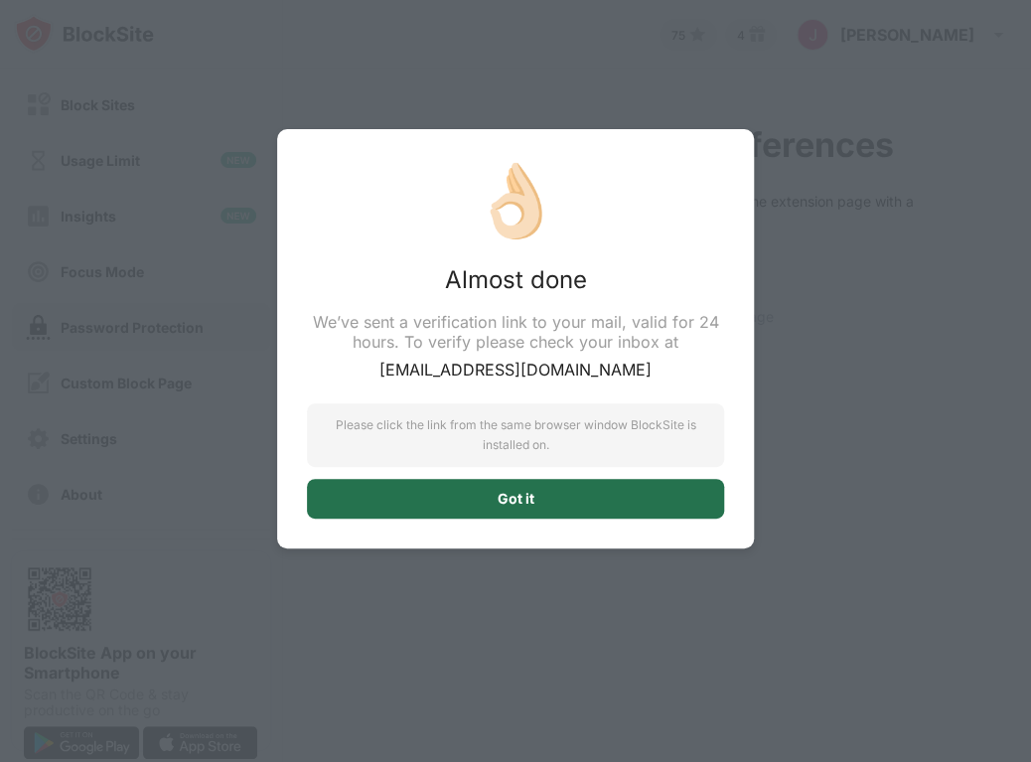
click at [483, 488] on div "Got it" at bounding box center [515, 499] width 417 height 40
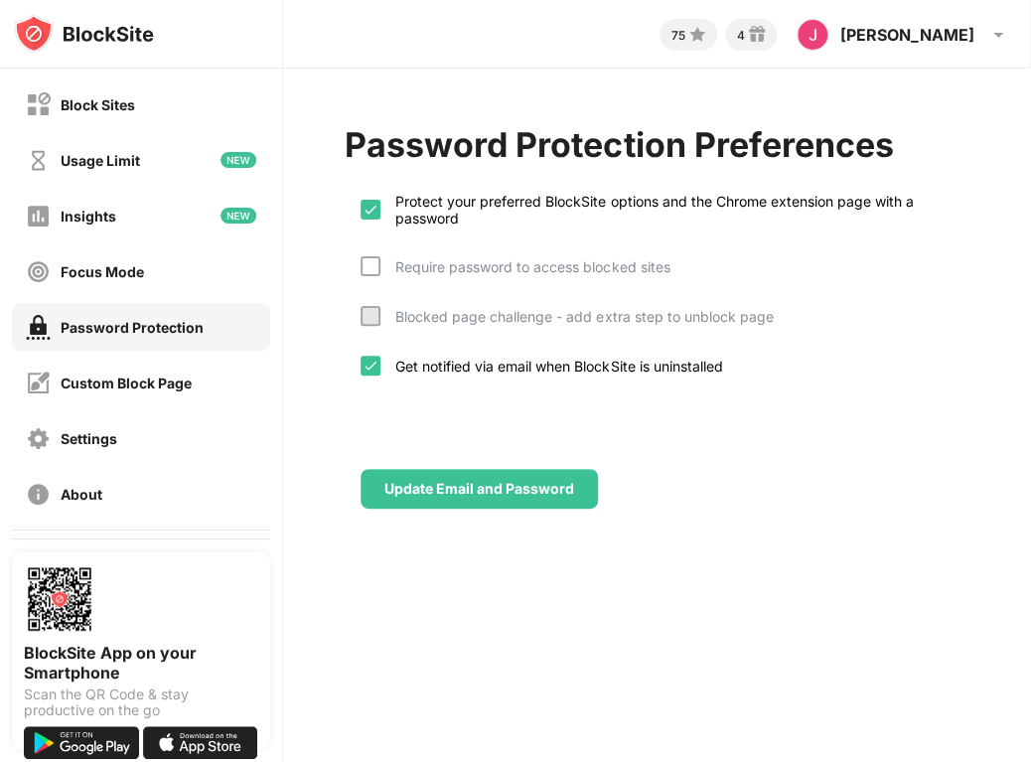
click at [459, 537] on div "Password Protection Preferences Protect your preferred BlockSite options and th…" at bounding box center [657, 317] width 748 height 496
click at [84, 217] on div "Insights" at bounding box center [89, 216] width 56 height 17
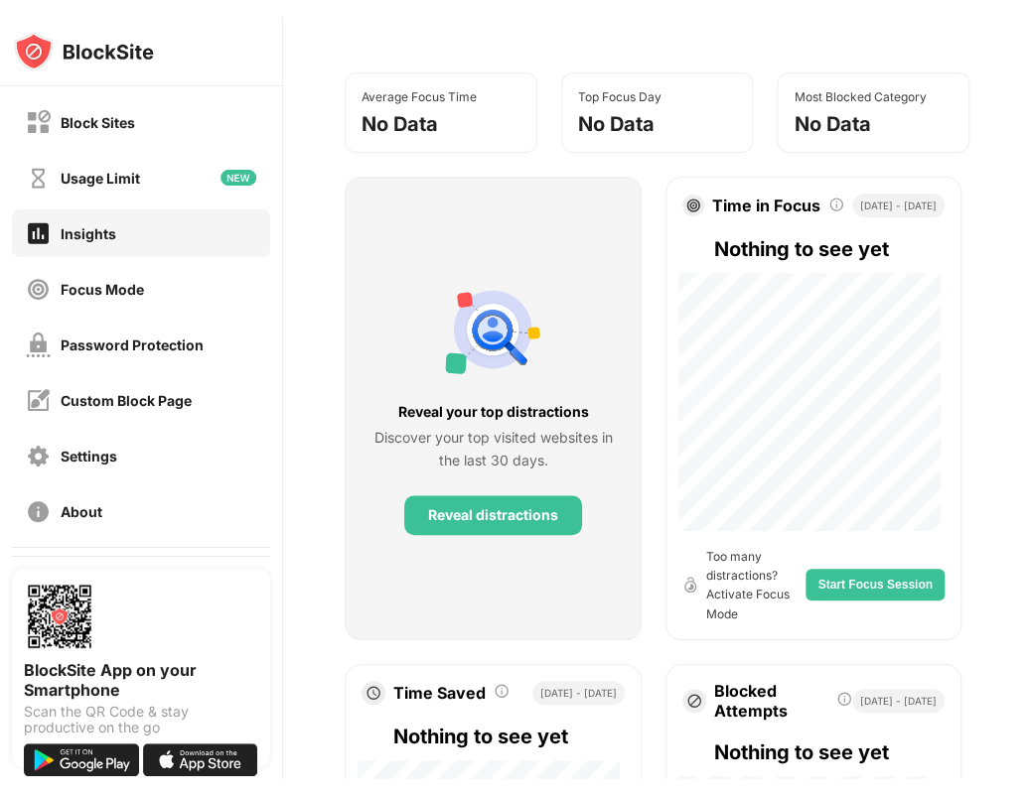
scroll to position [289, 0]
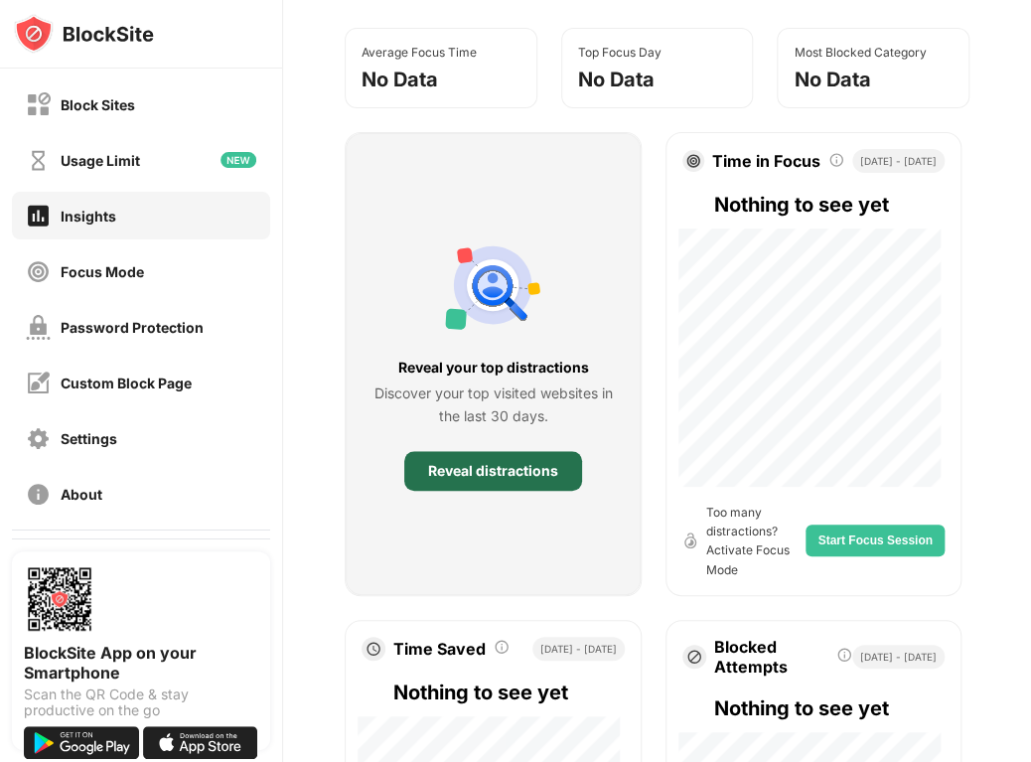
click at [511, 463] on div "Reveal distractions" at bounding box center [493, 471] width 130 height 16
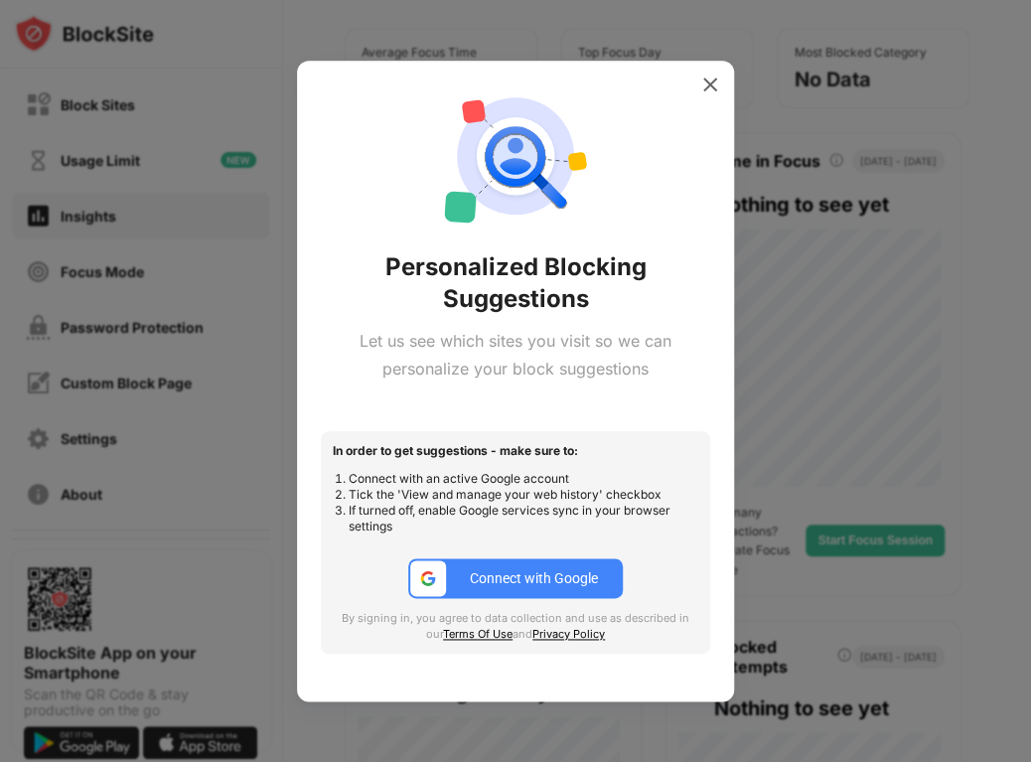
click at [568, 579] on div "Connect with Google" at bounding box center [534, 578] width 128 height 16
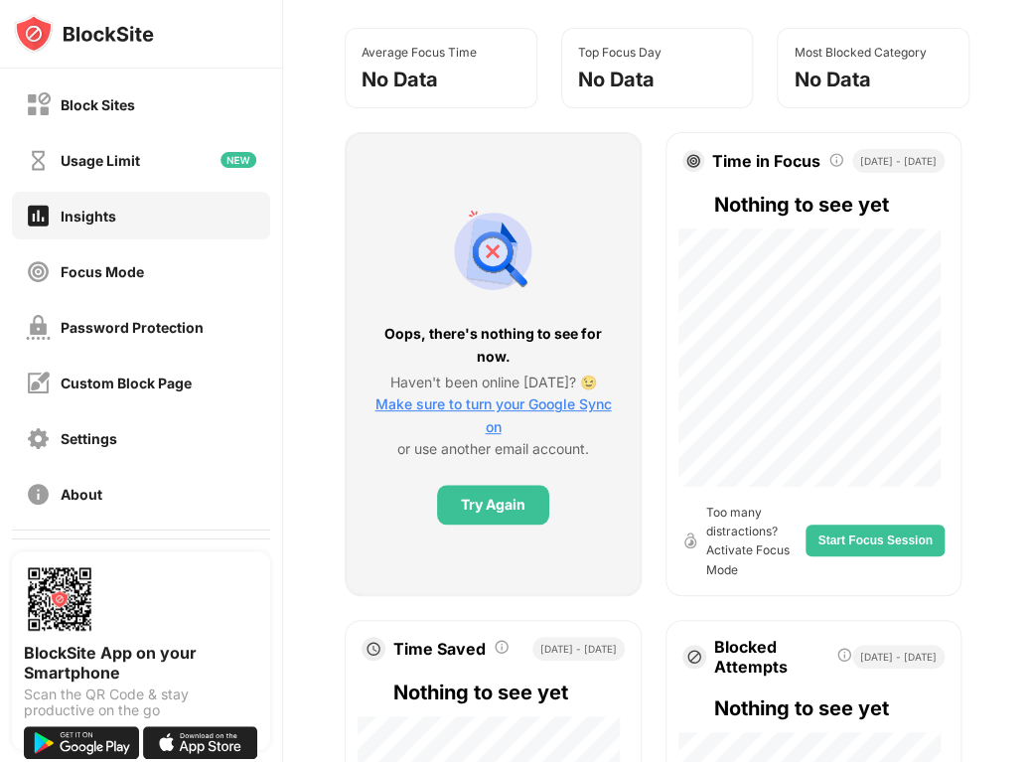
click at [502, 409] on span "Make sure to turn your Google Sync on" at bounding box center [492, 414] width 236 height 39
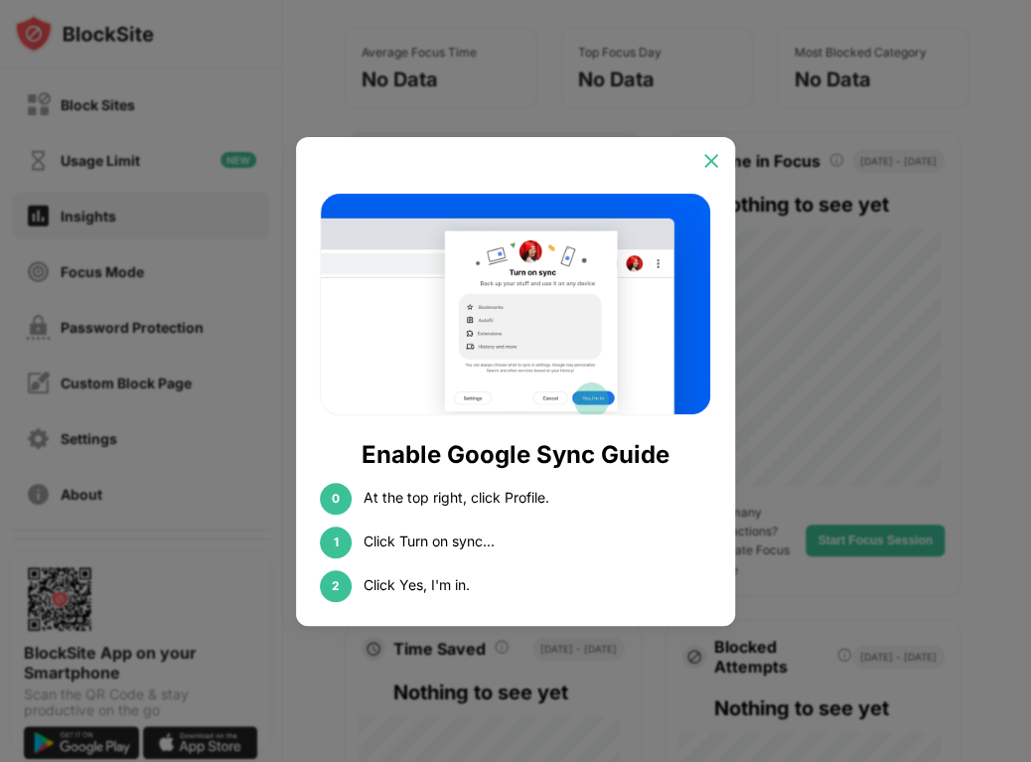
click at [709, 162] on img at bounding box center [711, 161] width 20 height 20
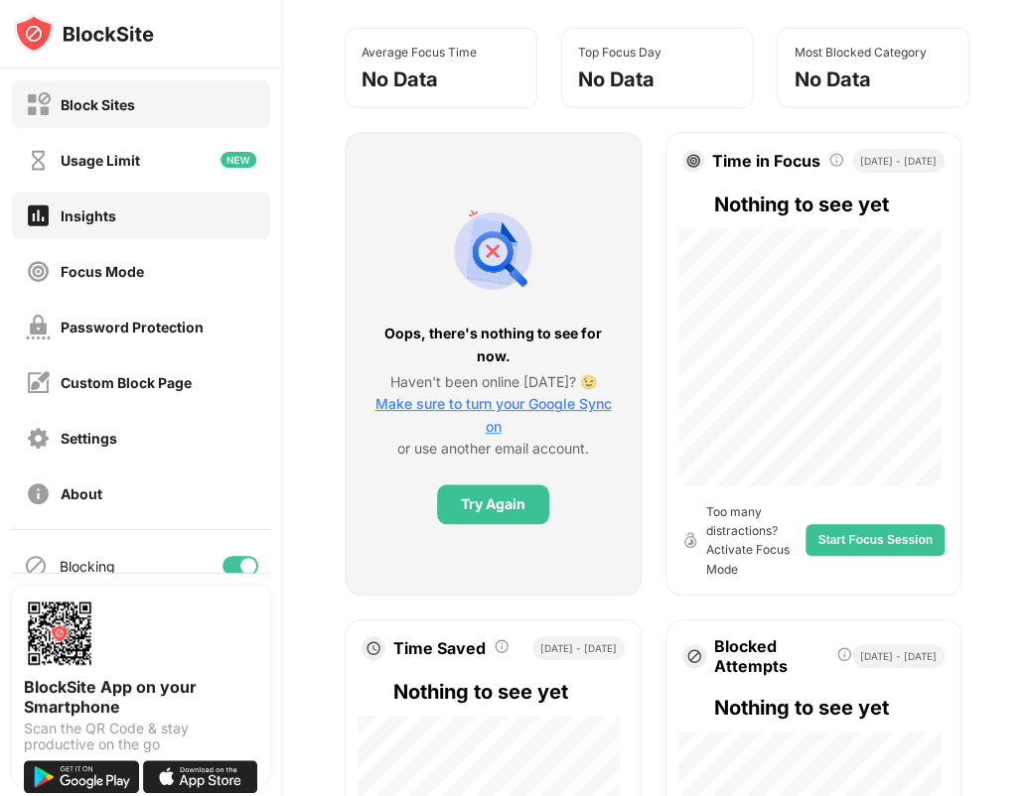
click at [100, 96] on div "Block Sites" at bounding box center [98, 104] width 74 height 17
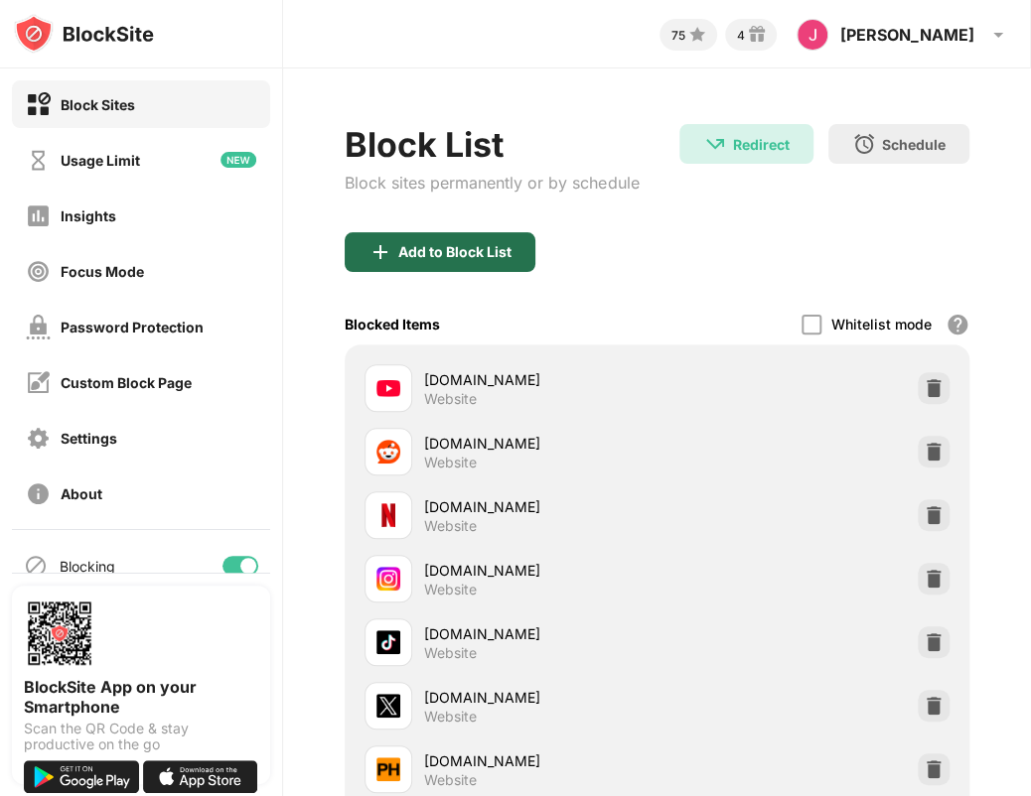
click at [414, 255] on div "Add to Block List" at bounding box center [454, 252] width 113 height 16
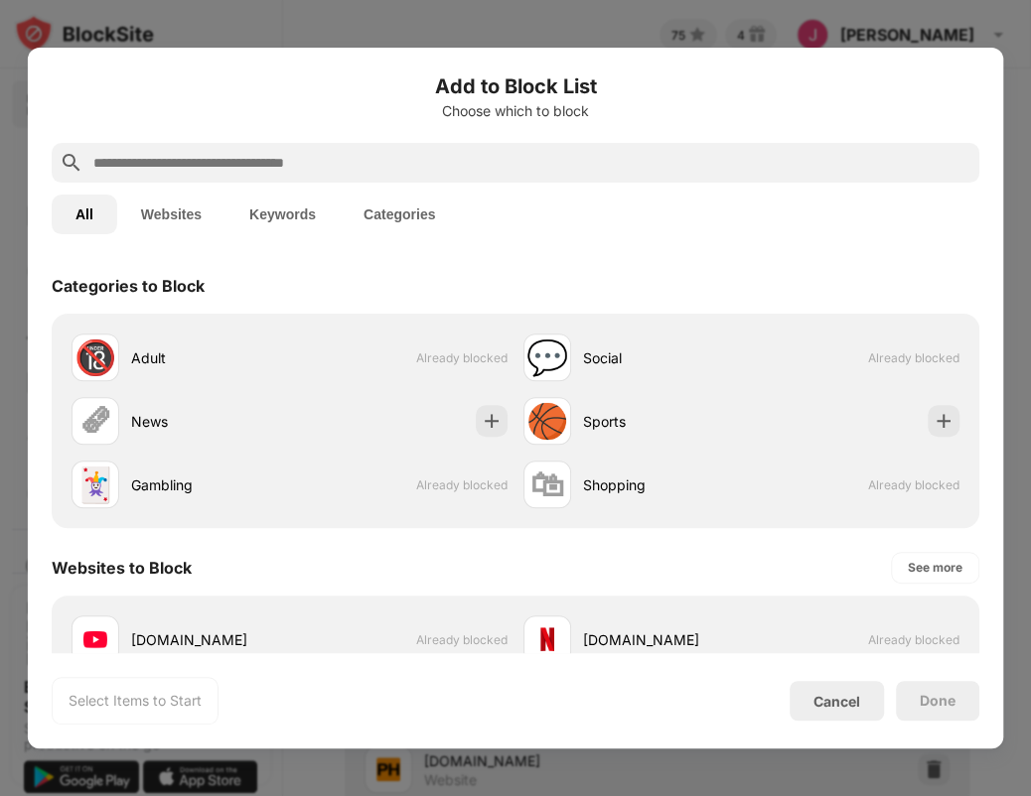
click at [282, 208] on button "Keywords" at bounding box center [282, 215] width 114 height 40
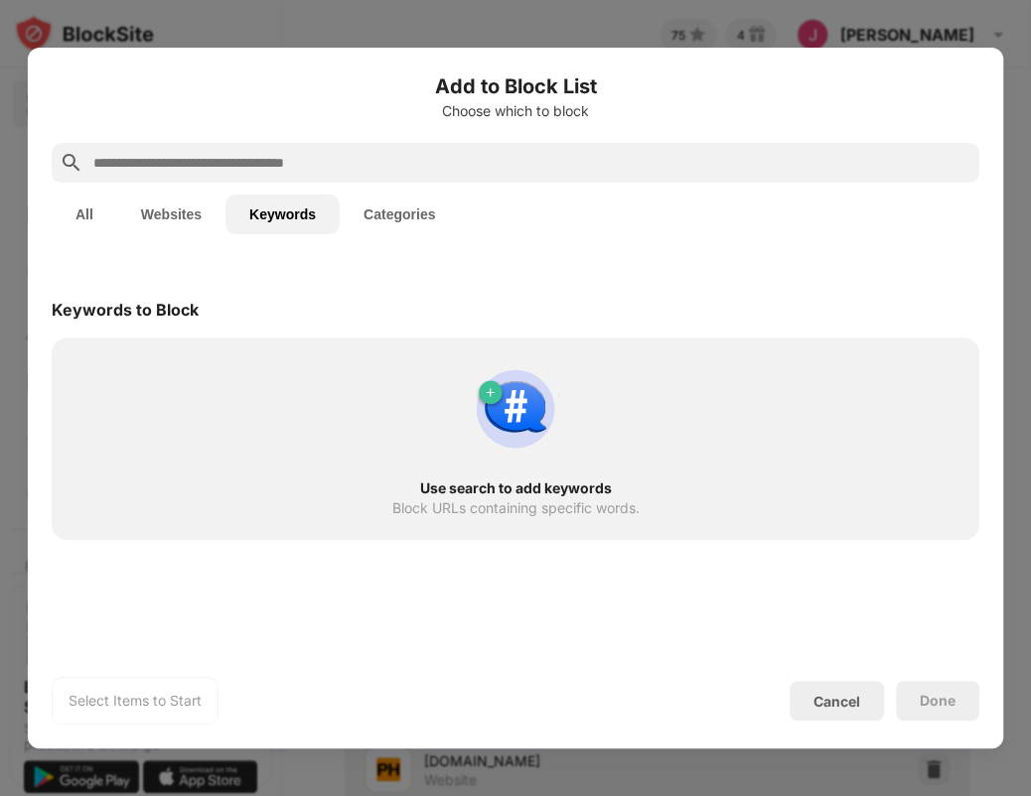
click at [222, 163] on input "text" at bounding box center [531, 163] width 880 height 24
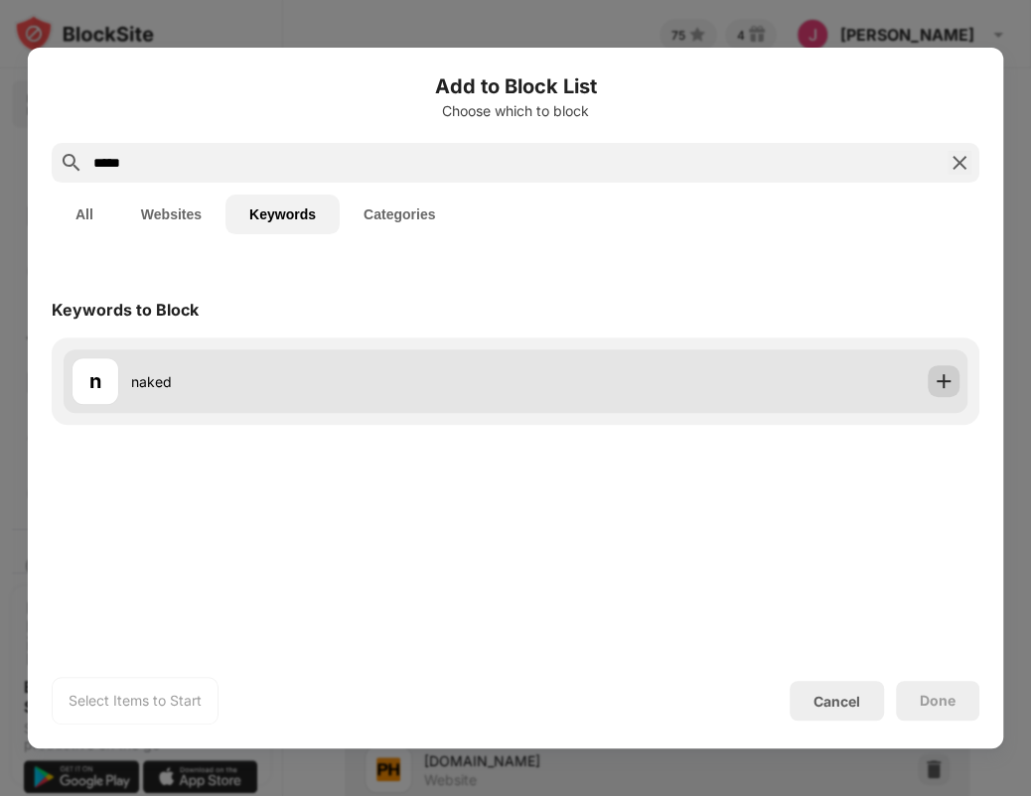
type input "*****"
click at [941, 381] on img at bounding box center [943, 381] width 20 height 20
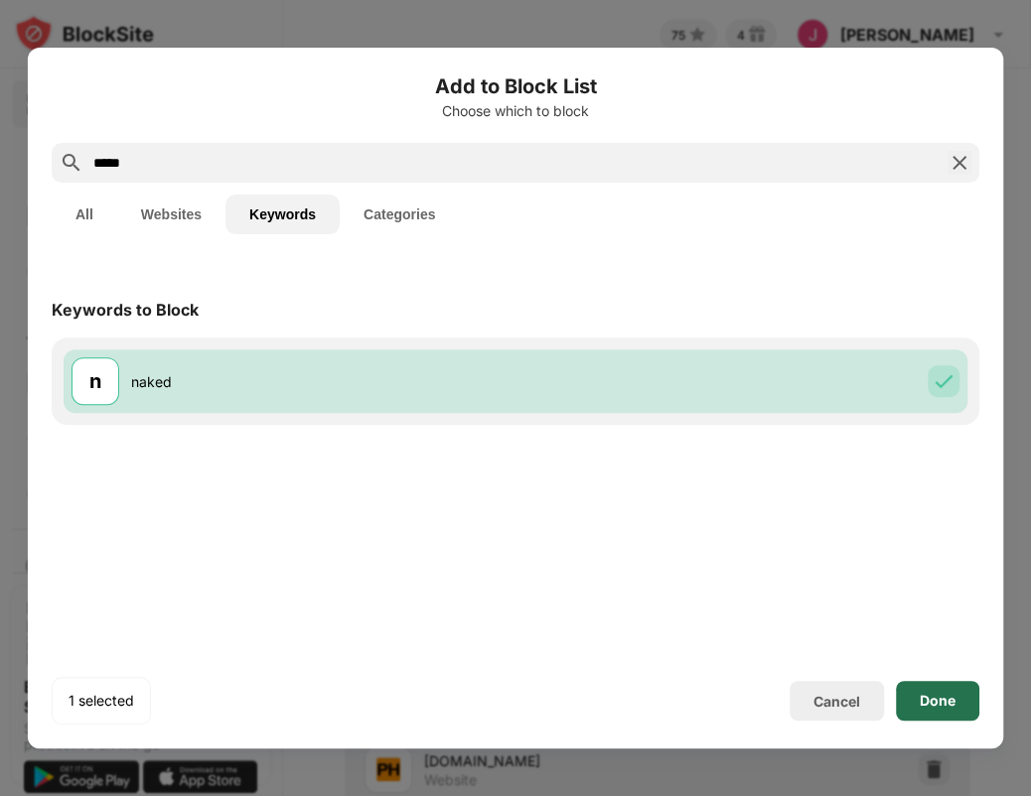
click at [923, 694] on div "Done" at bounding box center [938, 701] width 36 height 16
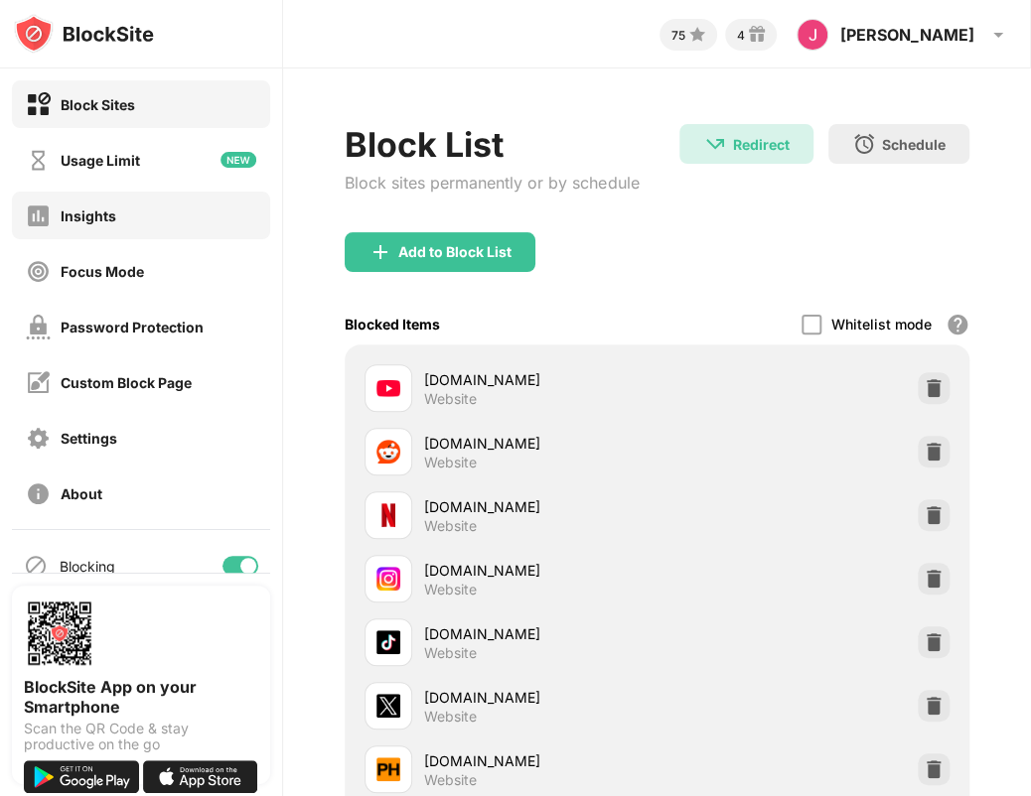
click at [95, 206] on div "Insights" at bounding box center [71, 216] width 90 height 25
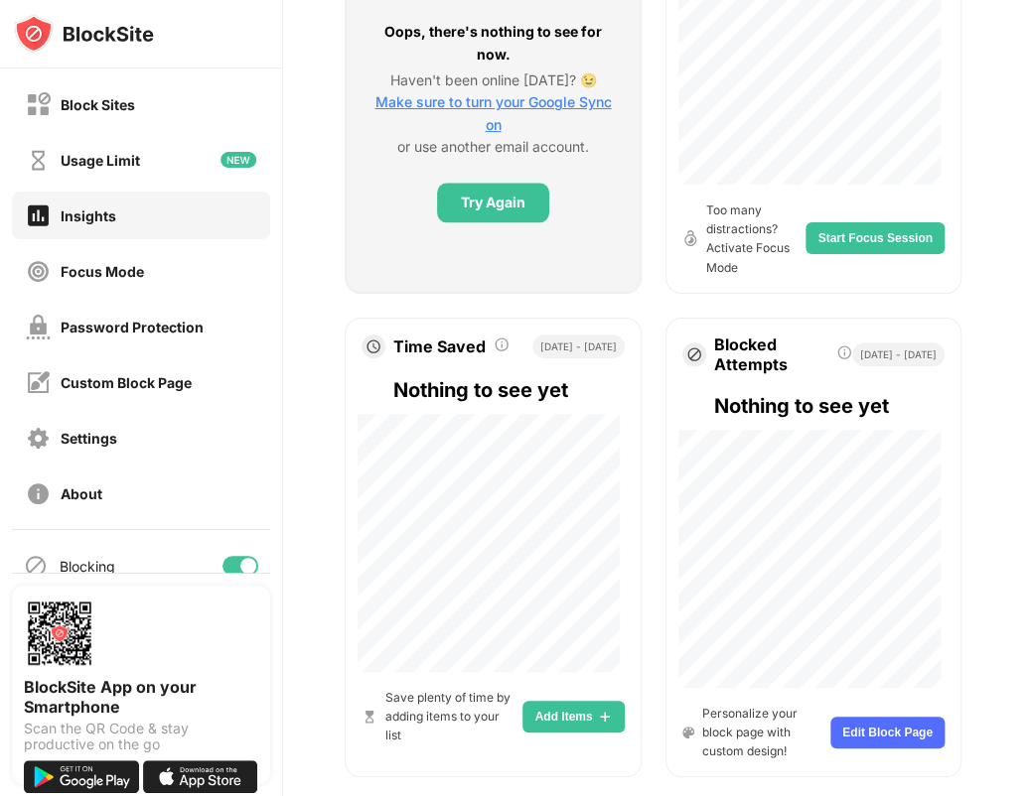
scroll to position [592, 0]
